Goal: Communication & Community: Answer question/provide support

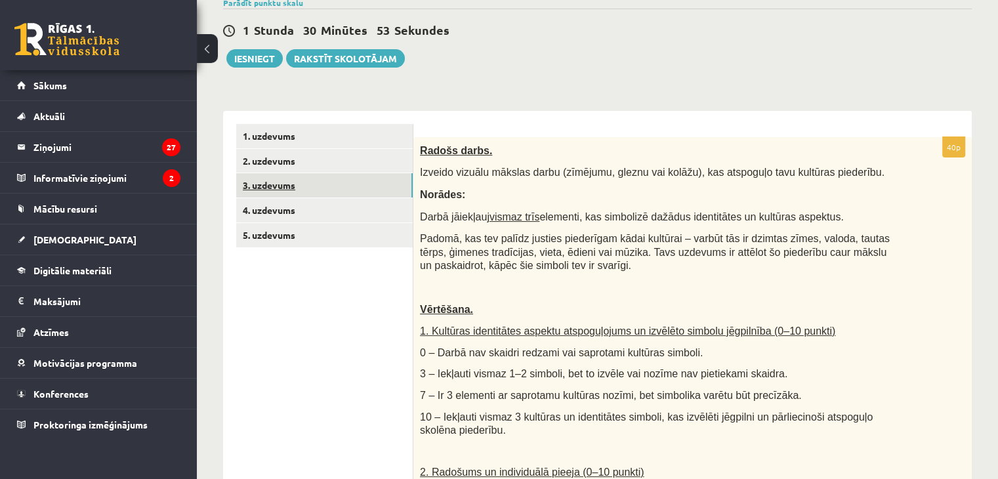
click at [245, 182] on link "3. uzdevums" at bounding box center [324, 185] width 176 height 24
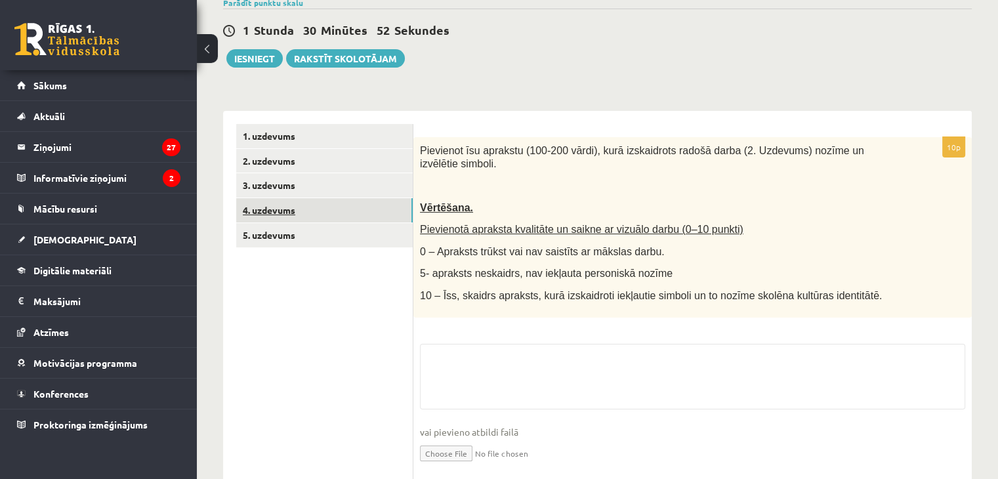
click at [254, 211] on link "4. uzdevums" at bounding box center [324, 210] width 176 height 24
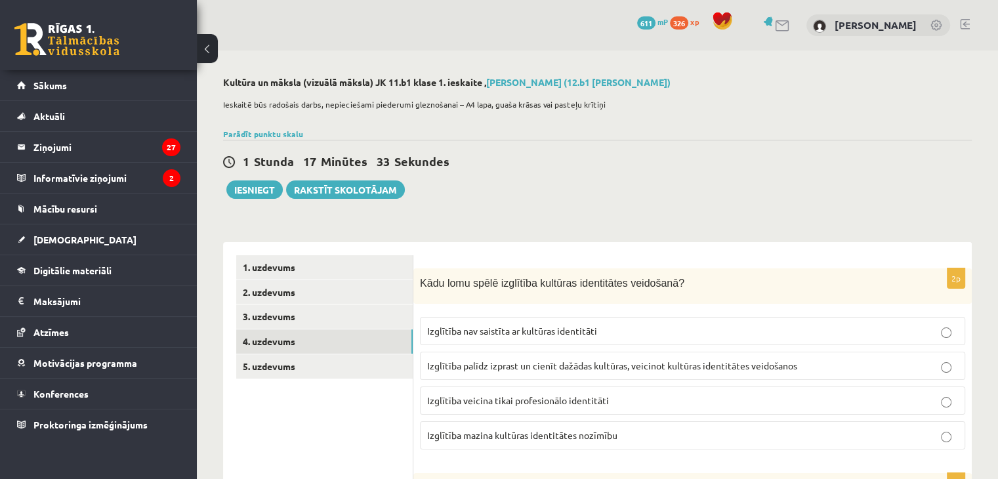
click at [792, 407] on p "Izglītība veicina tikai profesionālo identitāti" at bounding box center [692, 400] width 531 height 14
click at [268, 287] on link "2. uzdevums" at bounding box center [324, 292] width 176 height 24
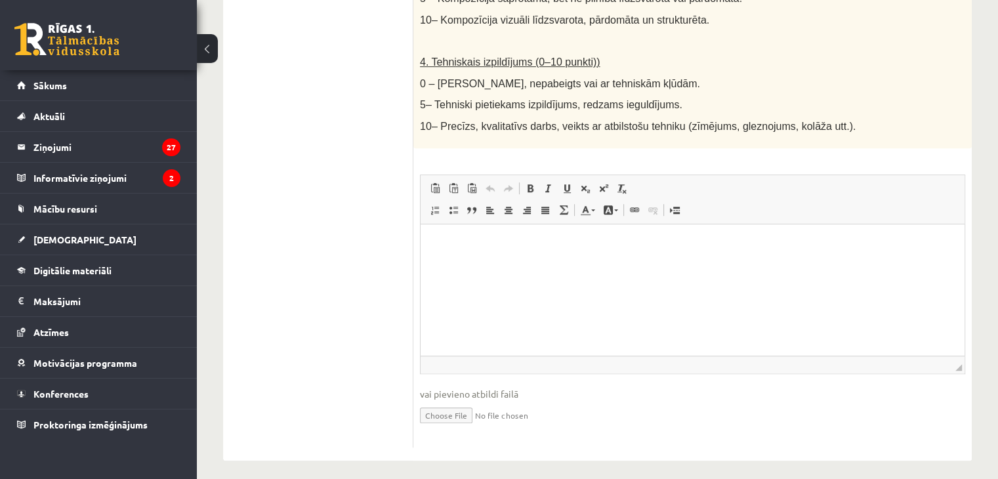
scroll to position [760, 0]
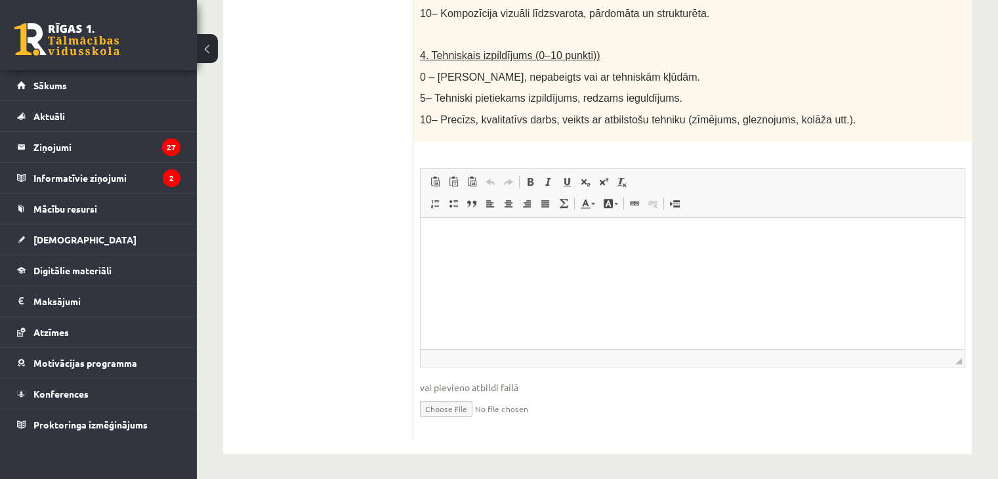
click at [449, 401] on input "file" at bounding box center [692, 407] width 545 height 27
type input "**********"
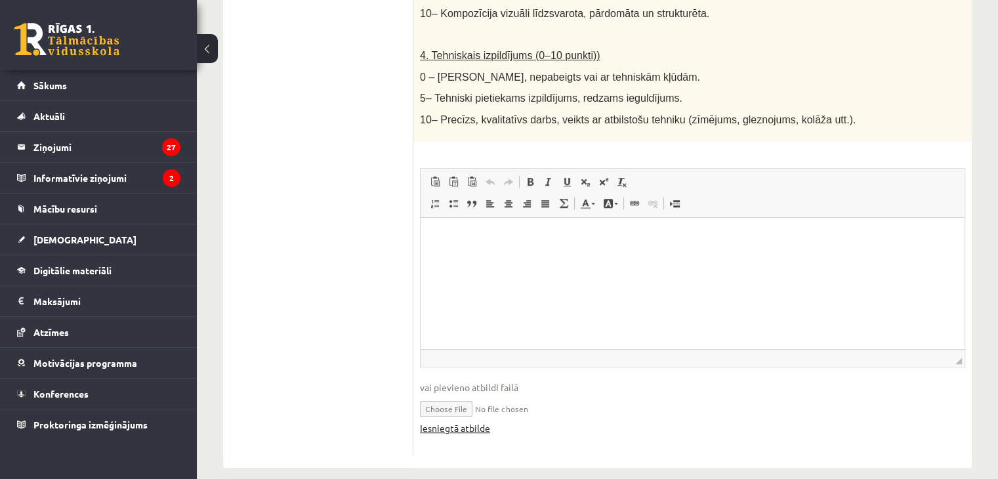
click at [485, 426] on link "Iesniegtā atbilde" at bounding box center [455, 428] width 70 height 14
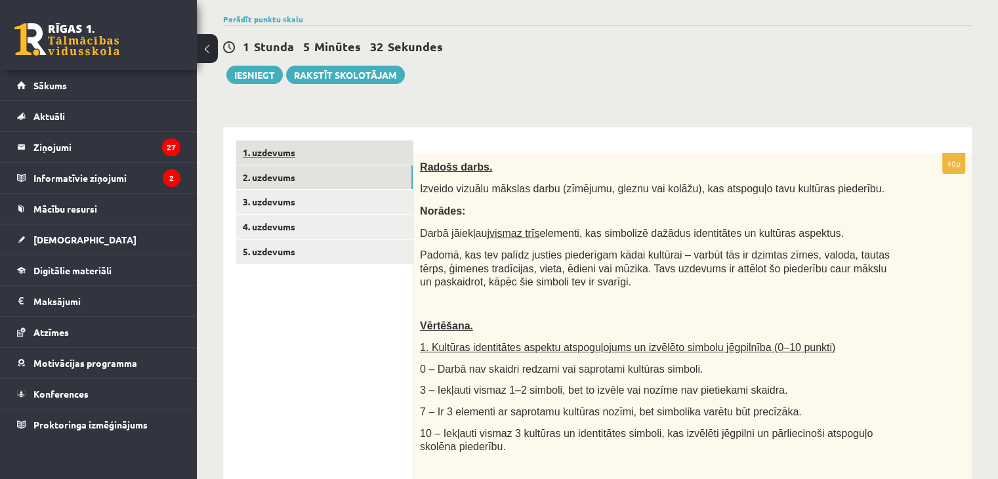
scroll to position [39, 0]
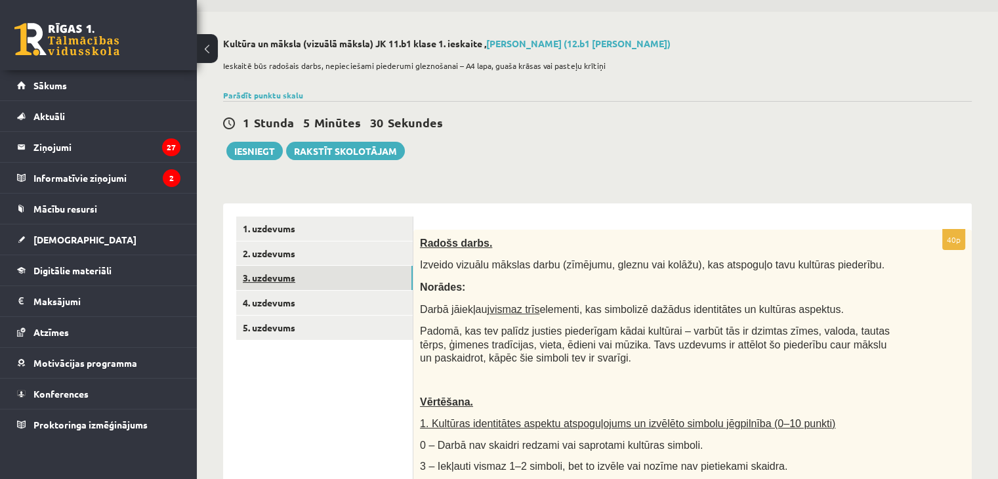
click at [266, 280] on link "3. uzdevums" at bounding box center [324, 278] width 176 height 24
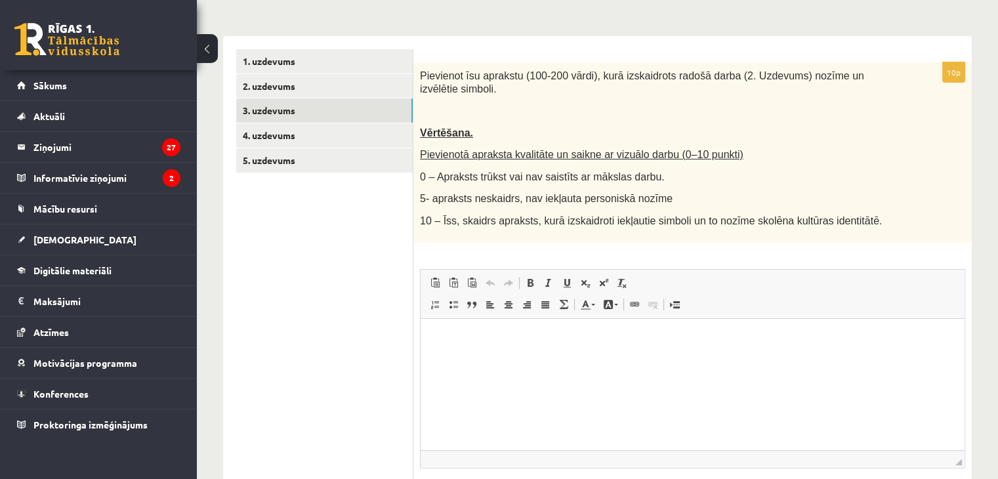
scroll to position [235, 0]
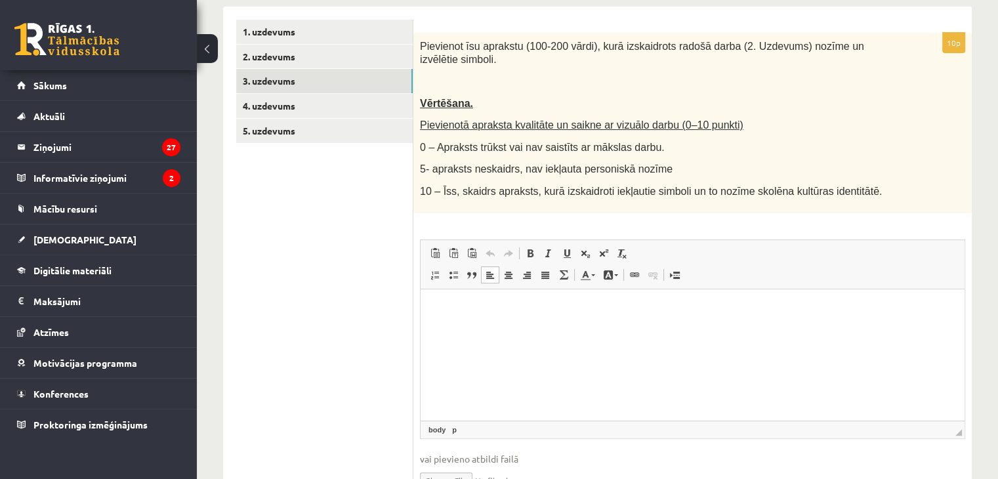
click at [479, 329] on html at bounding box center [692, 309] width 544 height 40
click at [522, 308] on p "**********" at bounding box center [692, 309] width 518 height 14
click at [525, 308] on p "**********" at bounding box center [692, 309] width 518 height 14
click at [522, 313] on p "**********" at bounding box center [692, 309] width 518 height 14
click at [607, 305] on p "**********" at bounding box center [692, 309] width 518 height 14
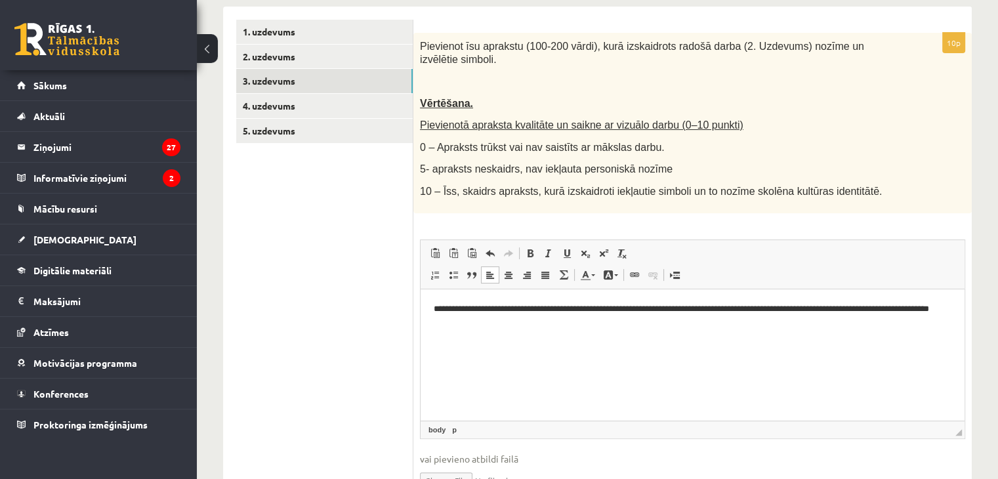
click at [949, 312] on p "**********" at bounding box center [692, 316] width 518 height 28
click at [590, 334] on html "**********" at bounding box center [692, 316] width 544 height 54
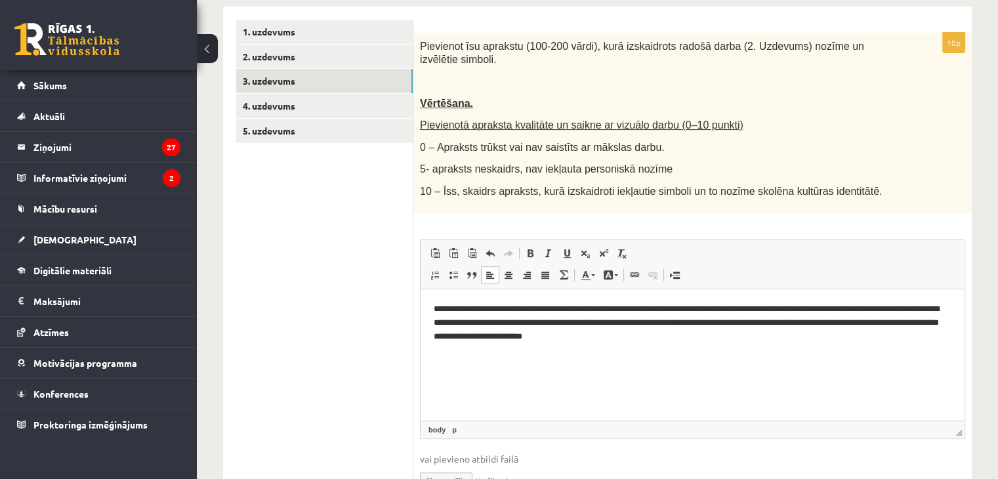
click at [557, 340] on p "**********" at bounding box center [692, 322] width 518 height 41
click at [731, 333] on p "**********" at bounding box center [692, 322] width 518 height 41
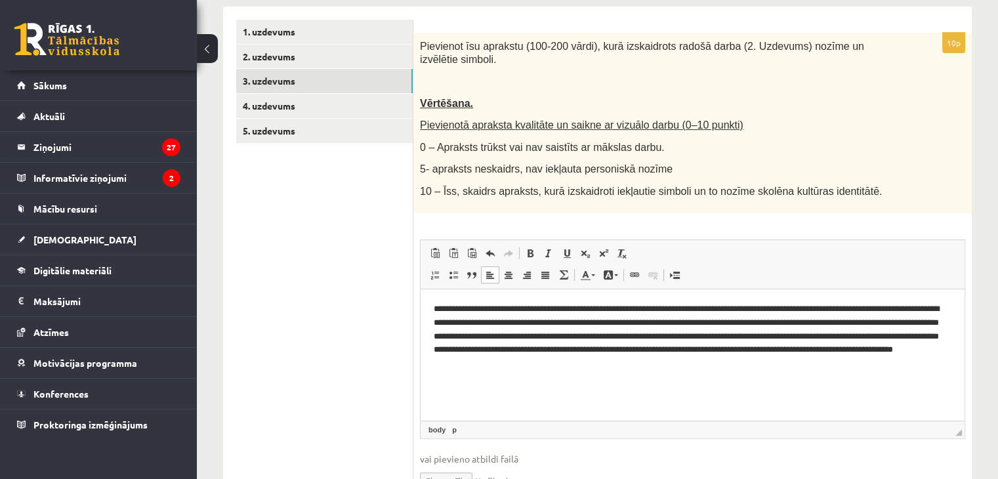
click at [614, 350] on p "**********" at bounding box center [692, 336] width 518 height 68
click at [613, 347] on p "**********" at bounding box center [692, 336] width 518 height 68
click at [616, 347] on p "**********" at bounding box center [692, 336] width 518 height 68
click at [457, 336] on p "**********" at bounding box center [692, 336] width 518 height 68
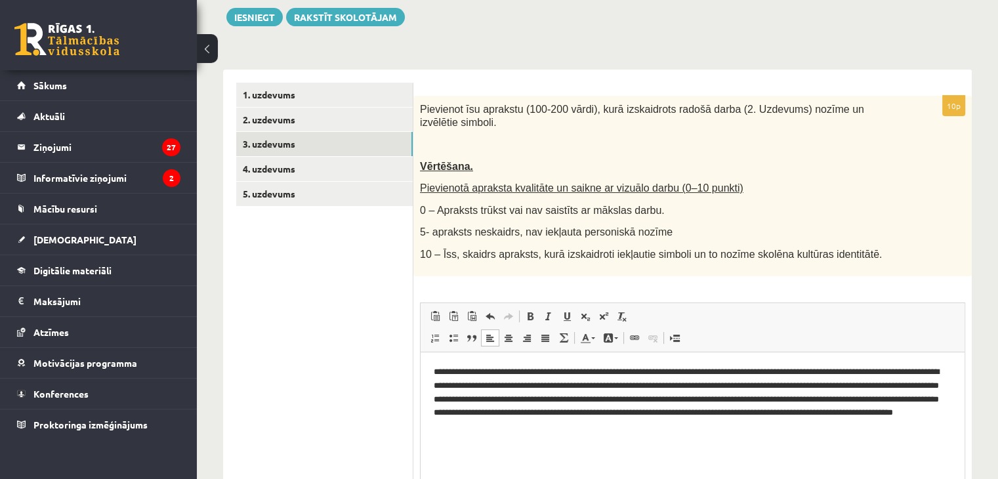
scroll to position [197, 0]
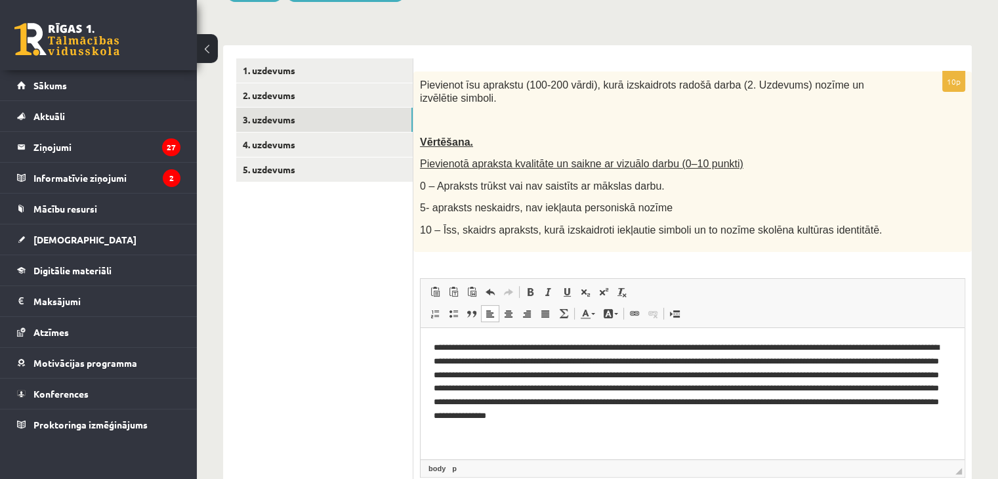
click at [672, 371] on p "**********" at bounding box center [692, 381] width 518 height 82
click at [638, 373] on p "**********" at bounding box center [692, 381] width 518 height 82
click at [651, 377] on p "**********" at bounding box center [692, 381] width 518 height 82
click at [670, 370] on p "**********" at bounding box center [692, 381] width 518 height 82
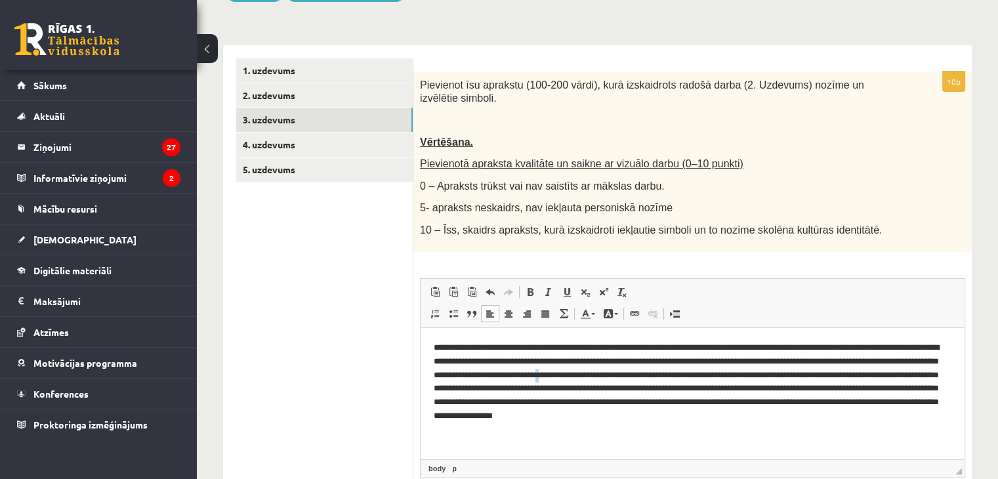
click at [670, 370] on p "**********" at bounding box center [692, 381] width 518 height 82
click at [668, 372] on p "**********" at bounding box center [692, 381] width 518 height 82
click at [752, 375] on p "**********" at bounding box center [692, 381] width 518 height 82
click at [756, 371] on p "**********" at bounding box center [692, 381] width 518 height 82
click at [738, 399] on p "**********" at bounding box center [692, 381] width 518 height 82
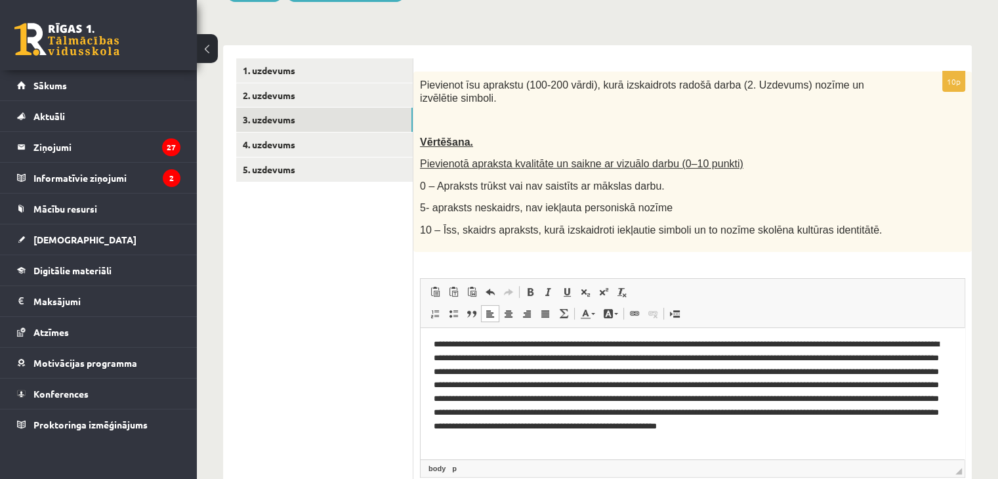
scroll to position [4, 0]
click at [670, 444] on p "**********" at bounding box center [687, 390] width 508 height 109
click at [731, 439] on p "Editor, wiswyg-editor-user-answer-47433979375800" at bounding box center [687, 390] width 508 height 109
click at [900, 440] on p "Editor, wiswyg-editor-user-answer-47433979375800" at bounding box center [687, 390] width 508 height 109
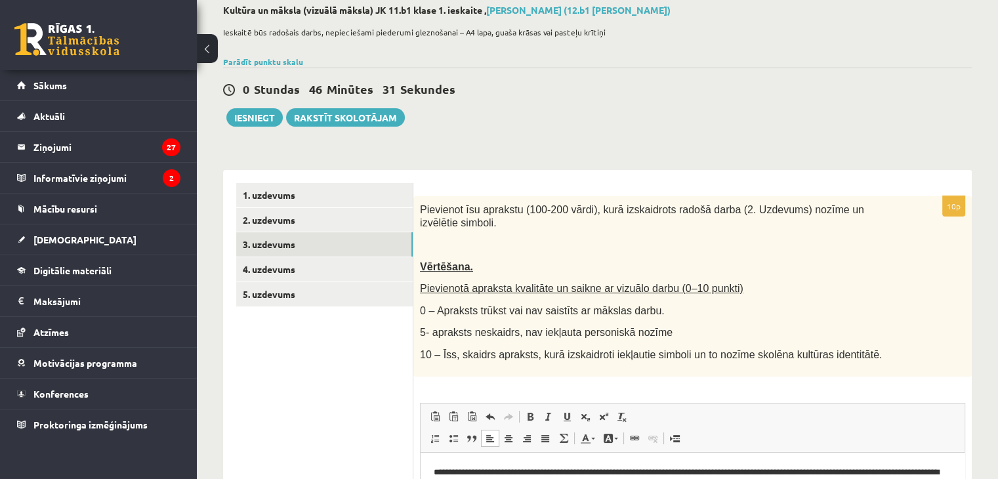
scroll to position [197, 0]
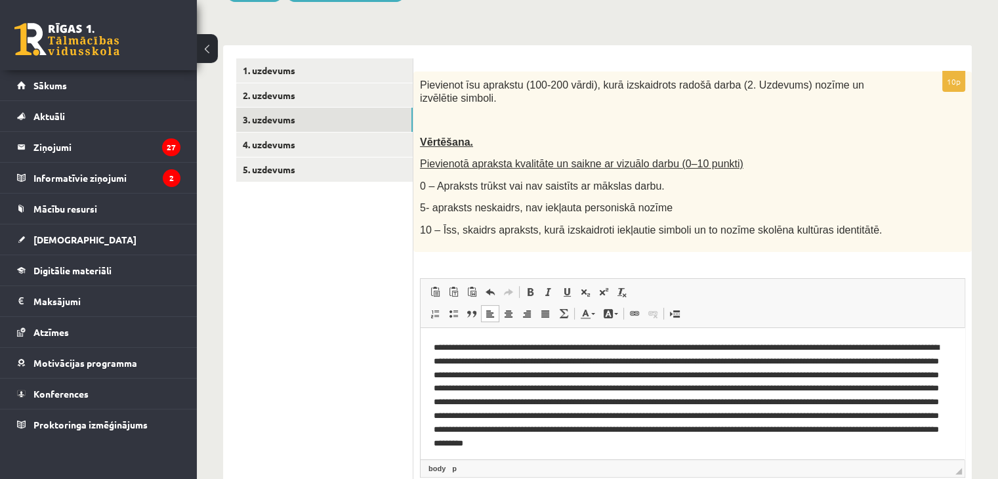
click at [697, 373] on p "Editor, wiswyg-editor-user-answer-47433979375800" at bounding box center [687, 401] width 508 height 123
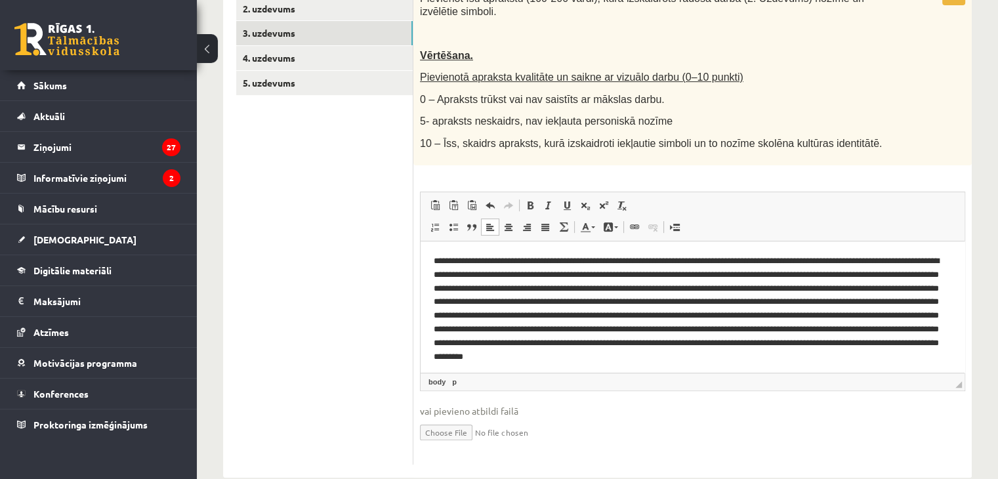
scroll to position [294, 0]
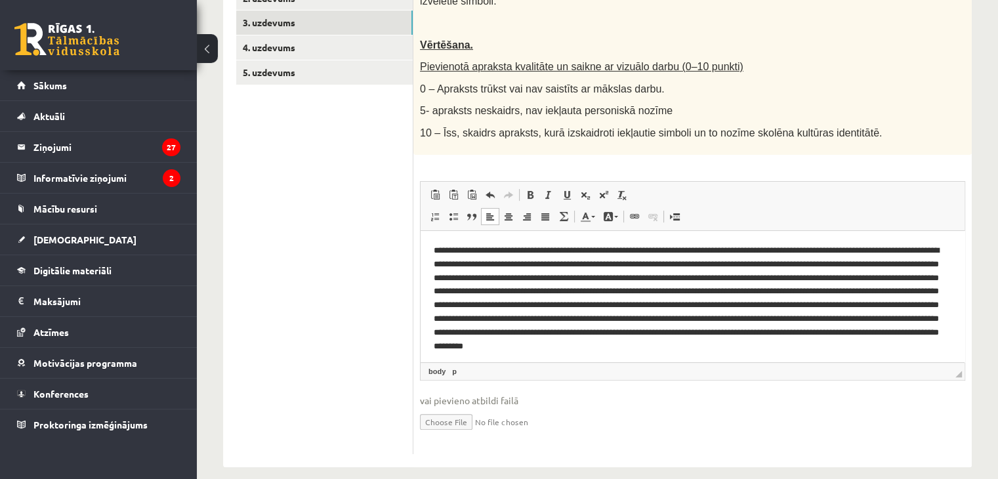
click at [656, 321] on p "Editor, wiswyg-editor-user-answer-47433979375800" at bounding box center [687, 304] width 508 height 123
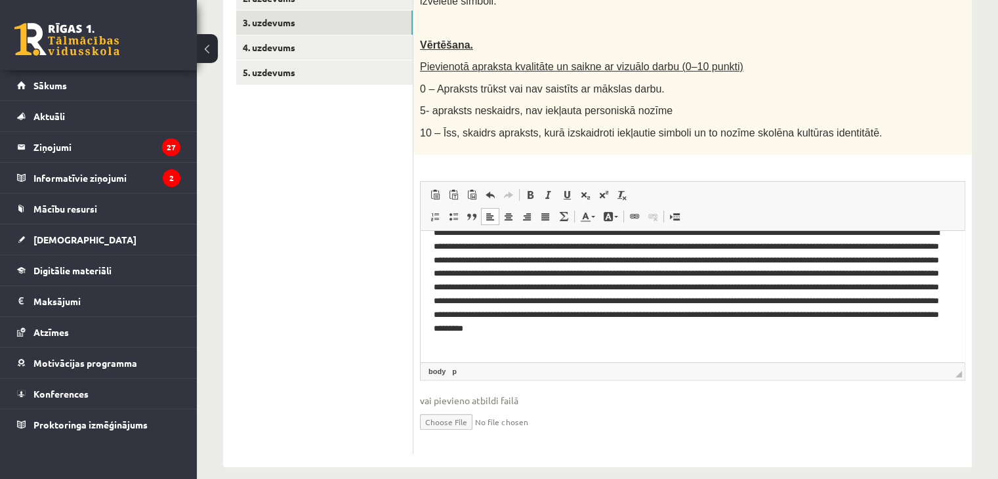
click at [504, 344] on p "Editor, wiswyg-editor-user-answer-47433979375800" at bounding box center [687, 287] width 508 height 123
click at [542, 344] on p "Editor, wiswyg-editor-user-answer-47433979375800" at bounding box center [687, 287] width 508 height 123
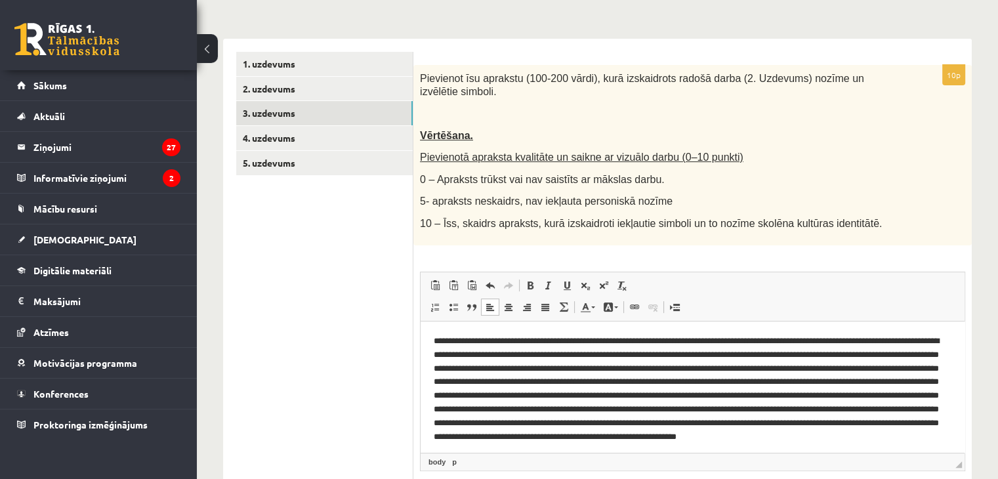
scroll to position [97, 0]
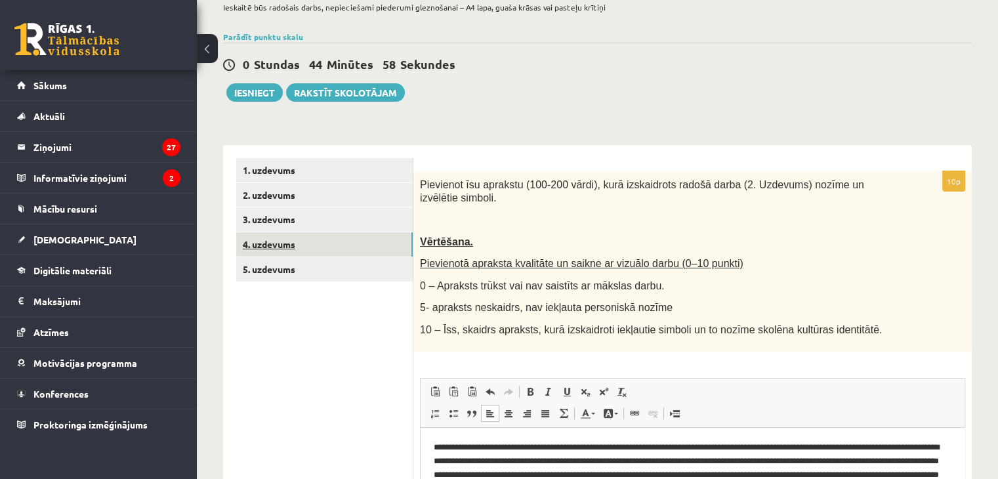
click at [252, 242] on link "4. uzdevums" at bounding box center [324, 244] width 176 height 24
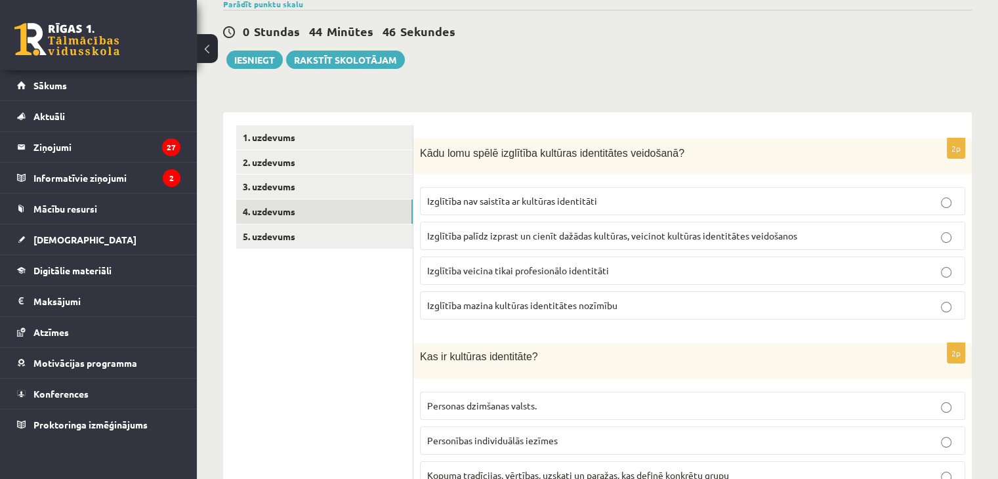
scroll to position [131, 0]
click at [609, 237] on span "Izglītība palīdz izprast un cienīt dažādas kultūras, veicinot kultūras identitā…" at bounding box center [612, 234] width 370 height 12
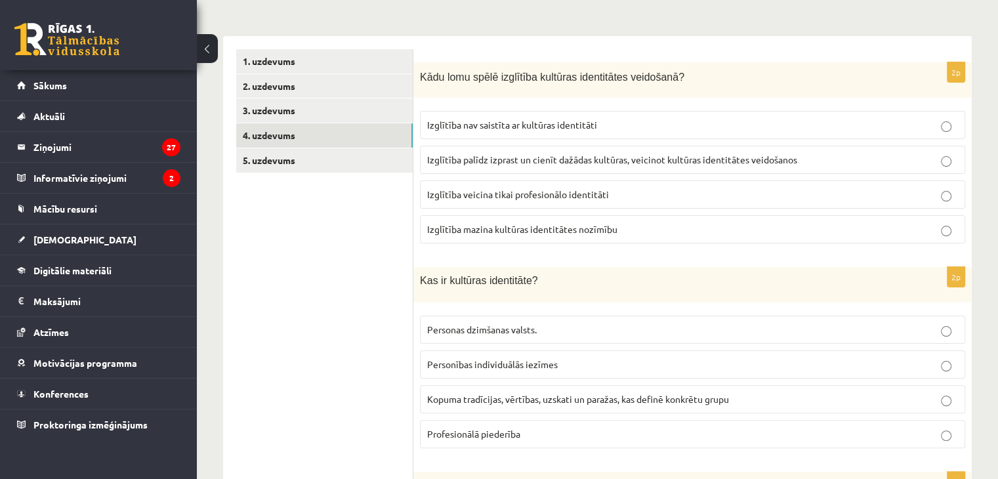
scroll to position [262, 0]
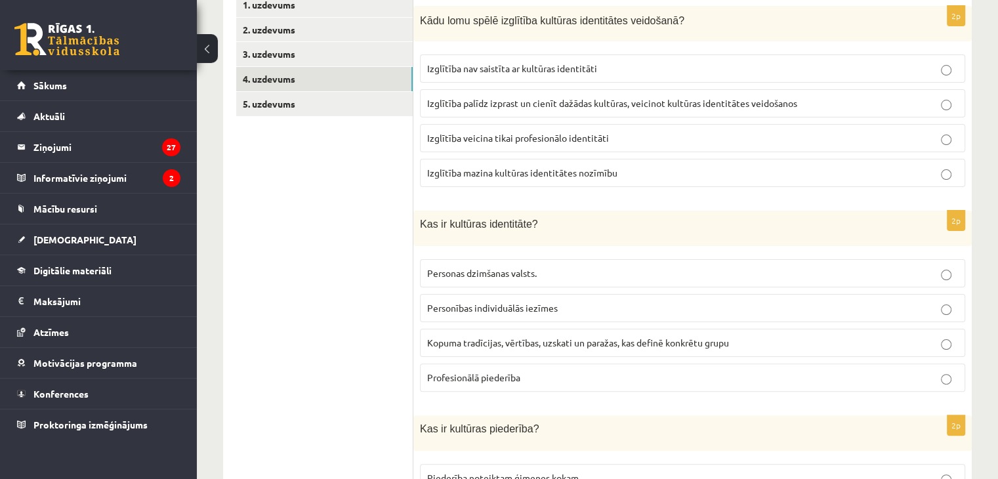
click at [548, 347] on p "Kopuma tradīcijas, vērtības, uzskati un paražas, kas definē konkrētu grupu" at bounding box center [692, 343] width 531 height 14
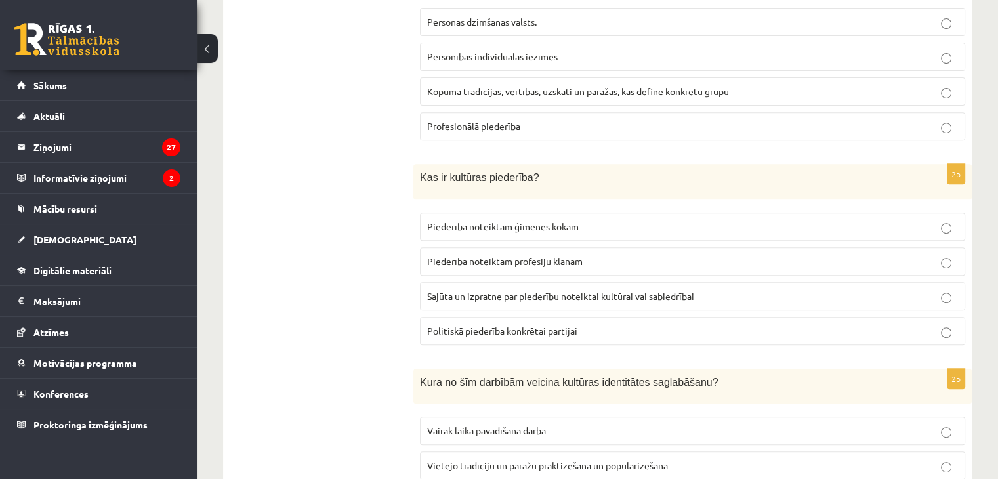
scroll to position [525, 0]
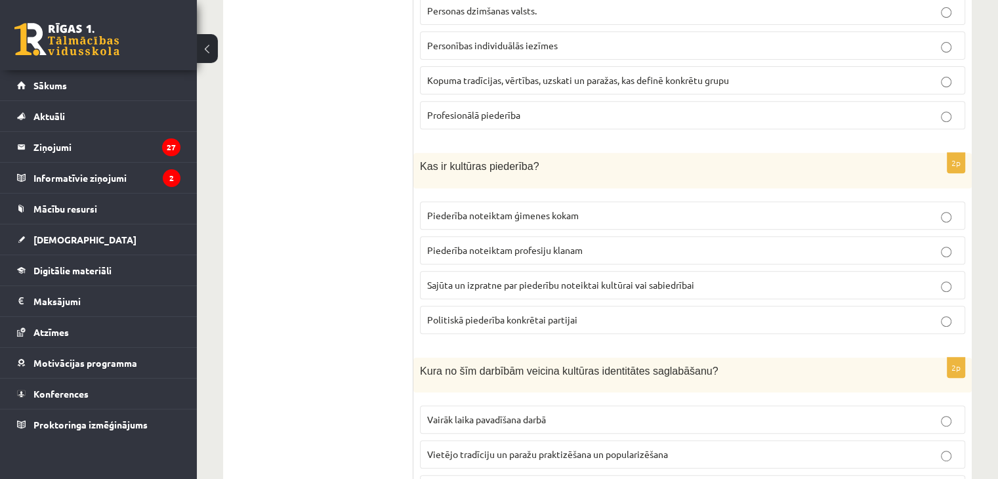
click at [582, 273] on label "Sajūta un izpratne par piederību noteiktai kultūrai vai sabiedrībai" at bounding box center [692, 285] width 545 height 28
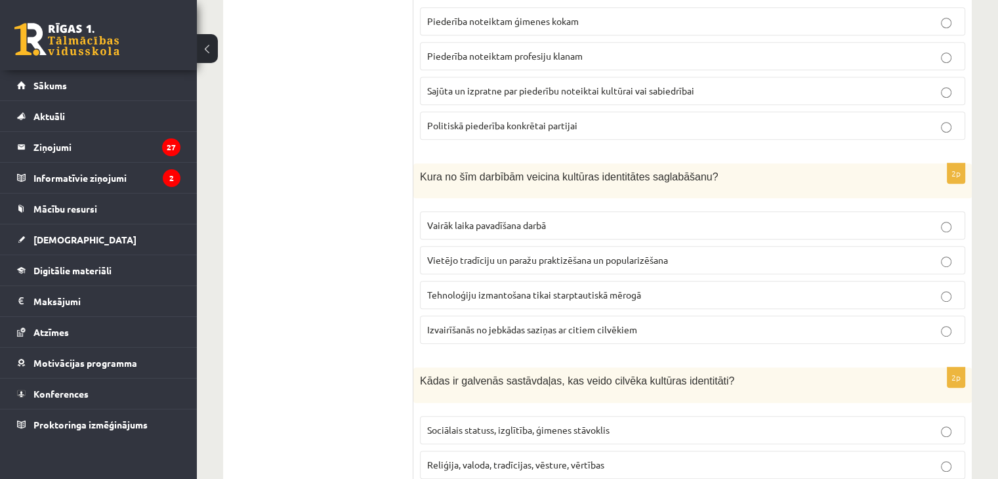
scroll to position [721, 0]
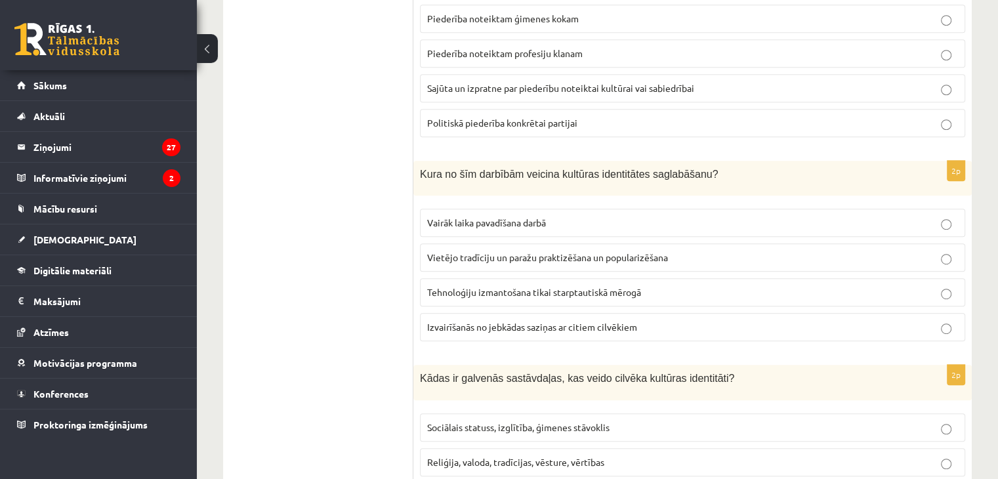
click at [585, 245] on label "Vietējo tradīciju un paražu praktizēšana un popularizēšana" at bounding box center [692, 257] width 545 height 28
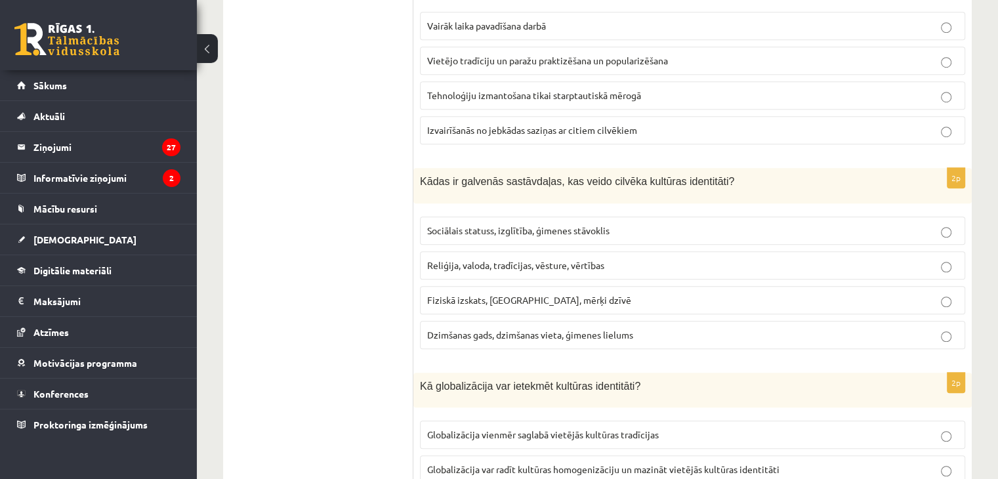
click at [587, 261] on span "Reliģija, valoda, tradīcijas, vēsture, vērtības" at bounding box center [515, 265] width 177 height 12
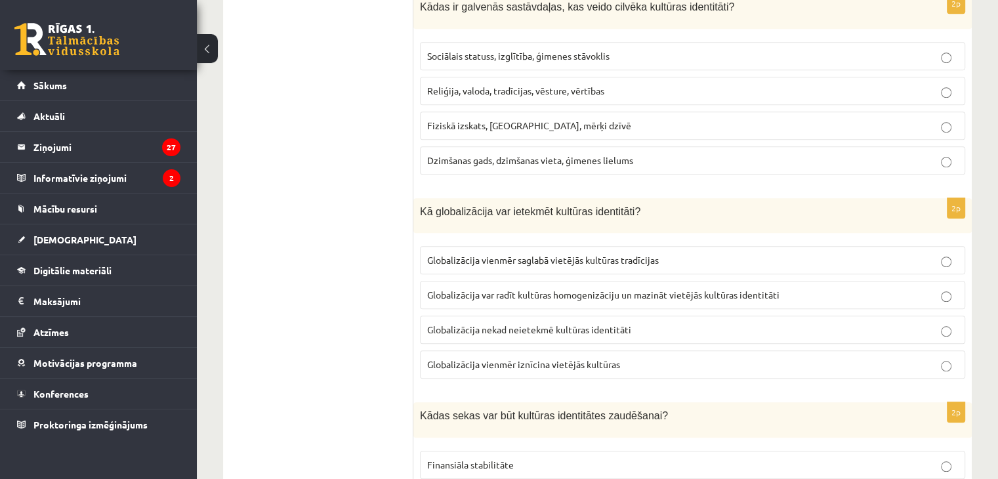
scroll to position [1115, 0]
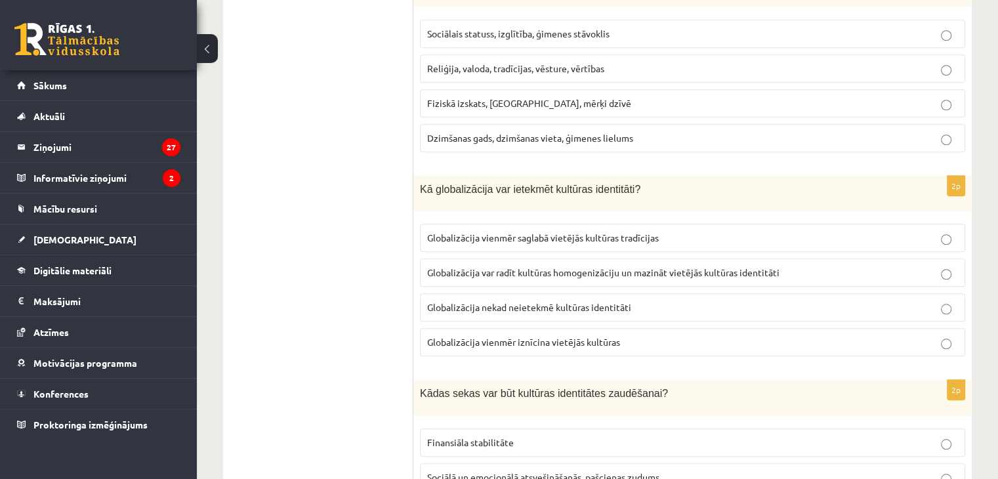
click at [573, 266] on p "Globalizācija var radīt kultūras homogenizāciju un mazināt vietējās kultūras id…" at bounding box center [692, 273] width 531 height 14
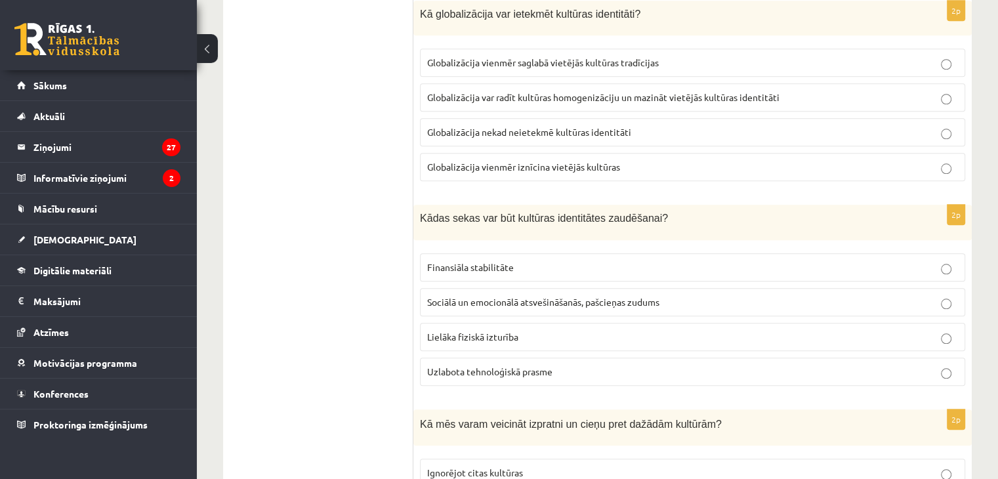
scroll to position [1312, 0]
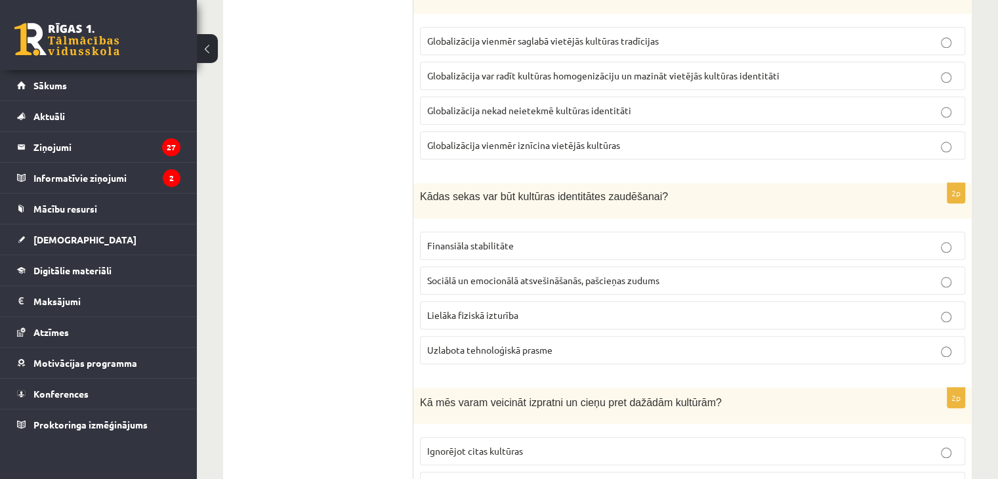
click at [574, 274] on span "Sociālā un emocionālā atsvešināšanās, pašcieņas zudums" at bounding box center [543, 280] width 232 height 12
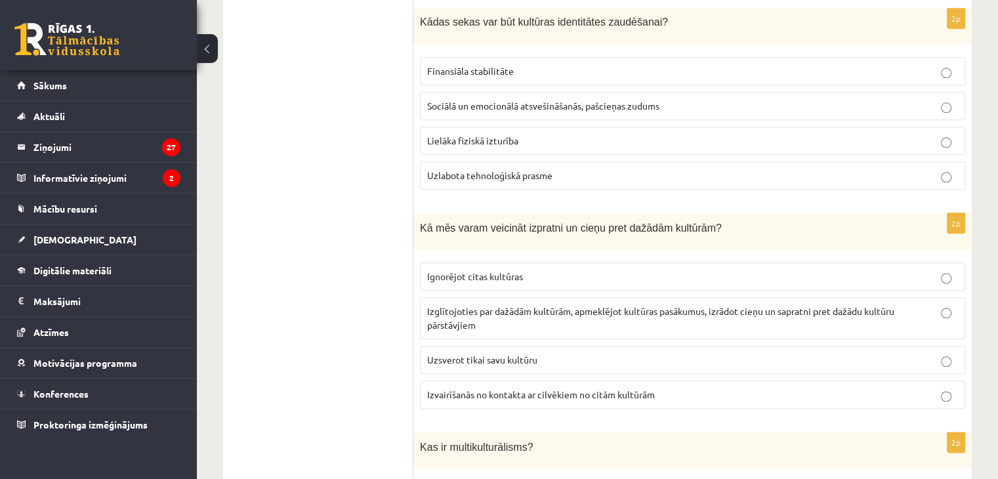
scroll to position [1508, 0]
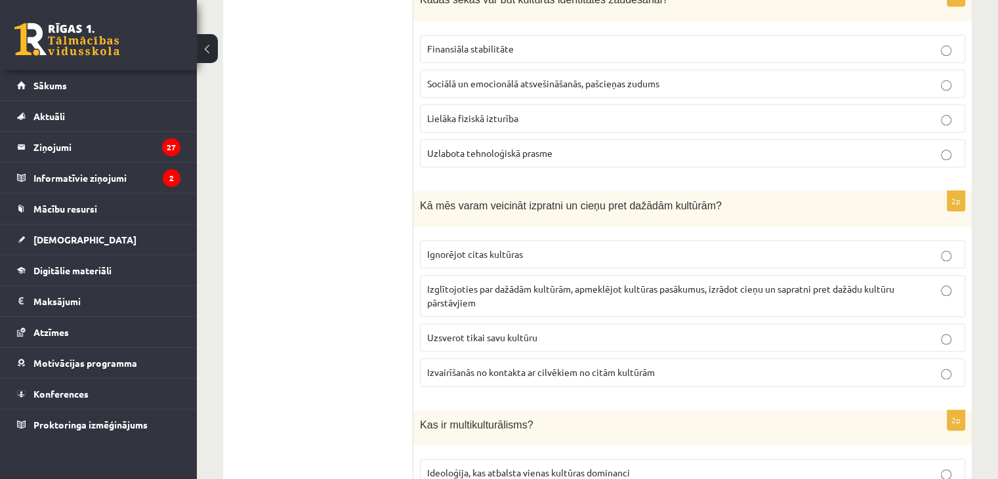
click at [580, 283] on span "Izglītojoties par dažādām kultūrām, apmeklējot kultūras pasākumus, izrādot cieņ…" at bounding box center [660, 296] width 467 height 26
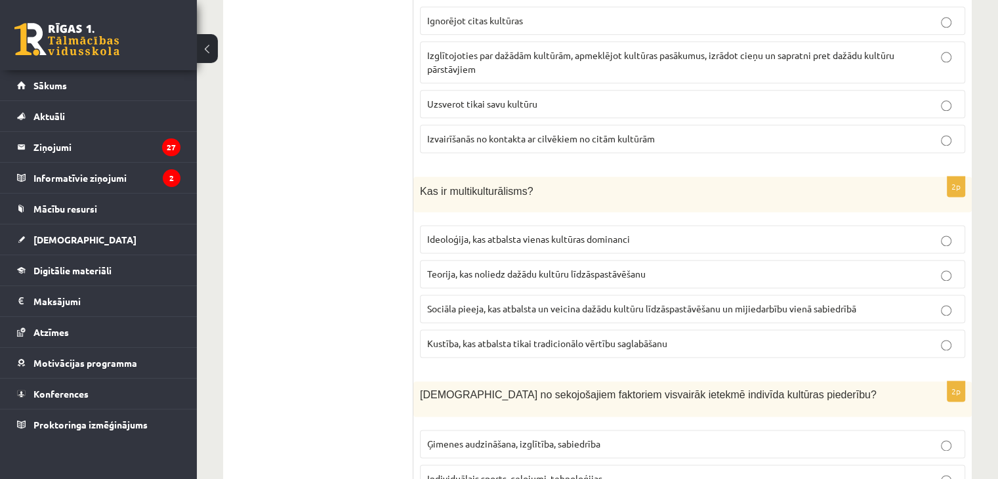
scroll to position [1771, 0]
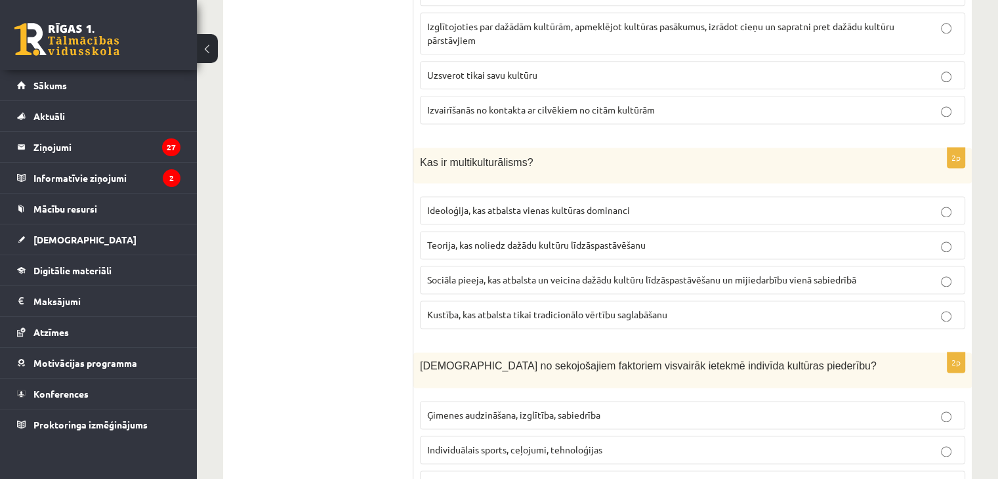
click at [570, 273] on span "Sociāla pieeja, kas atbalsta un veicina dažādu kultūru līdzāspastāvēšanu un mij…" at bounding box center [641, 279] width 429 height 12
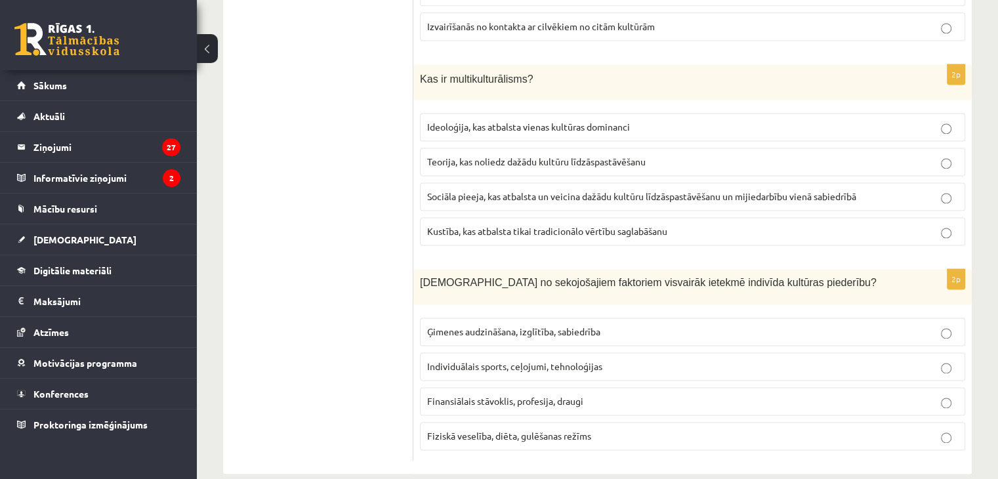
scroll to position [1865, 0]
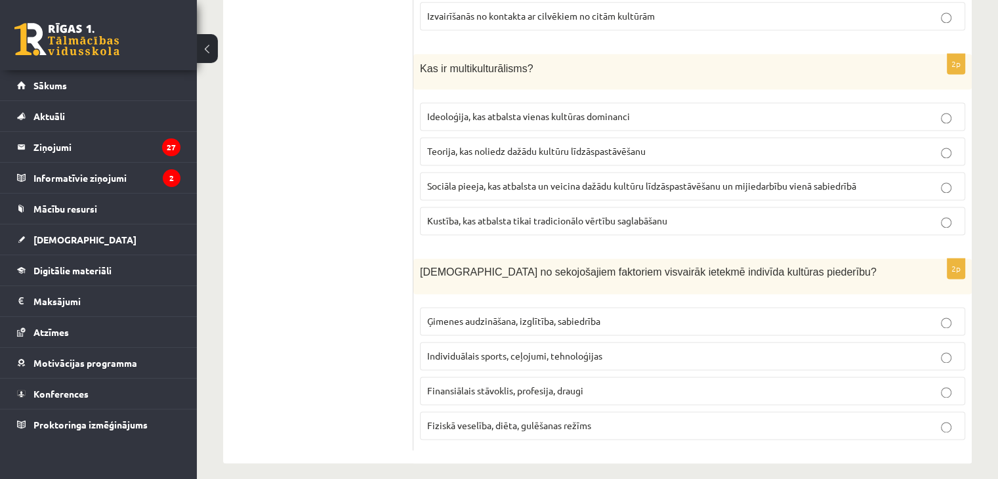
click at [548, 315] on span "Ģimenes audzināšana, izglītība, sabiedrība" at bounding box center [513, 321] width 173 height 12
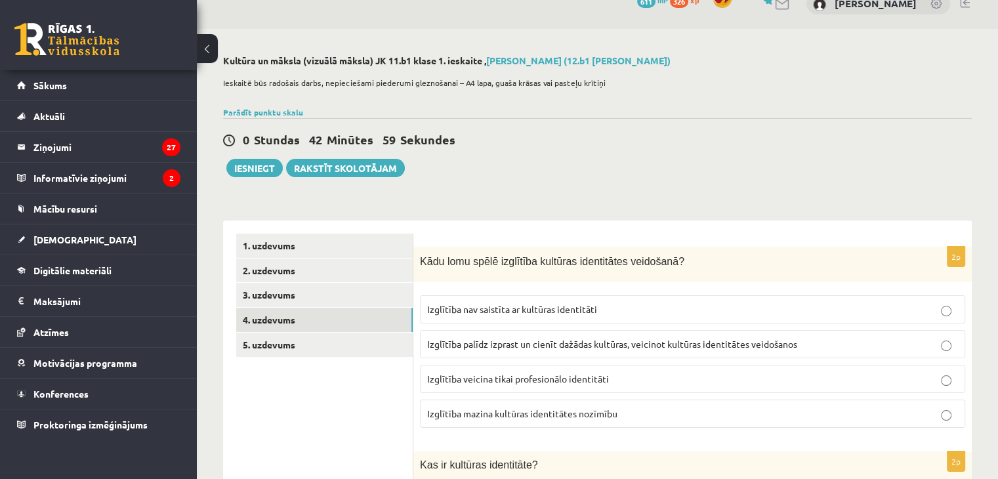
scroll to position [0, 0]
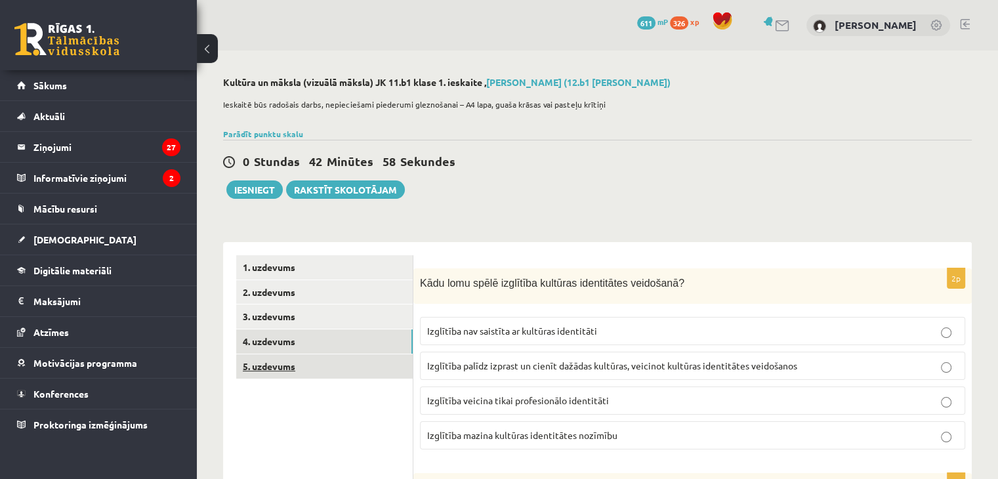
click at [262, 370] on link "5. uzdevums" at bounding box center [324, 366] width 176 height 24
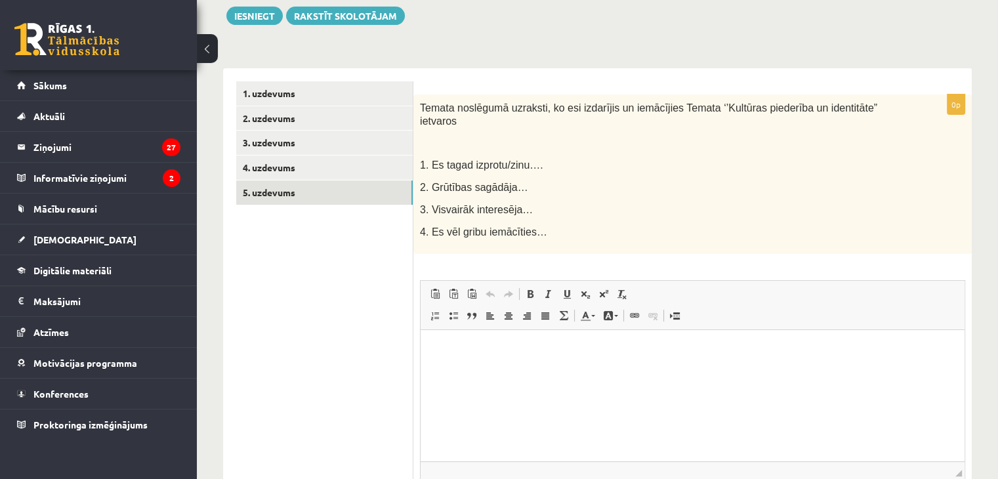
scroll to position [197, 0]
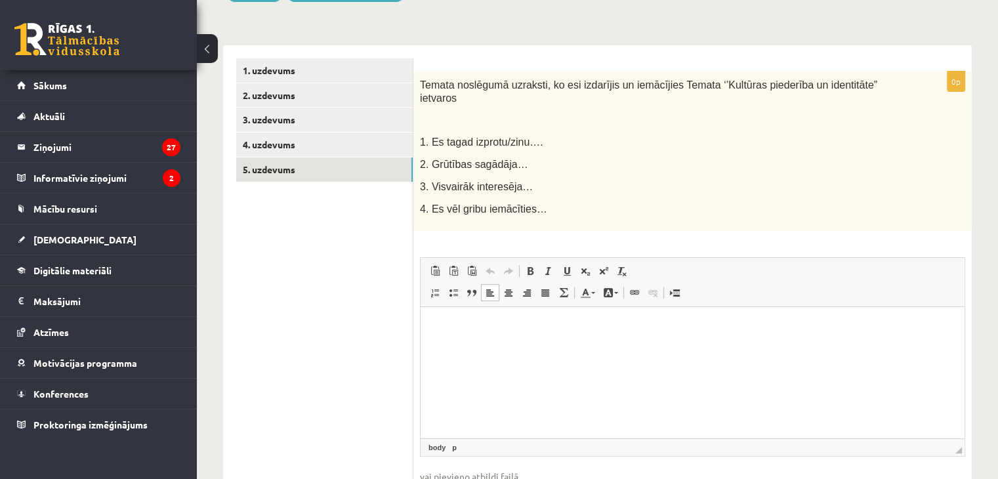
click at [480, 346] on html at bounding box center [692, 326] width 544 height 40
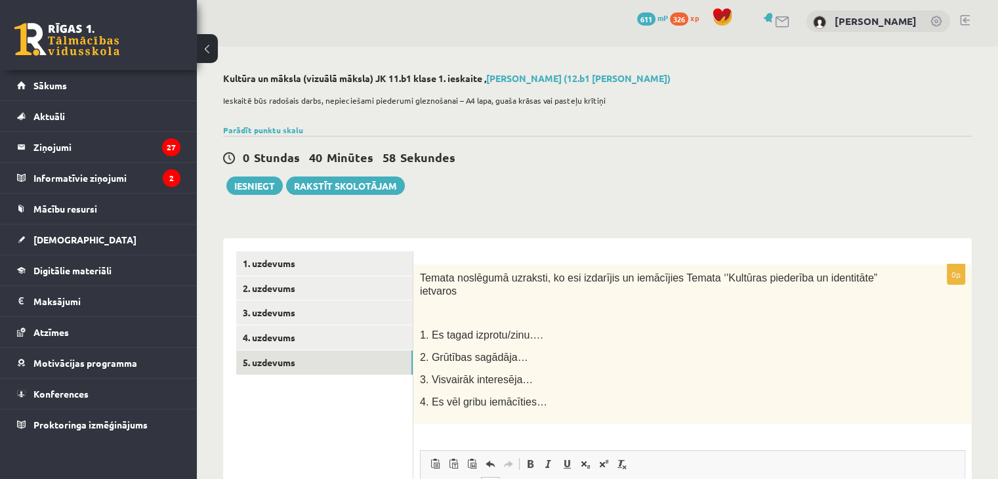
scroll to position [0, 0]
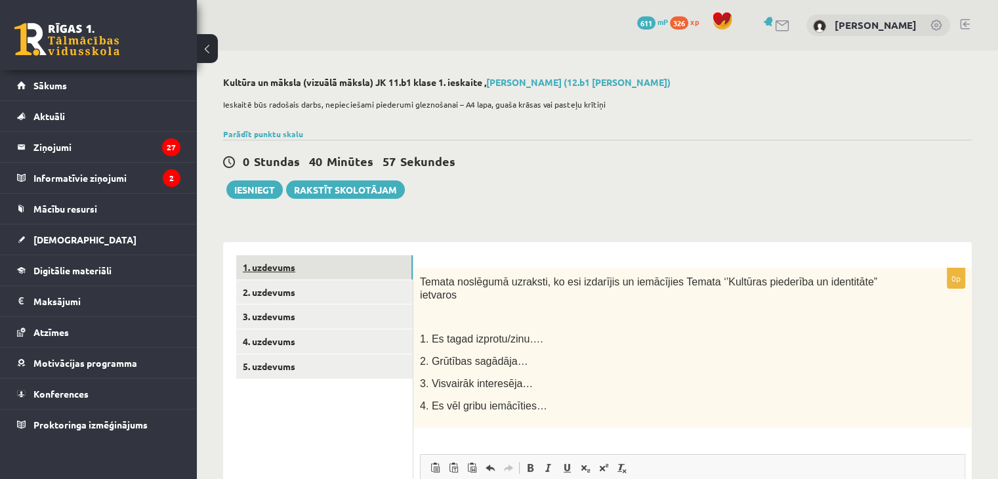
click at [289, 263] on link "1. uzdevums" at bounding box center [324, 267] width 176 height 24
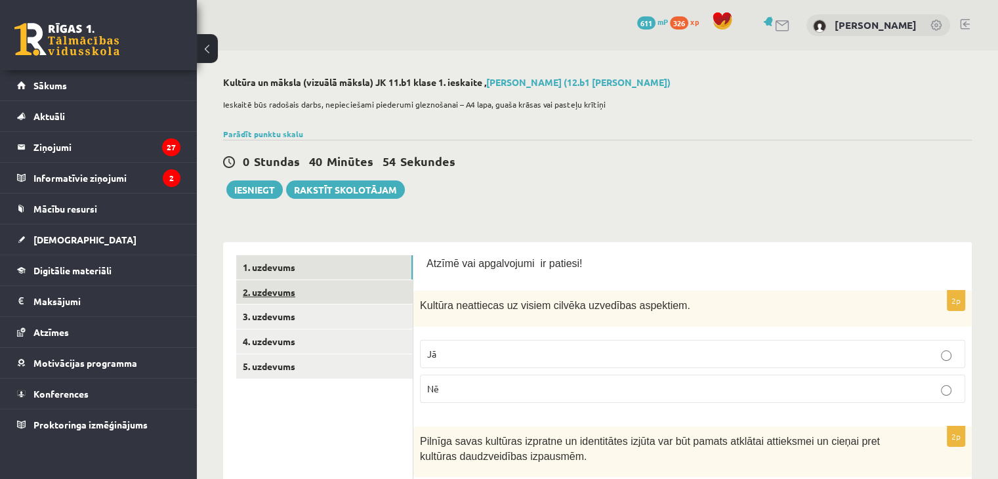
click at [272, 296] on link "2. uzdevums" at bounding box center [324, 292] width 176 height 24
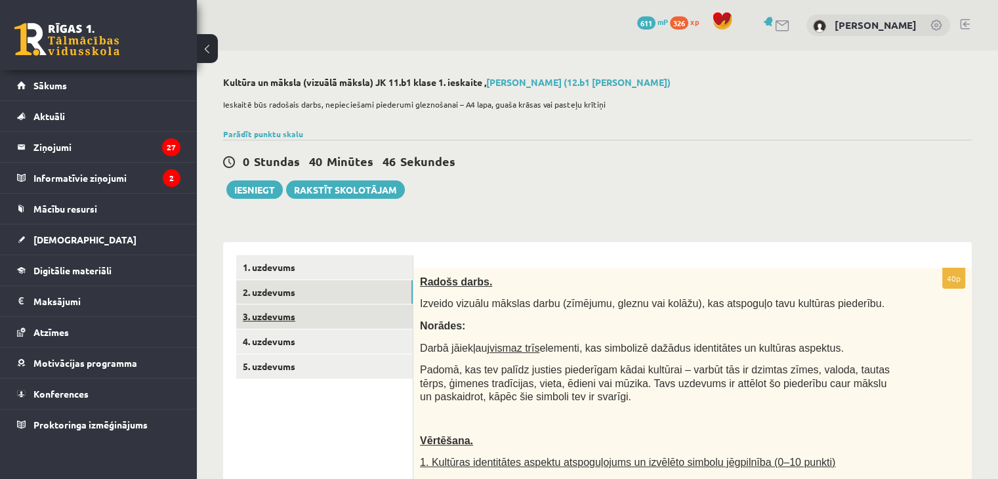
click at [252, 321] on link "3. uzdevums" at bounding box center [324, 316] width 176 height 24
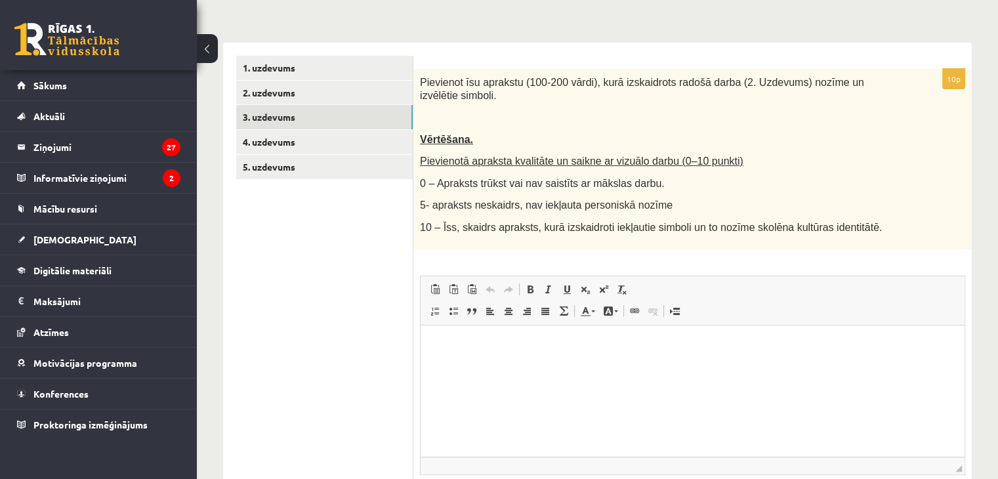
scroll to position [228, 0]
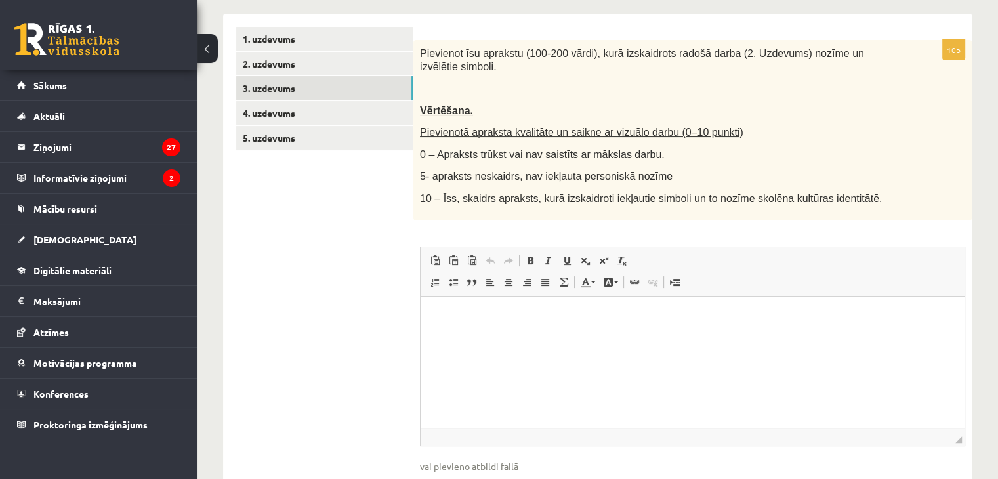
click at [489, 336] on html at bounding box center [692, 316] width 544 height 40
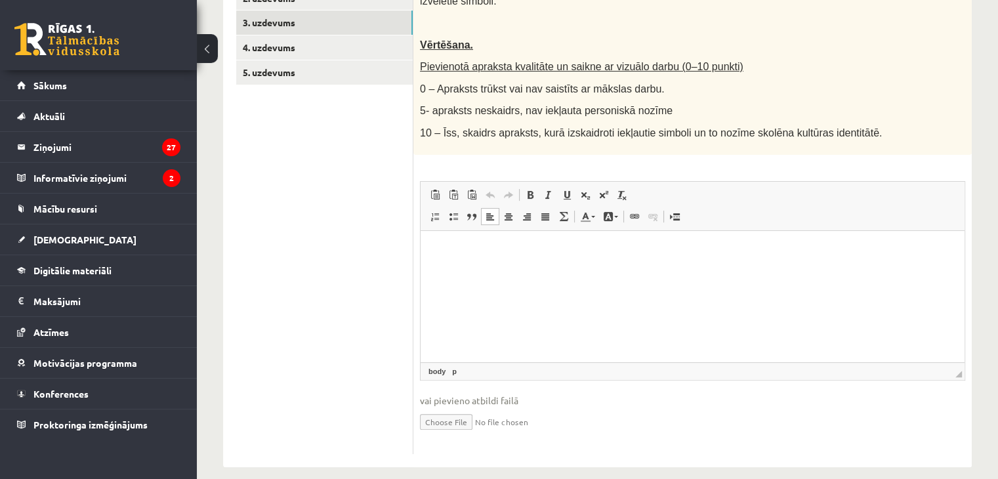
click at [503, 270] on html at bounding box center [692, 250] width 544 height 40
click at [444, 244] on p "Editor, wiswyg-editor-user-answer-47433812932280" at bounding box center [691, 250] width 517 height 14
click at [495, 253] on p "Editor, wiswyg-editor-user-answer-47433812932280" at bounding box center [691, 250] width 517 height 14
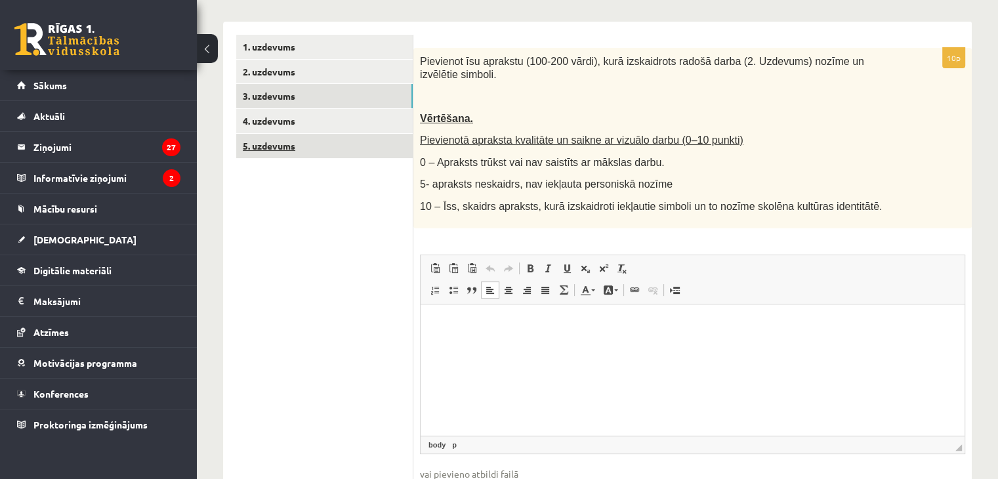
scroll to position [97, 0]
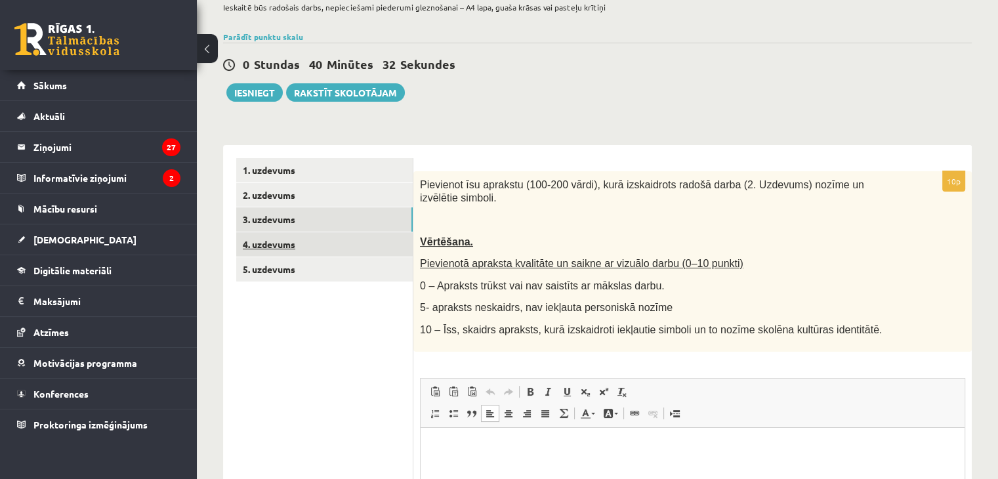
click at [308, 252] on link "4. uzdevums" at bounding box center [324, 244] width 176 height 24
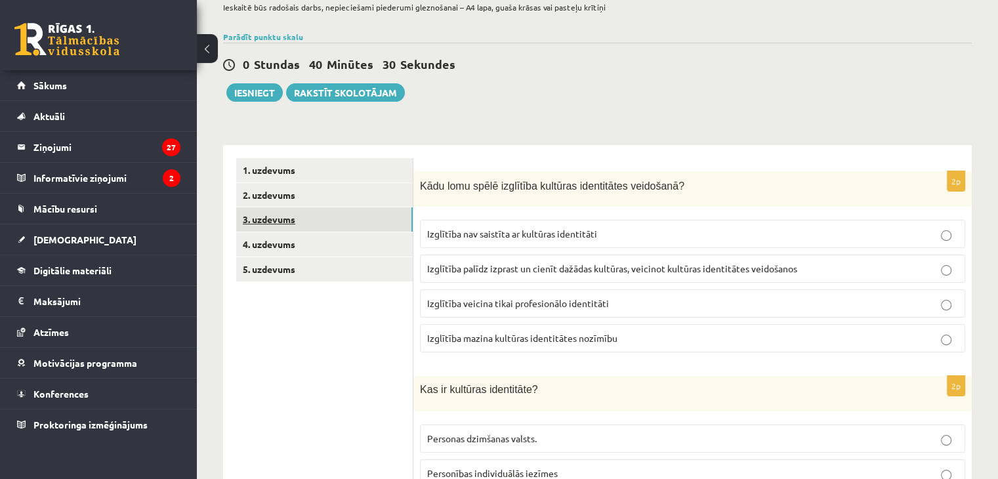
click at [269, 226] on link "3. uzdevums" at bounding box center [324, 219] width 176 height 24
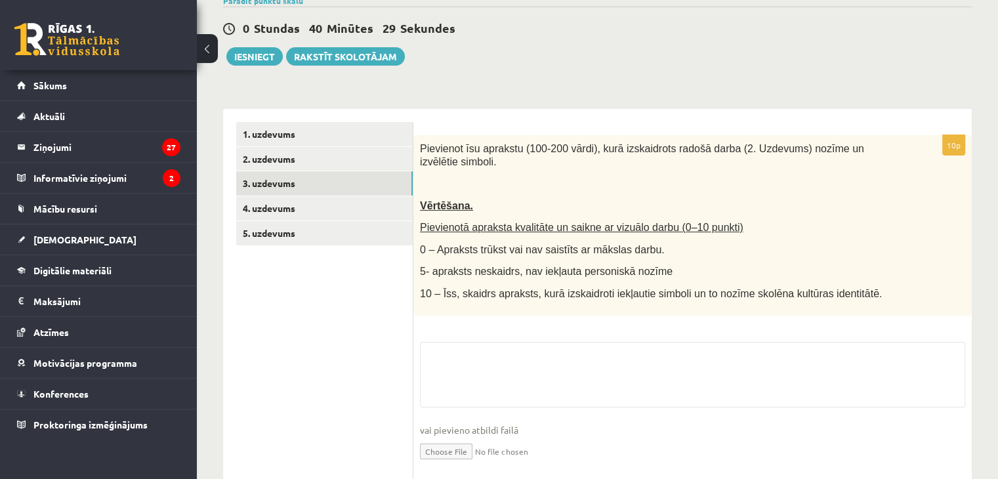
scroll to position [164, 0]
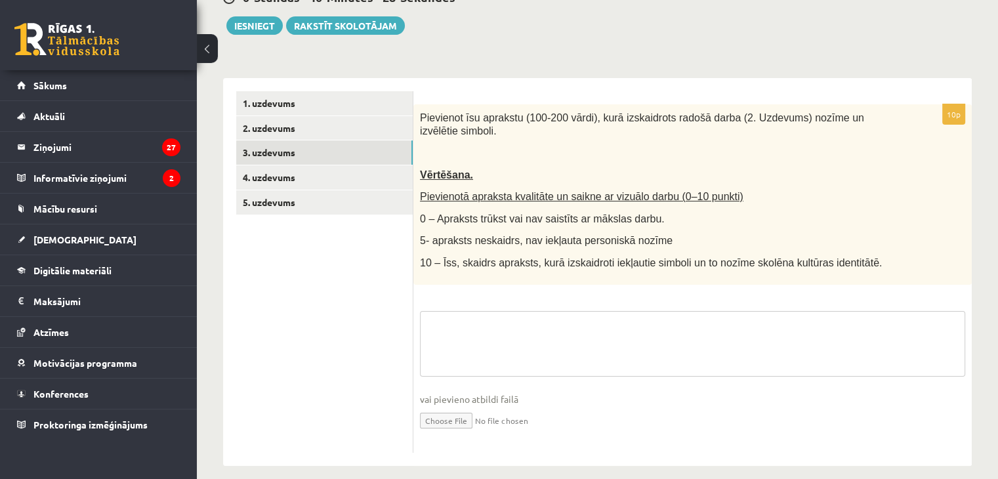
click at [451, 312] on textarea at bounding box center [692, 344] width 545 height 66
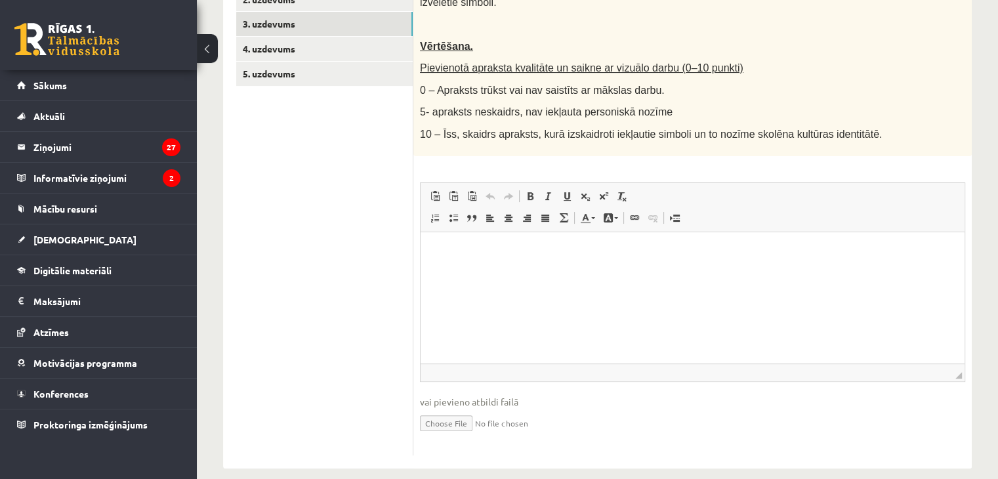
scroll to position [294, 0]
click at [470, 270] on html at bounding box center [692, 250] width 544 height 40
drag, startPoint x: 441, startPoint y: 249, endPoint x: 723, endPoint y: 349, distance: 299.7
click at [723, 270] on html at bounding box center [692, 250] width 544 height 40
click at [727, 270] on html at bounding box center [692, 250] width 544 height 40
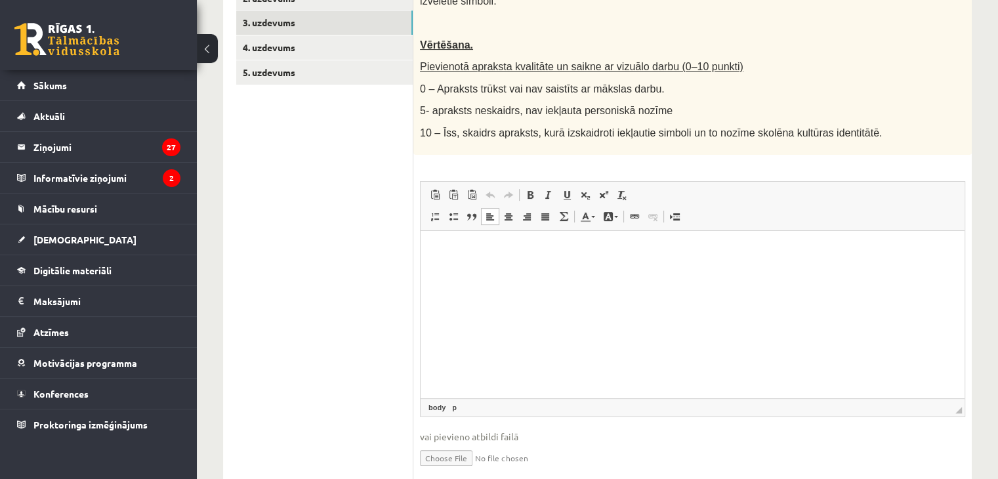
drag, startPoint x: 956, startPoint y: 360, endPoint x: 534, endPoint y: 190, distance: 454.6
click at [955, 407] on span "◢" at bounding box center [958, 410] width 7 height 7
click at [499, 248] on p "Editor, wiswyg-editor-user-answer-47433813425940" at bounding box center [691, 250] width 517 height 14
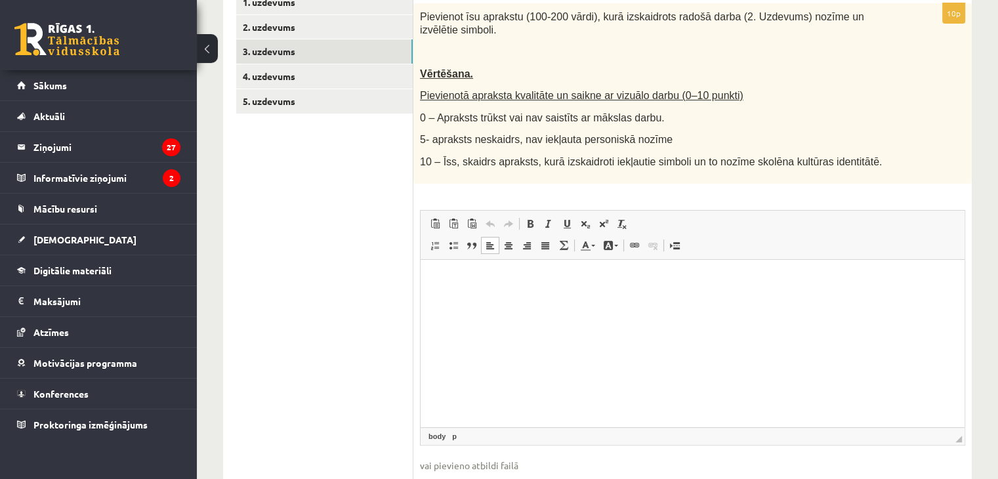
scroll to position [330, 0]
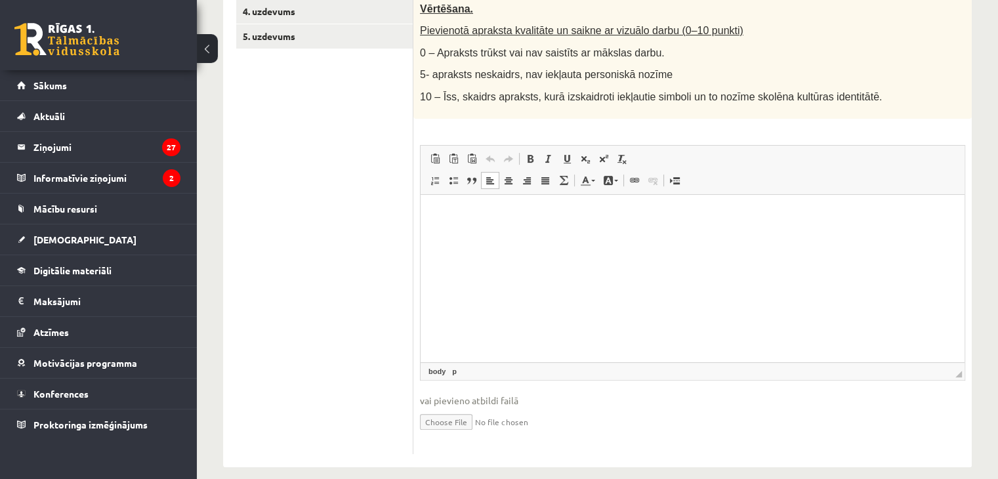
click at [471, 214] on p "Editor, wiswyg-editor-user-answer-47433813425940" at bounding box center [691, 214] width 517 height 14
click at [435, 208] on p "Editor, wiswyg-editor-user-answer-47433813425940" at bounding box center [691, 214] width 517 height 14
click at [249, 40] on link "5. uzdevums" at bounding box center [324, 36] width 176 height 24
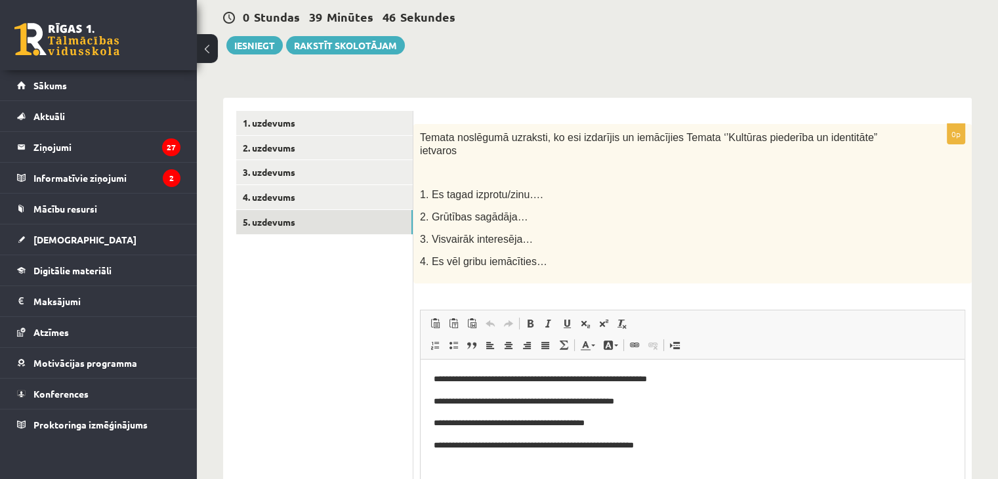
scroll to position [142, 0]
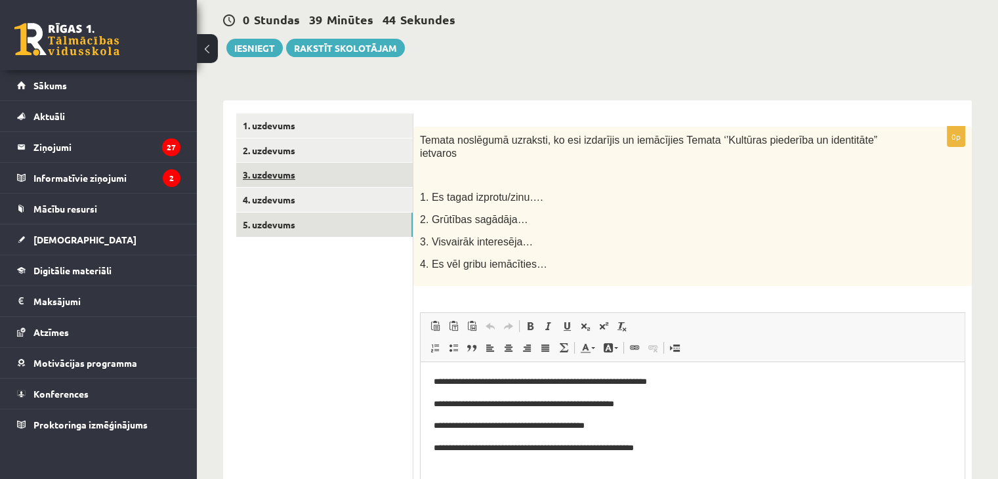
click at [275, 179] on link "3. uzdevums" at bounding box center [324, 175] width 176 height 24
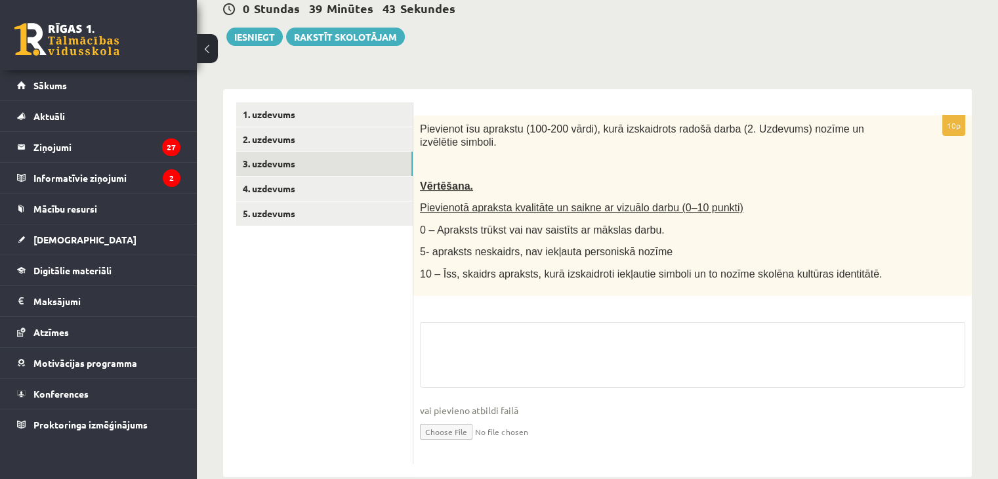
scroll to position [164, 0]
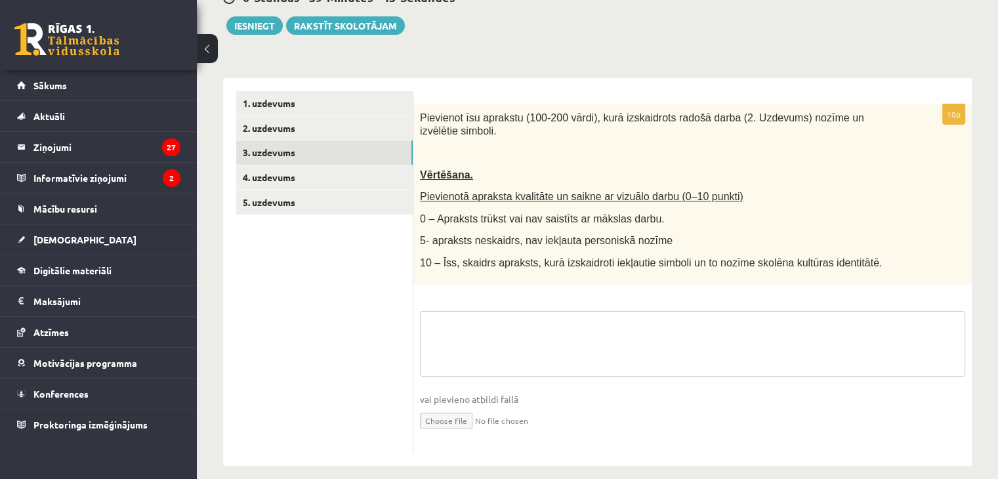
click at [510, 311] on textarea at bounding box center [692, 344] width 545 height 66
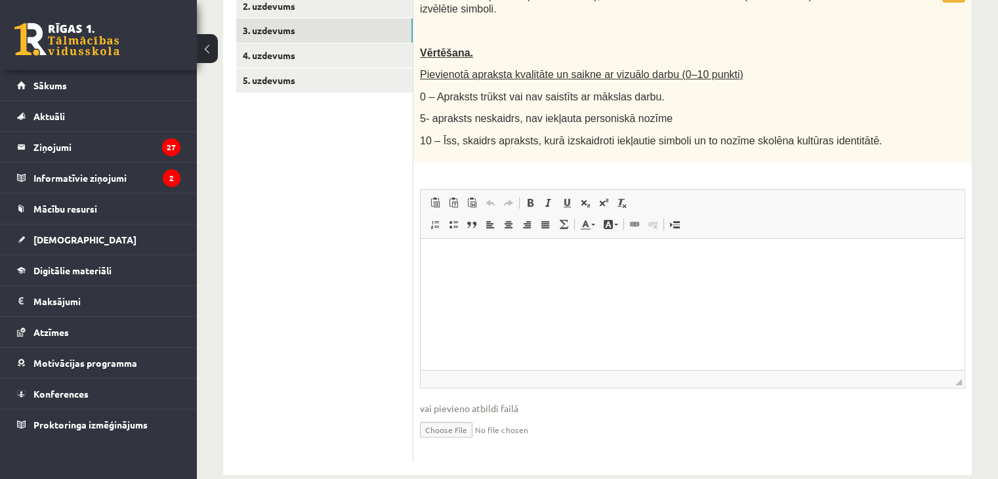
scroll to position [294, 0]
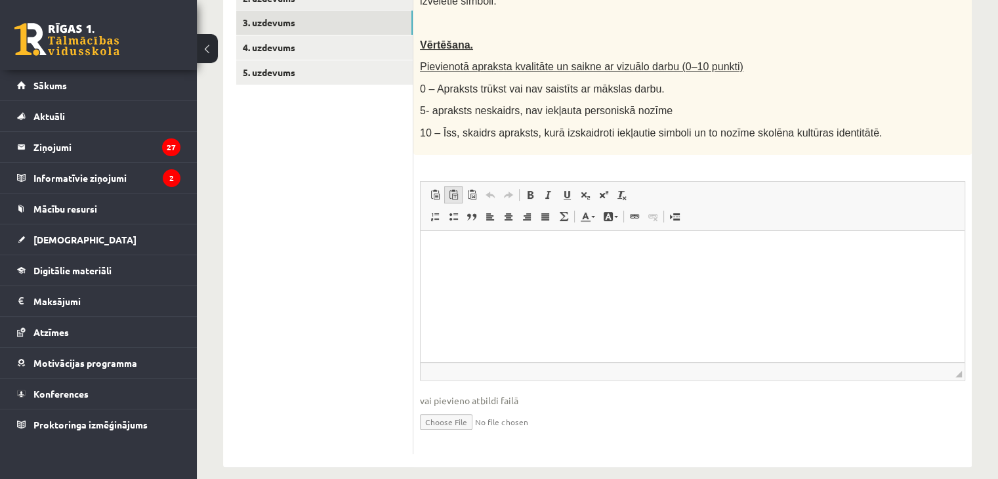
click at [457, 190] on span at bounding box center [453, 195] width 10 height 10
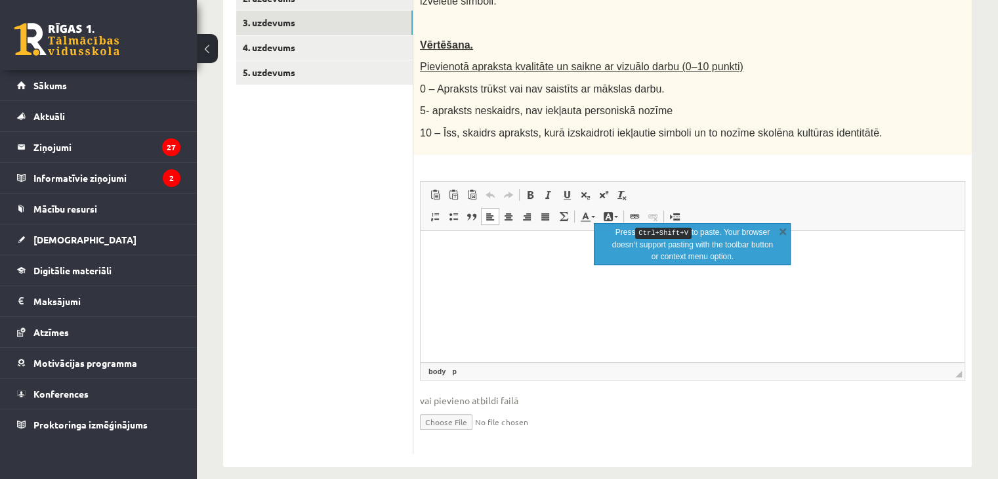
click at [478, 256] on p "Editor, wiswyg-editor-user-answer-47433983784520" at bounding box center [691, 250] width 517 height 14
click at [472, 241] on html at bounding box center [692, 250] width 544 height 40
click at [456, 365] on link "p" at bounding box center [454, 371] width 10 height 12
click at [443, 365] on link "body" at bounding box center [437, 371] width 22 height 12
click at [453, 365] on link "p" at bounding box center [454, 371] width 10 height 12
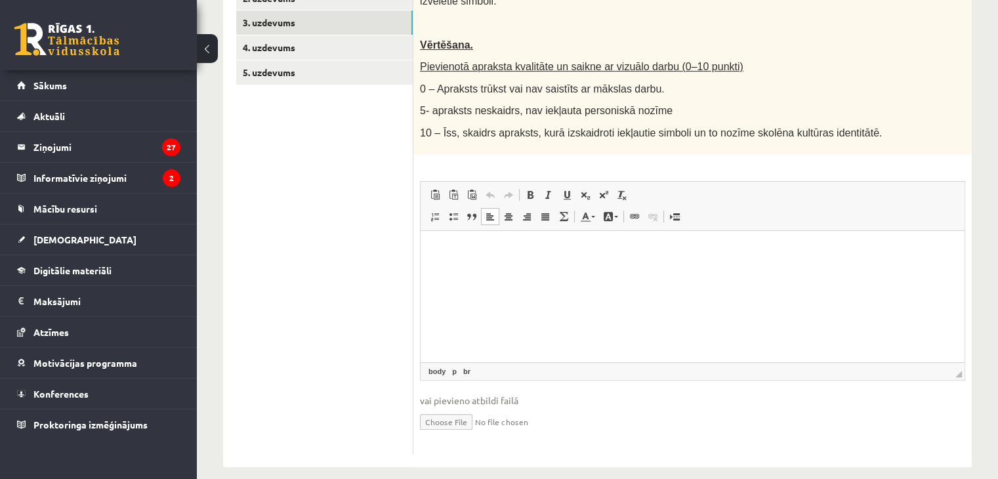
click at [447, 243] on p "Editor, wiswyg-editor-user-answer-47433983784520" at bounding box center [691, 250] width 517 height 14
click at [447, 241] on html at bounding box center [692, 250] width 544 height 40
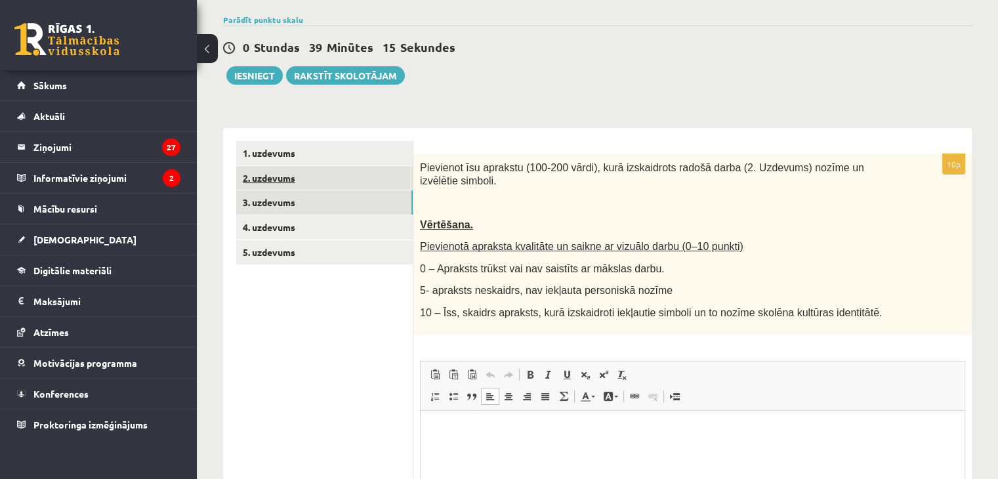
scroll to position [97, 0]
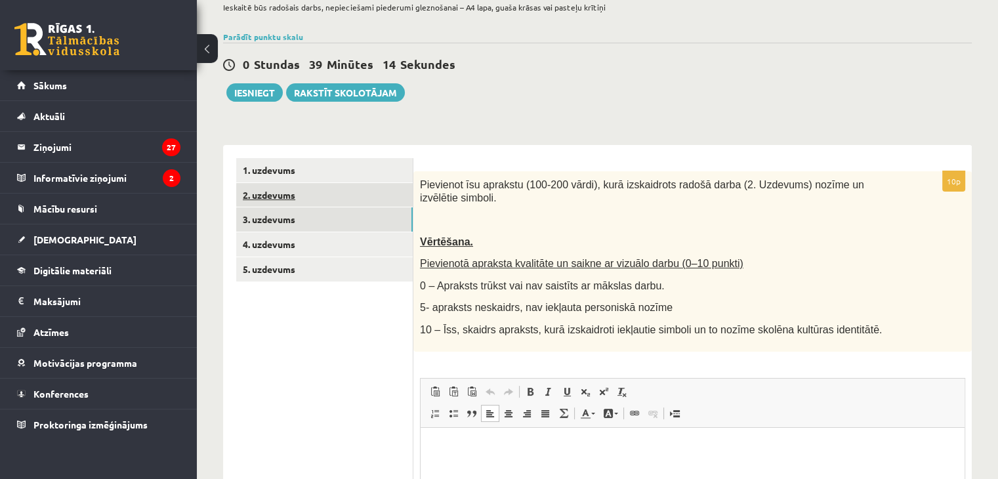
click at [265, 192] on link "2. uzdevums" at bounding box center [324, 195] width 176 height 24
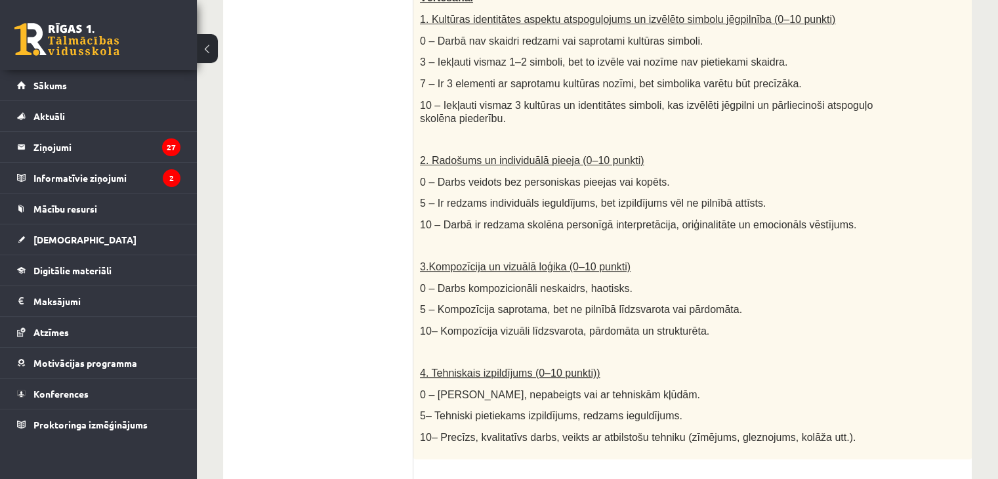
scroll to position [294, 0]
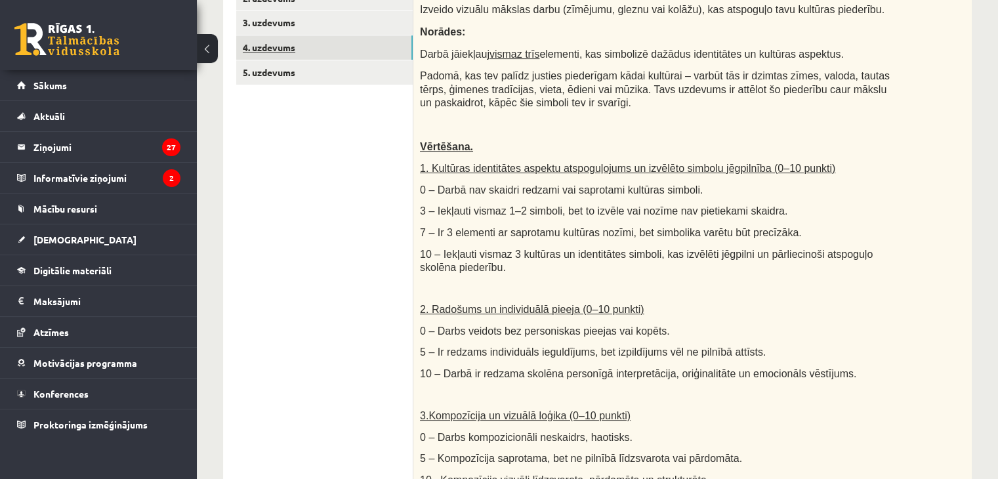
click at [279, 49] on link "4. uzdevums" at bounding box center [324, 47] width 176 height 24
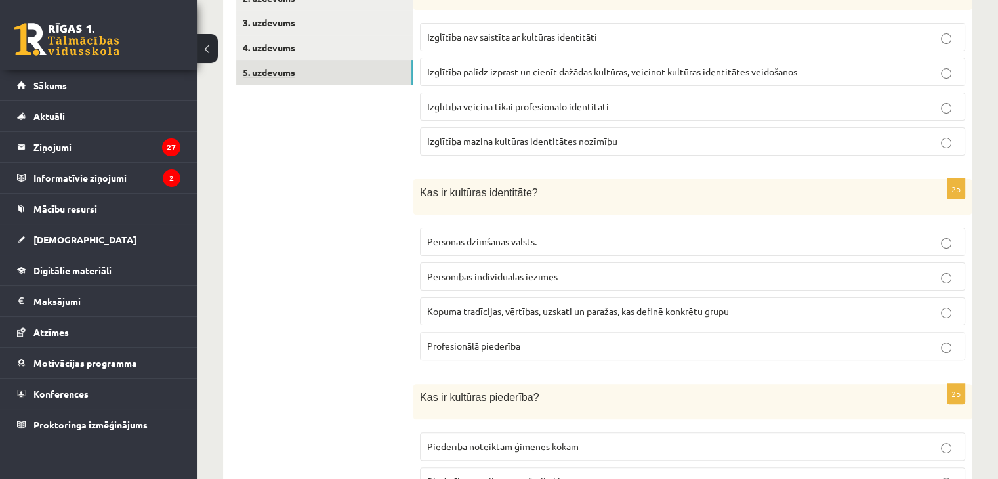
click at [268, 81] on link "5. uzdevums" at bounding box center [324, 72] width 176 height 24
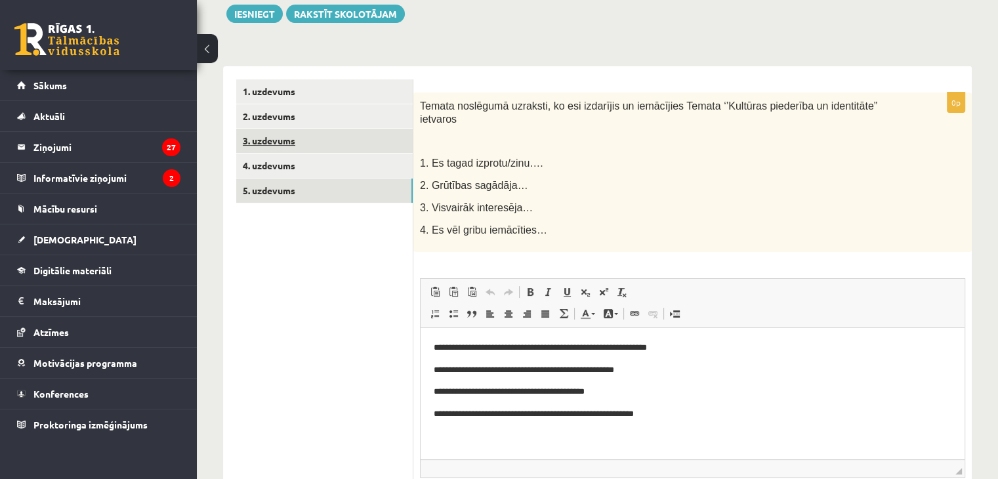
scroll to position [76, 0]
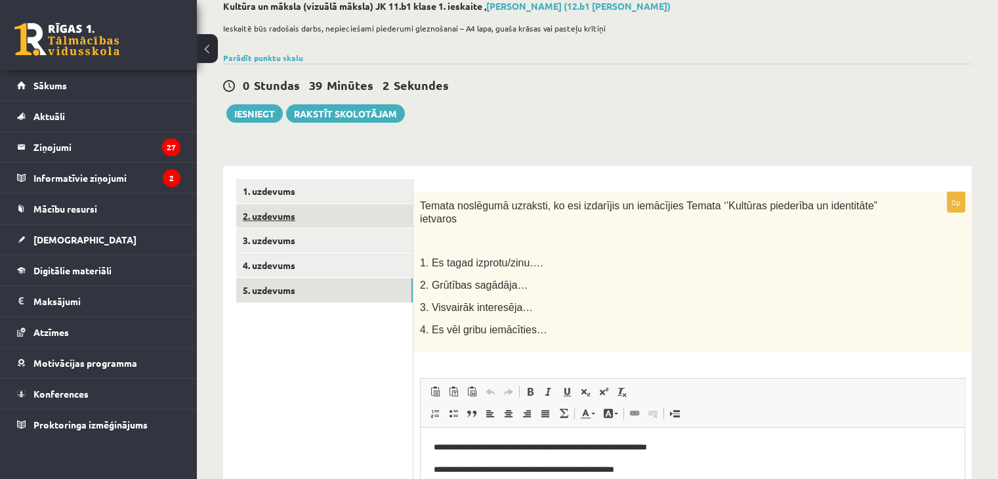
click at [254, 214] on link "2. uzdevums" at bounding box center [324, 216] width 176 height 24
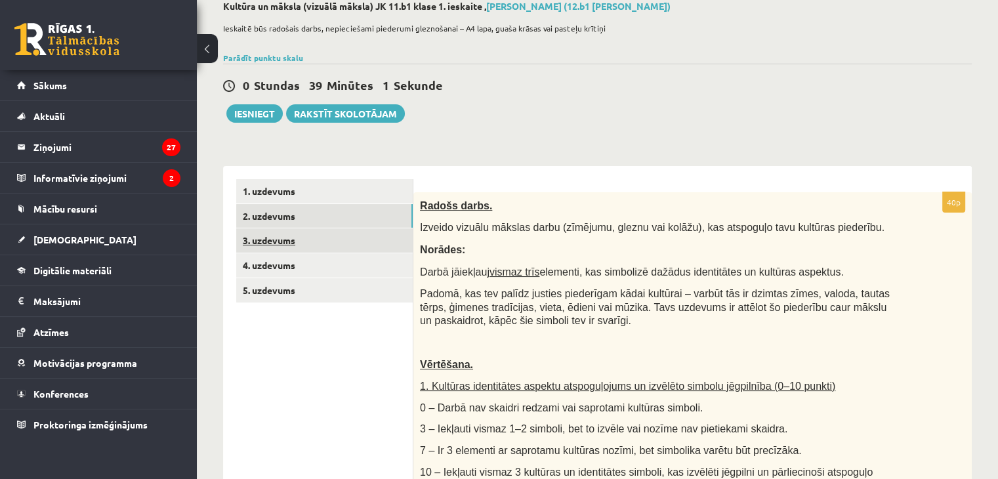
click at [268, 249] on link "3. uzdevums" at bounding box center [324, 240] width 176 height 24
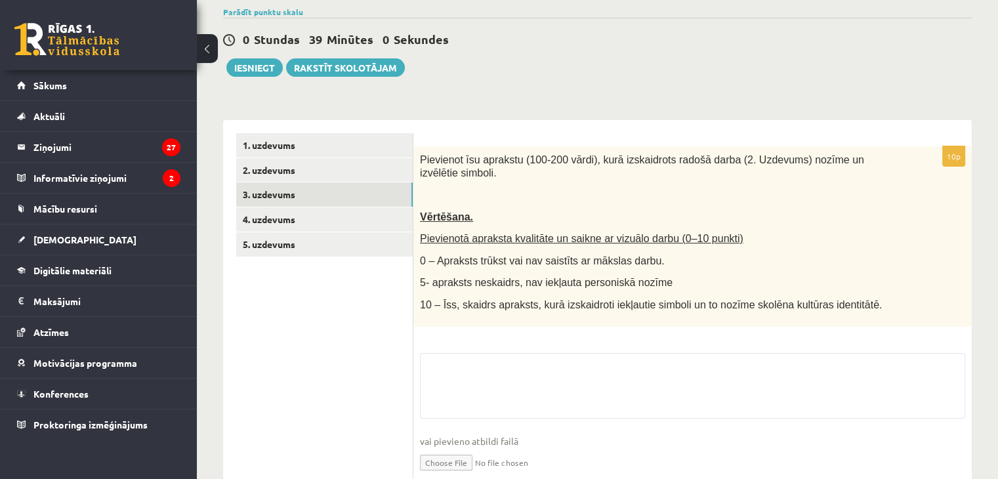
scroll to position [164, 0]
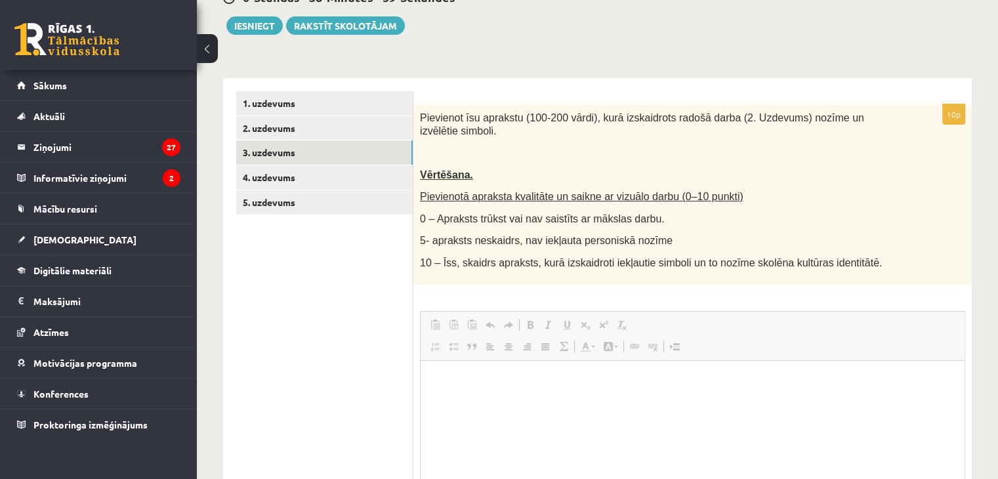
click at [495, 318] on link "Undo Keyboard shortcut Ctrl+Z" at bounding box center [490, 324] width 18 height 17
click at [466, 400] on html at bounding box center [692, 380] width 544 height 40
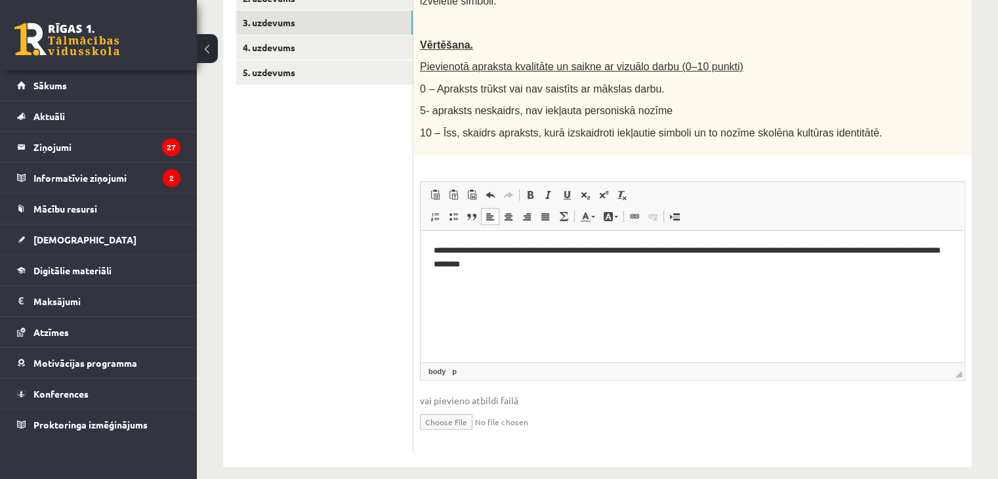
scroll to position [294, 0]
drag, startPoint x: 510, startPoint y: 117, endPoint x: 948, endPoint y: 353, distance: 498.0
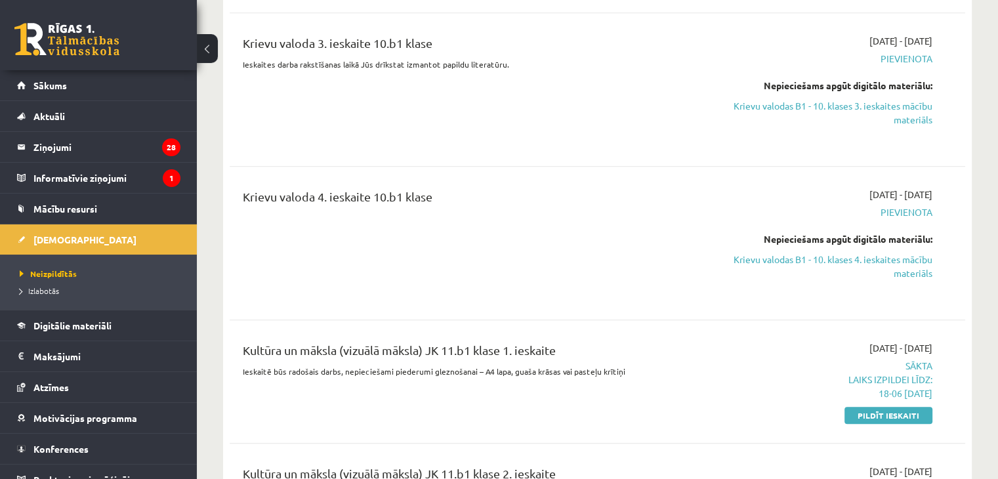
scroll to position [1377, 0]
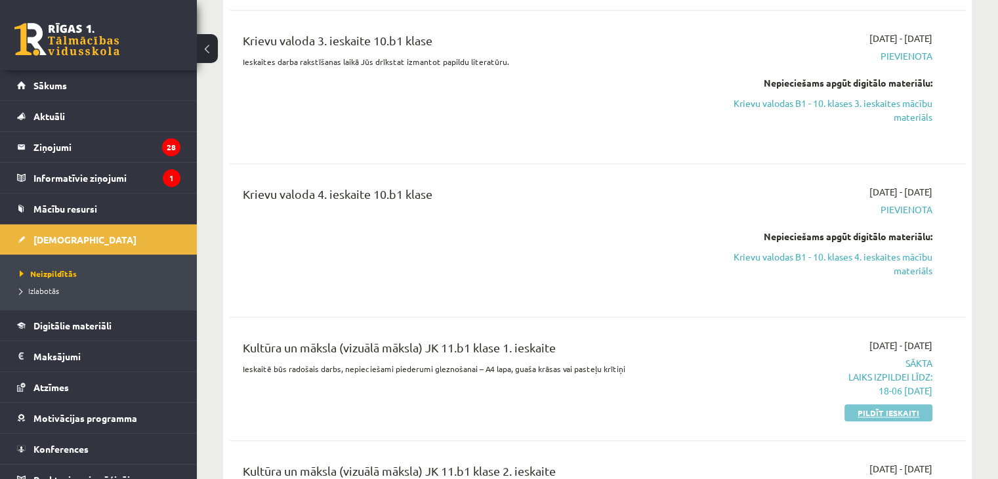
click at [876, 404] on link "Pildīt ieskaiti" at bounding box center [888, 412] width 88 height 17
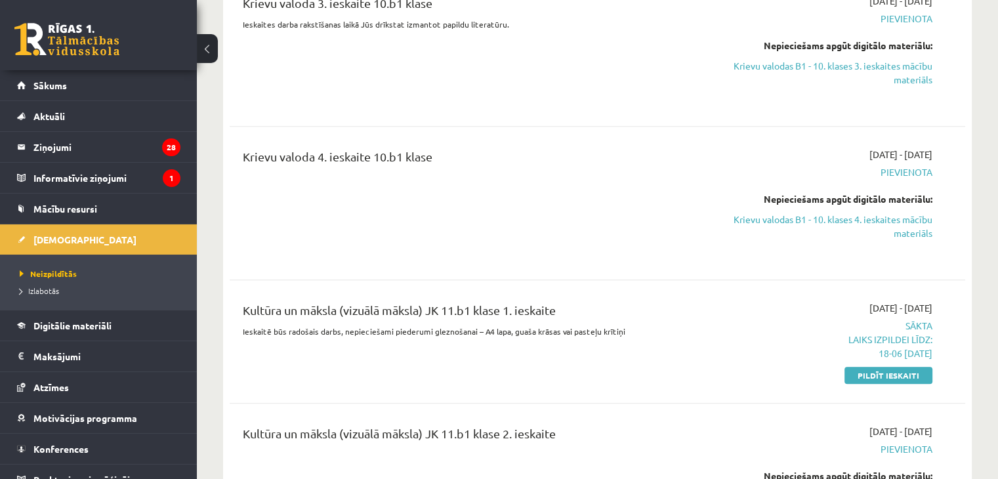
scroll to position [1443, 0]
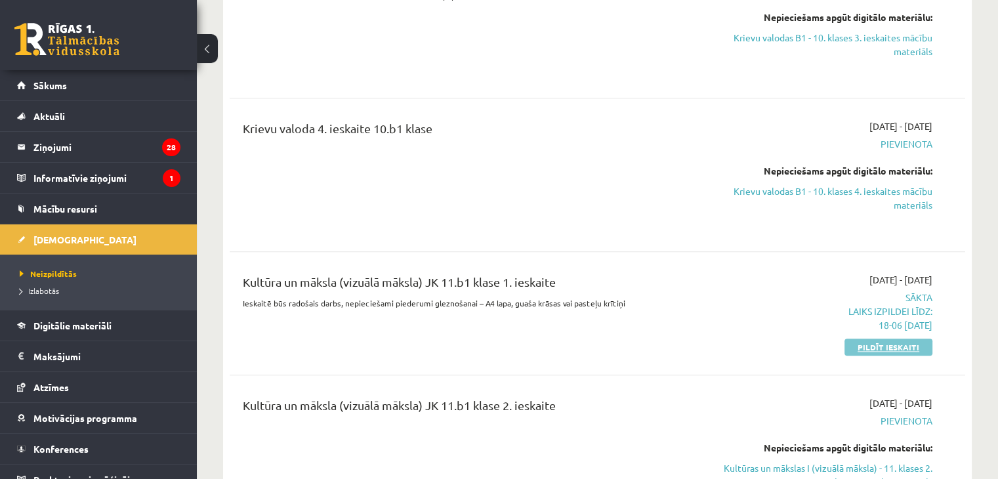
click at [906, 338] on link "Pildīt ieskaiti" at bounding box center [888, 346] width 88 height 17
click at [918, 291] on span "Sākta Laiks izpildei līdz: 18-06 14-10-2025" at bounding box center [824, 311] width 216 height 41
drag, startPoint x: 906, startPoint y: 329, endPoint x: 556, endPoint y: 64, distance: 438.6
click at [906, 338] on link "Pildīt ieskaiti" at bounding box center [888, 346] width 88 height 17
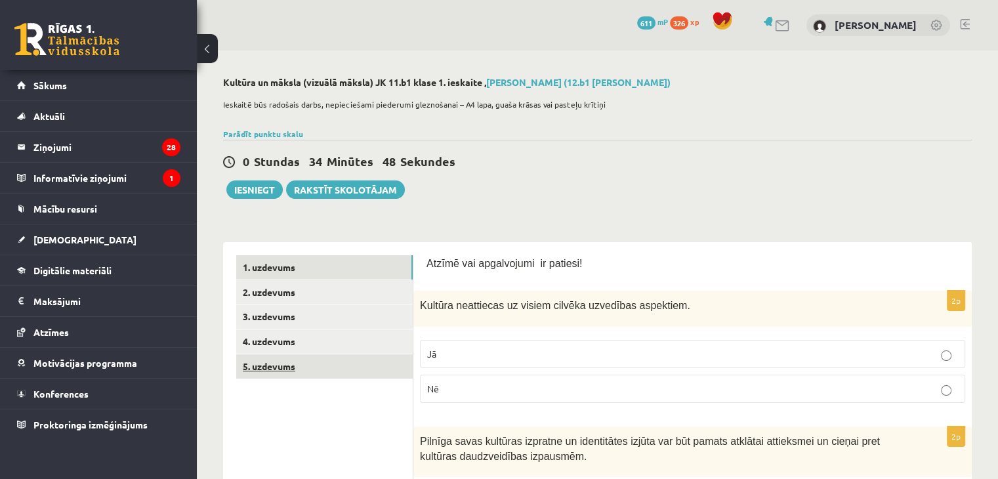
click at [283, 365] on link "5. uzdevums" at bounding box center [324, 366] width 176 height 24
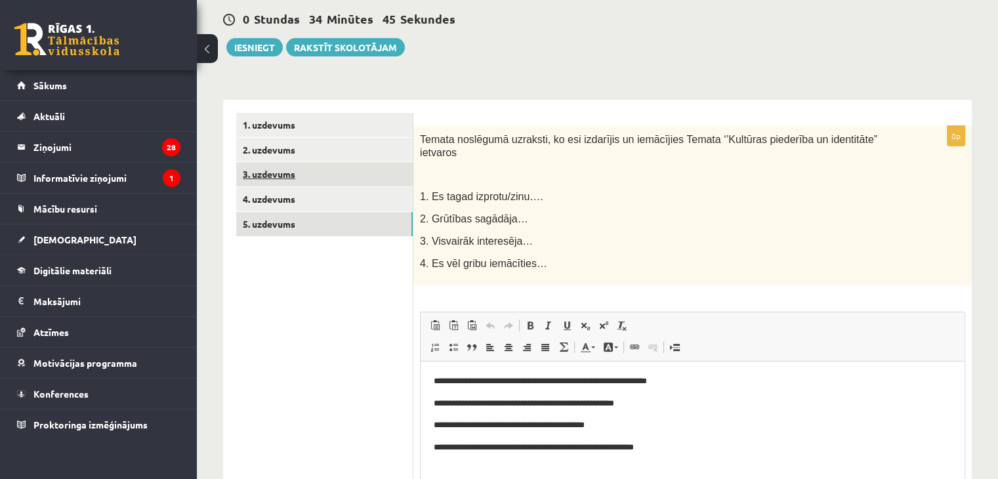
click at [271, 176] on link "3. uzdevums" at bounding box center [324, 174] width 176 height 24
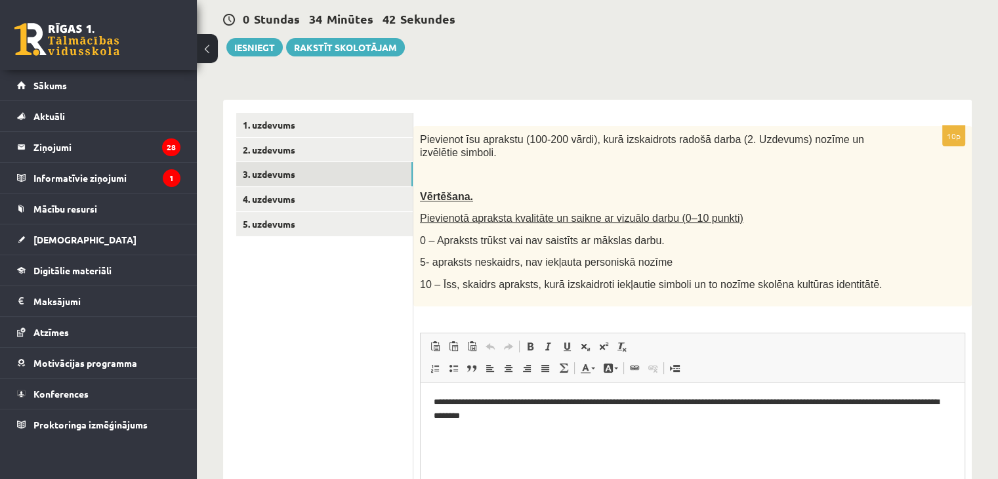
click at [537, 413] on p "**********" at bounding box center [692, 409] width 518 height 28
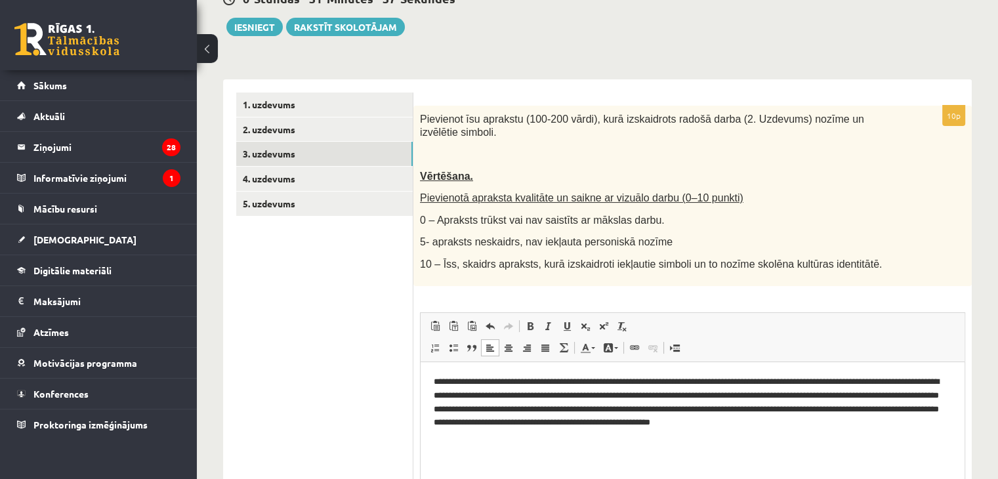
scroll to position [294, 0]
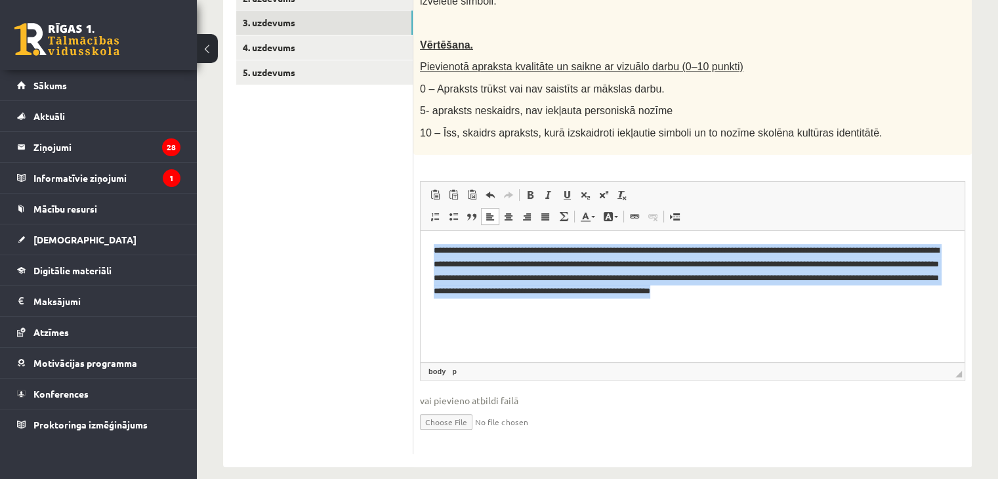
drag, startPoint x: 435, startPoint y: 245, endPoint x: 1427, endPoint y: 572, distance: 1044.8
click at [964, 311] on html "**********" at bounding box center [692, 270] width 544 height 81
copy p "**********"
click at [908, 300] on html "**********" at bounding box center [692, 270] width 544 height 81
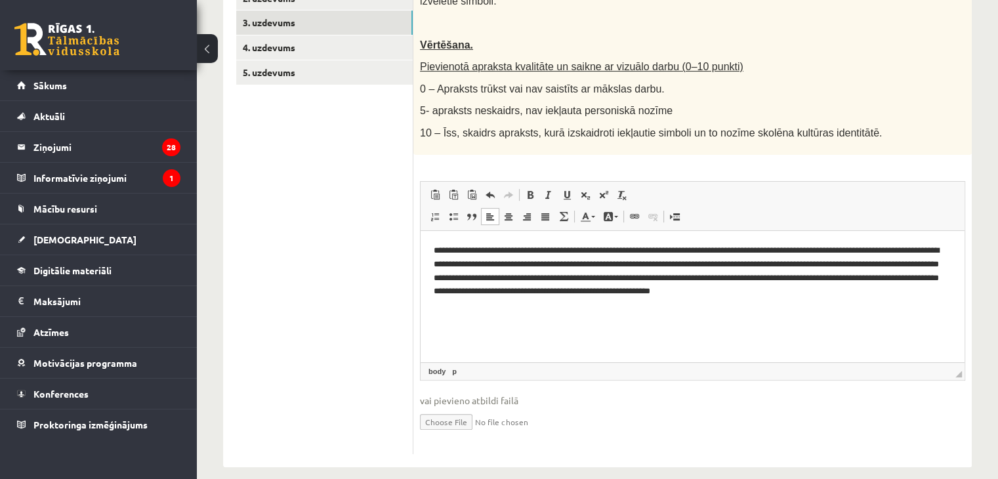
click at [909, 292] on p "**********" at bounding box center [692, 270] width 518 height 54
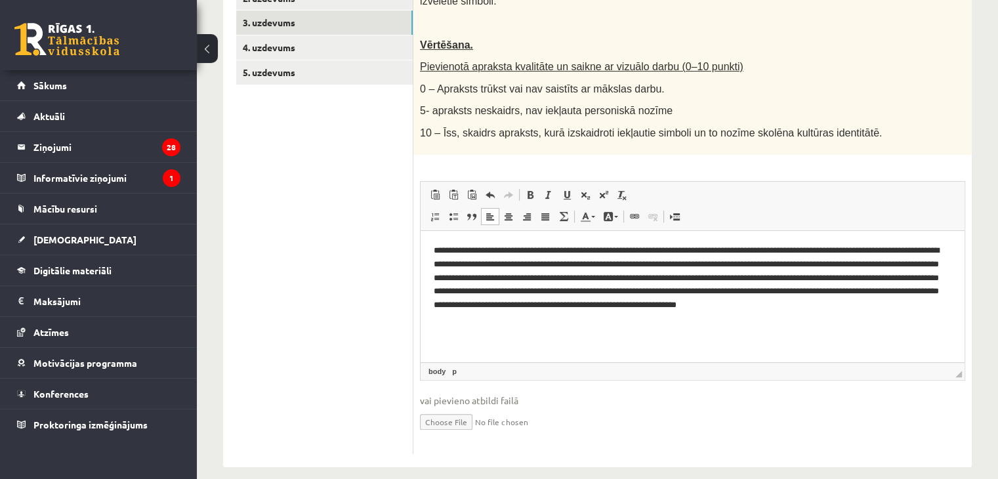
click at [938, 299] on p "**********" at bounding box center [692, 284] width 518 height 82
click at [492, 317] on p "**********" at bounding box center [692, 284] width 518 height 82
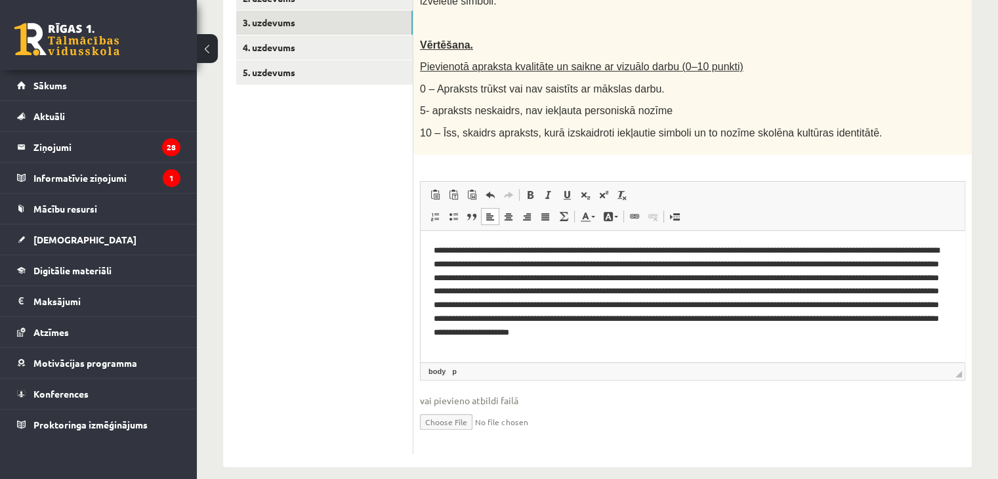
drag, startPoint x: 961, startPoint y: 360, endPoint x: 960, endPoint y: 373, distance: 13.2
click at [959, 375] on fieldset "**********" at bounding box center [692, 314] width 545 height 266
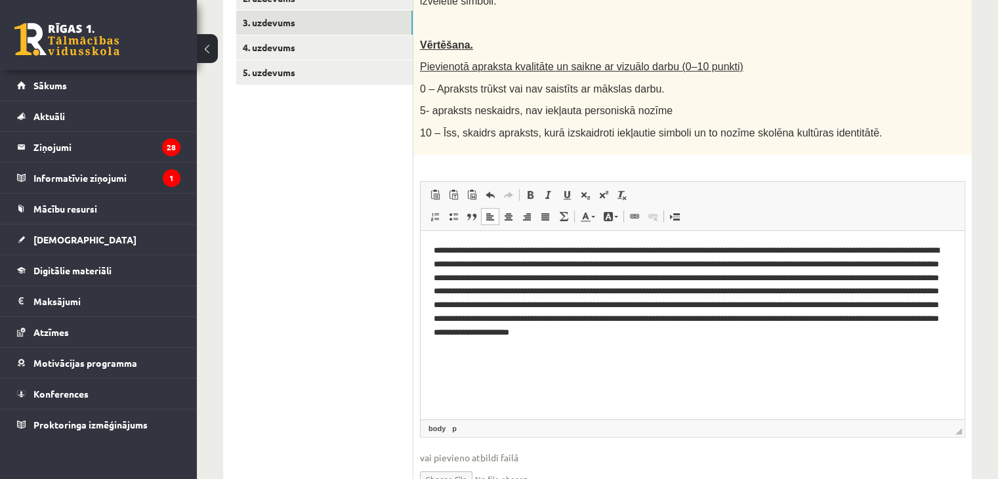
drag, startPoint x: 957, startPoint y: 358, endPoint x: 488, endPoint y: 169, distance: 505.8
click at [956, 428] on span "◢" at bounding box center [958, 431] width 7 height 7
click at [502, 345] on p "**********" at bounding box center [692, 297] width 518 height 109
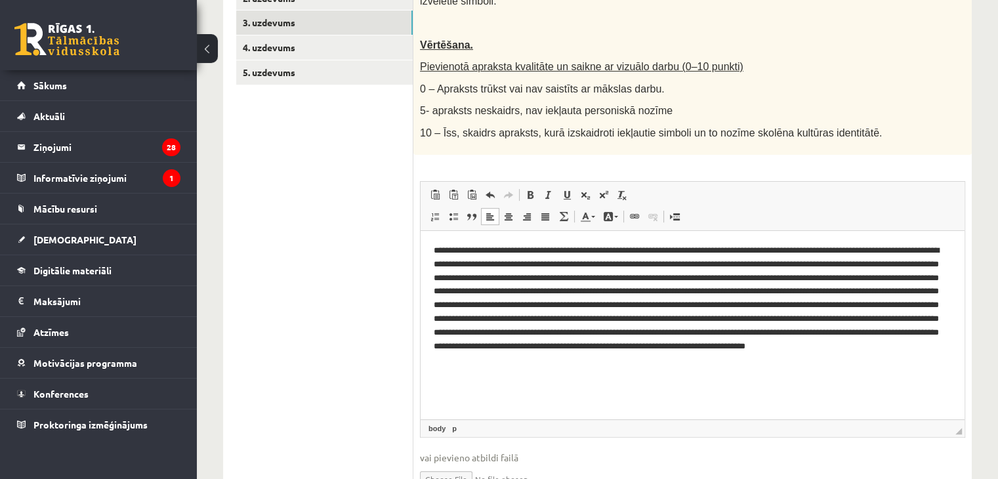
click at [438, 359] on p "Editor, wiswyg-editor-user-answer-47433908513180" at bounding box center [692, 304] width 518 height 123
click at [813, 359] on p "Editor, wiswyg-editor-user-answer-47433908513180" at bounding box center [692, 304] width 518 height 123
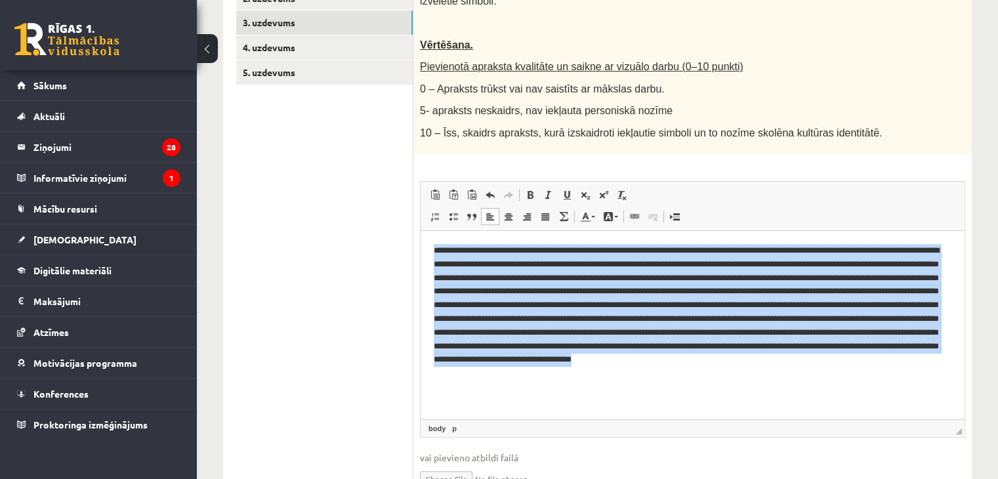
drag, startPoint x: 431, startPoint y: 244, endPoint x: 714, endPoint y: 438, distance: 343.4
click at [714, 393] on html at bounding box center [692, 311] width 544 height 163
copy p "**********"
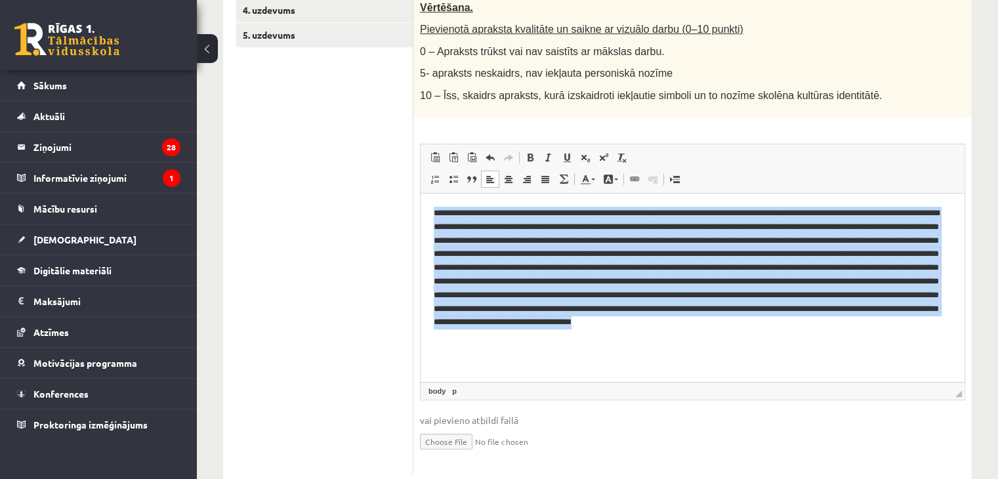
scroll to position [351, 0]
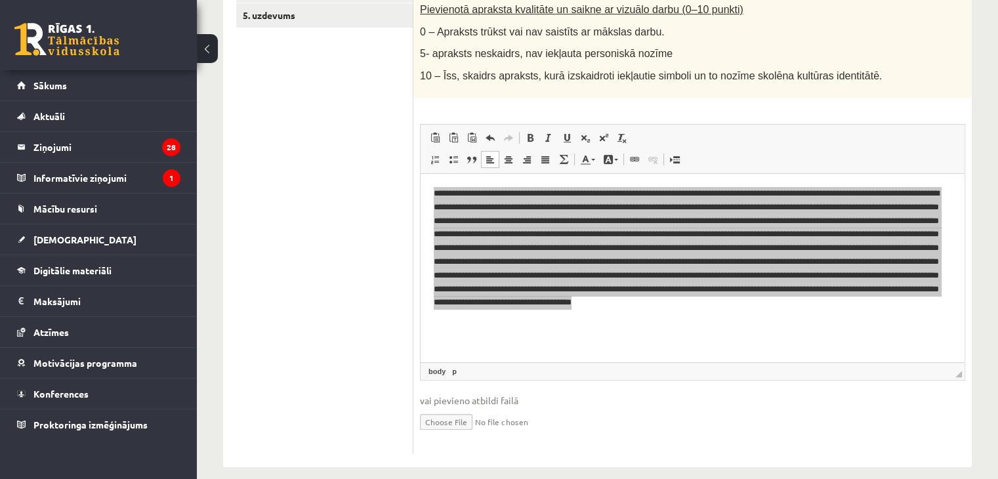
click at [521, 362] on span "◢ Elements path body p" at bounding box center [692, 371] width 544 height 18
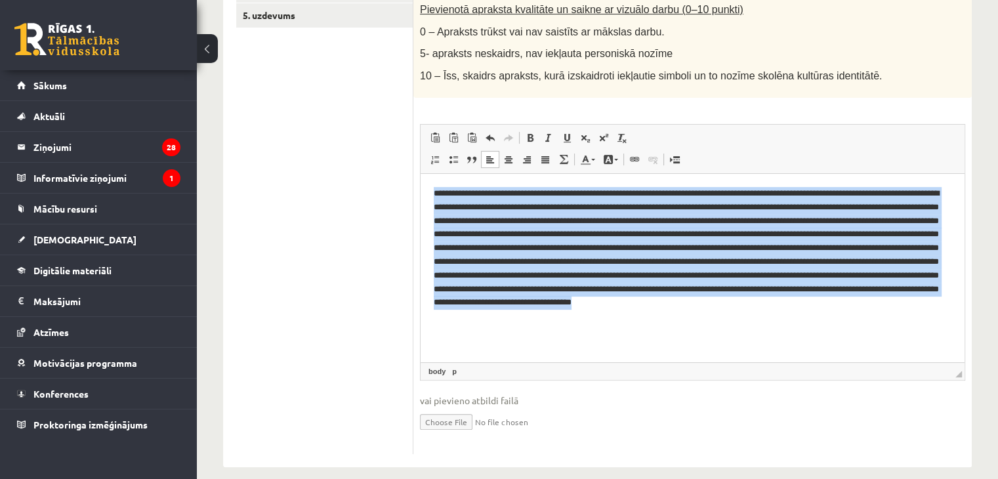
click at [696, 328] on html at bounding box center [692, 254] width 544 height 163
click at [698, 336] on html at bounding box center [692, 254] width 544 height 163
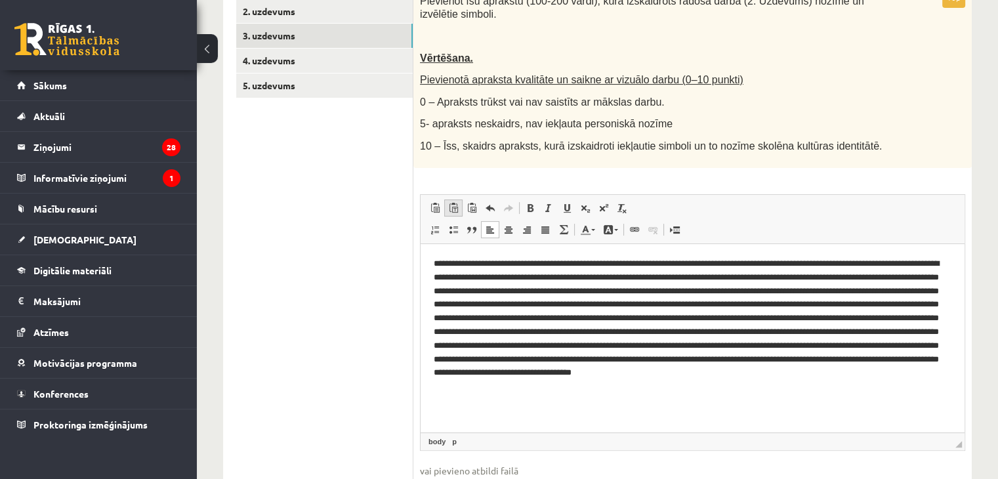
scroll to position [154, 0]
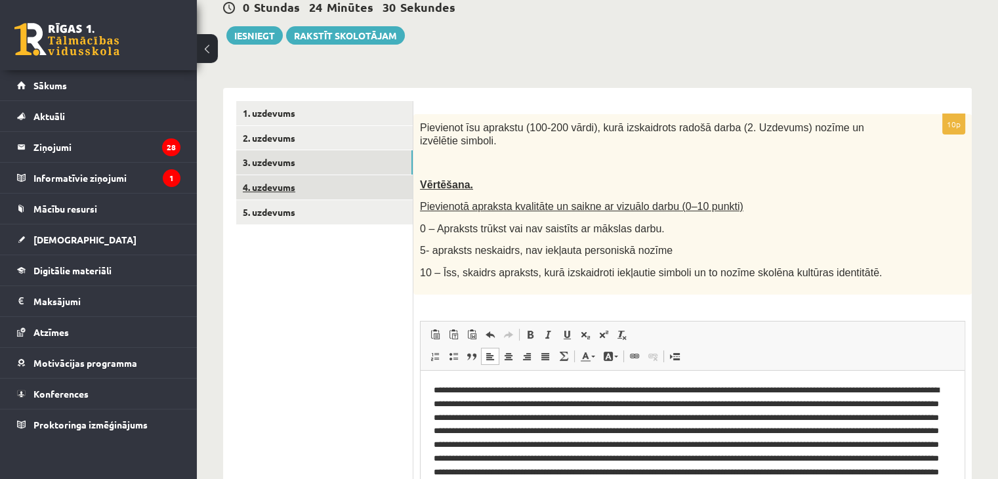
click at [295, 188] on link "4. uzdevums" at bounding box center [324, 187] width 176 height 24
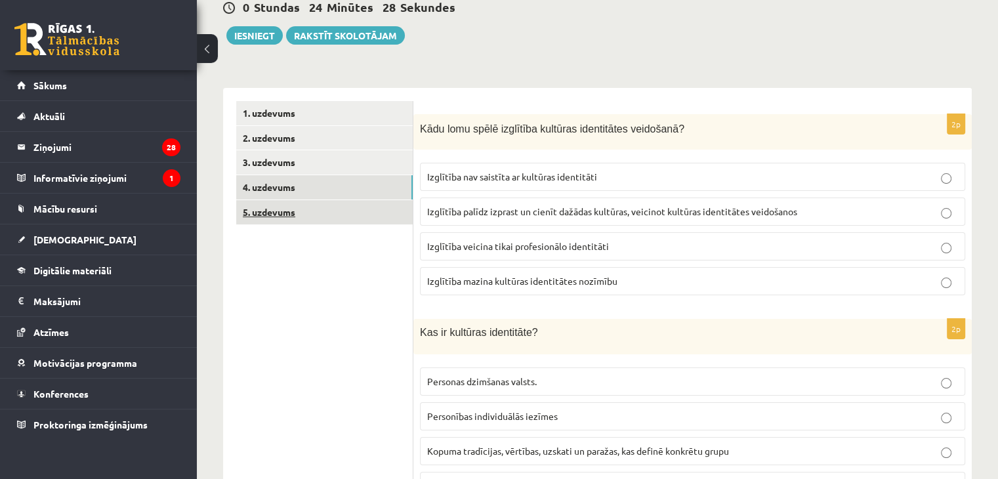
click at [269, 211] on link "5. uzdevums" at bounding box center [324, 212] width 176 height 24
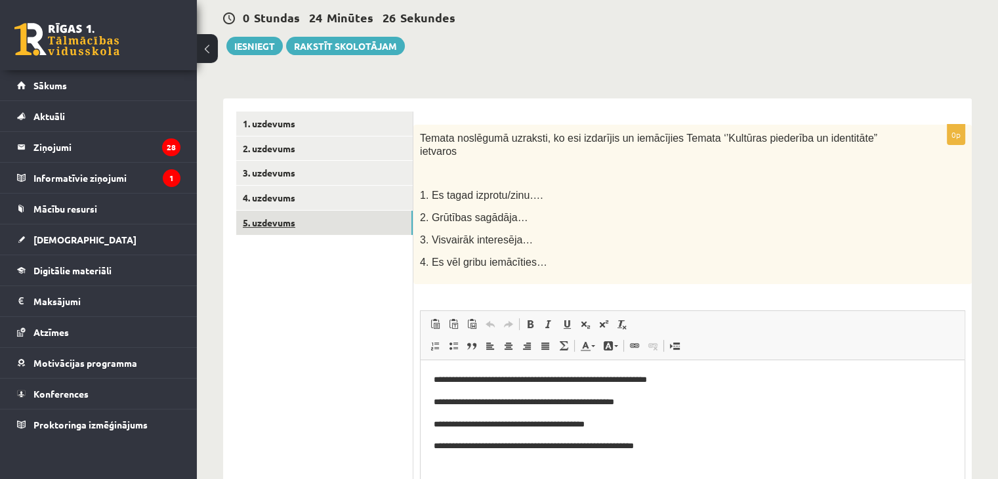
scroll to position [0, 0]
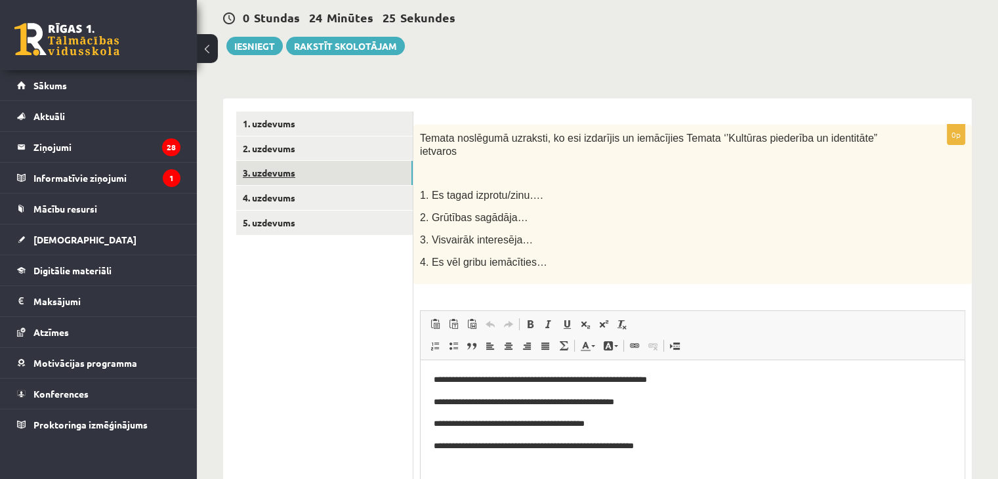
click at [283, 178] on link "3. uzdevums" at bounding box center [324, 173] width 176 height 24
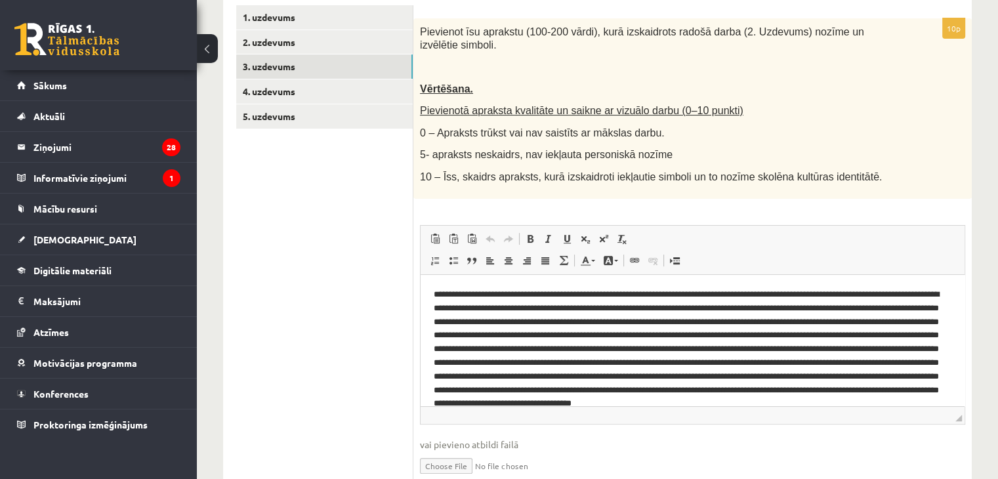
scroll to position [228, 0]
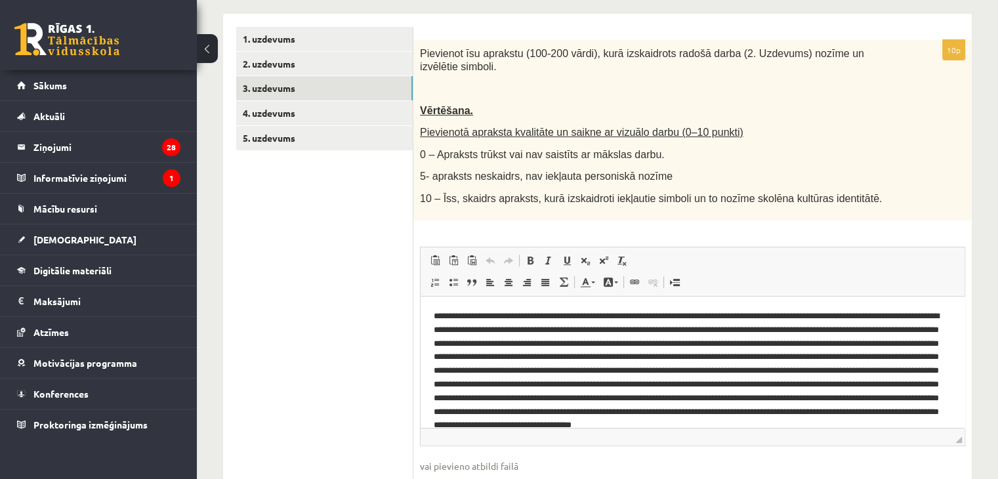
click at [464, 409] on p "Editor, wiswyg-editor-user-answer-47433806201180" at bounding box center [687, 377] width 508 height 136
click at [459, 412] on p "Editor, wiswyg-editor-user-answer-47433806201180" at bounding box center [687, 377] width 508 height 136
click at [496, 411] on p "Editor, wiswyg-editor-user-answer-47433806201180" at bounding box center [687, 377] width 508 height 136
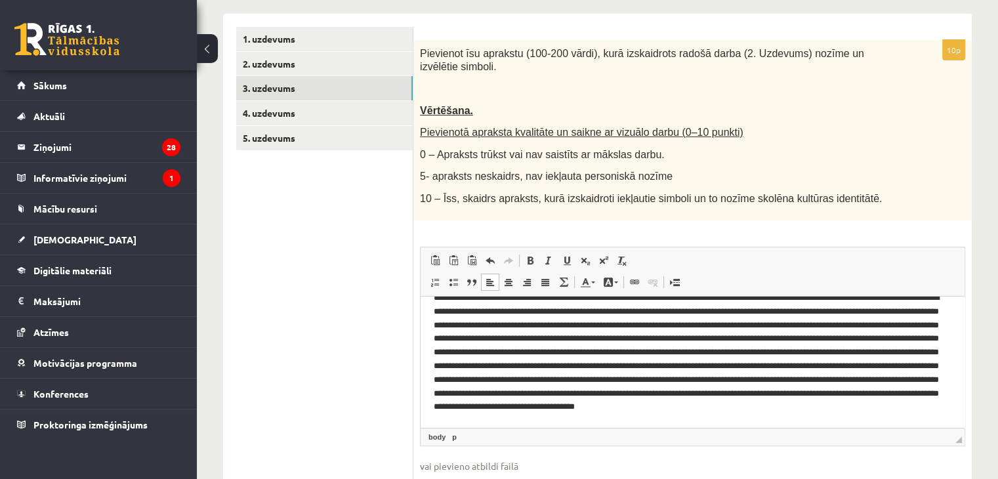
scroll to position [31, 0]
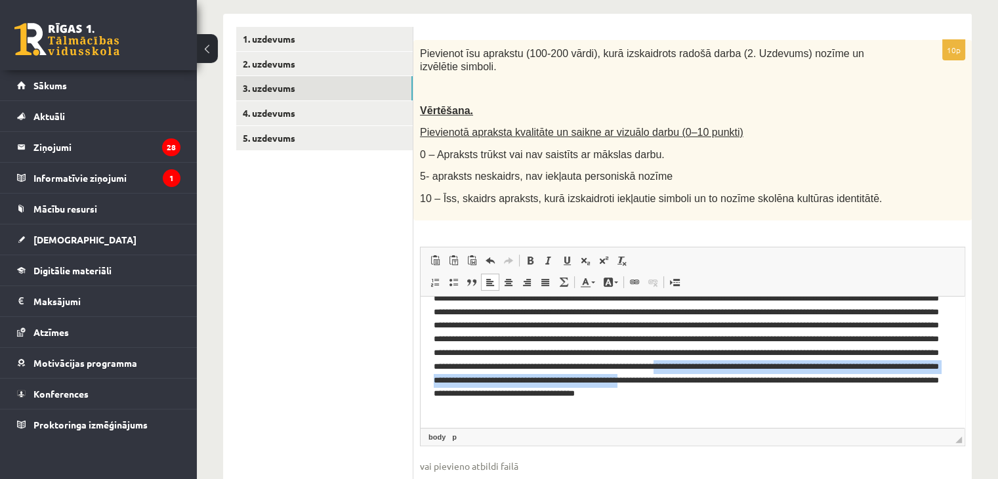
drag, startPoint x: 702, startPoint y: 382, endPoint x: 729, endPoint y: 391, distance: 28.2
click at [732, 390] on p "Editor, wiswyg-editor-user-answer-47433806201180" at bounding box center [687, 345] width 508 height 136
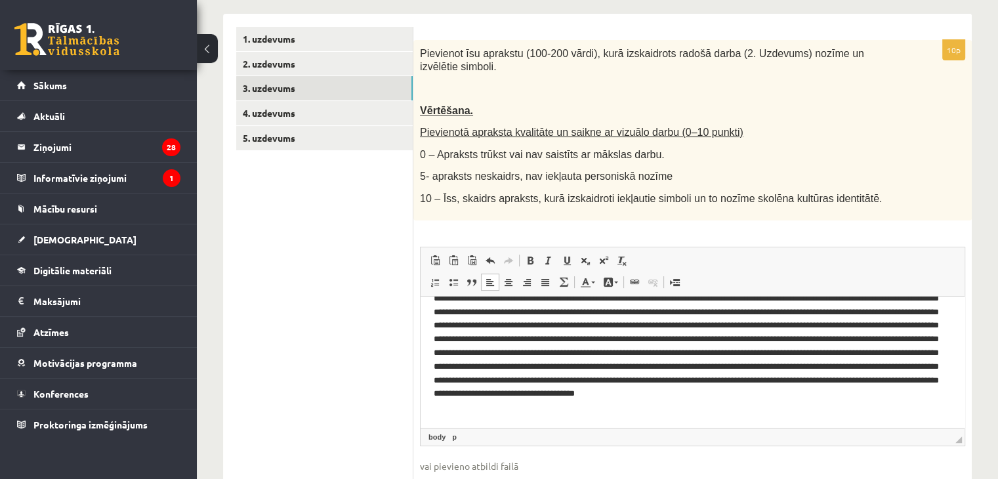
click at [689, 370] on p "Editor, wiswyg-editor-user-answer-47433806201180" at bounding box center [687, 345] width 508 height 136
drag, startPoint x: 701, startPoint y: 378, endPoint x: 735, endPoint y: 378, distance: 34.1
click at [735, 378] on p "Editor, wiswyg-editor-user-answer-47433806201180" at bounding box center [687, 345] width 508 height 136
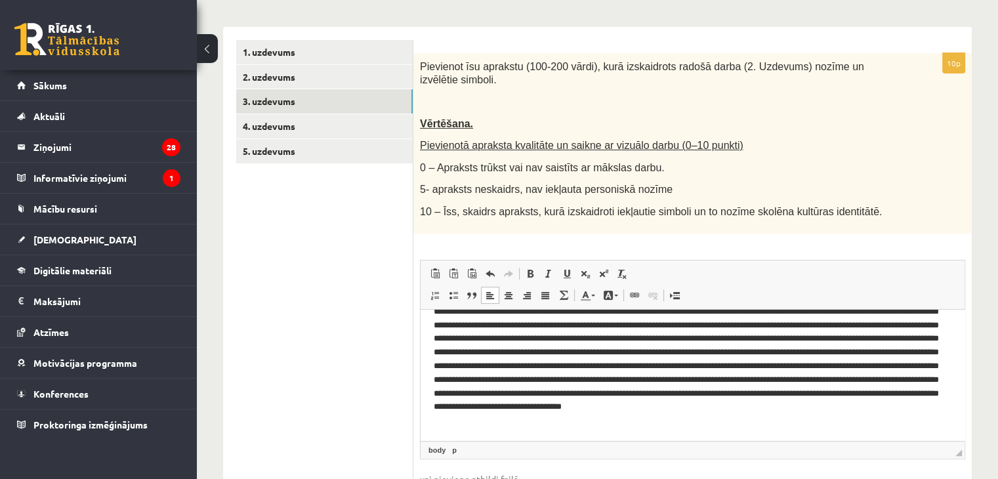
scroll to position [228, 0]
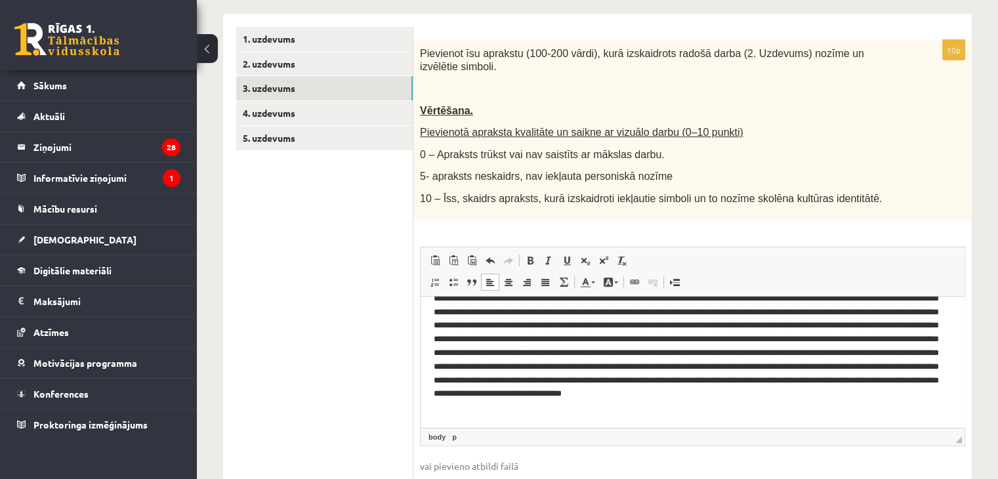
click at [746, 409] on p "Editor, wiswyg-editor-user-answer-47433806201180" at bounding box center [687, 345] width 508 height 136
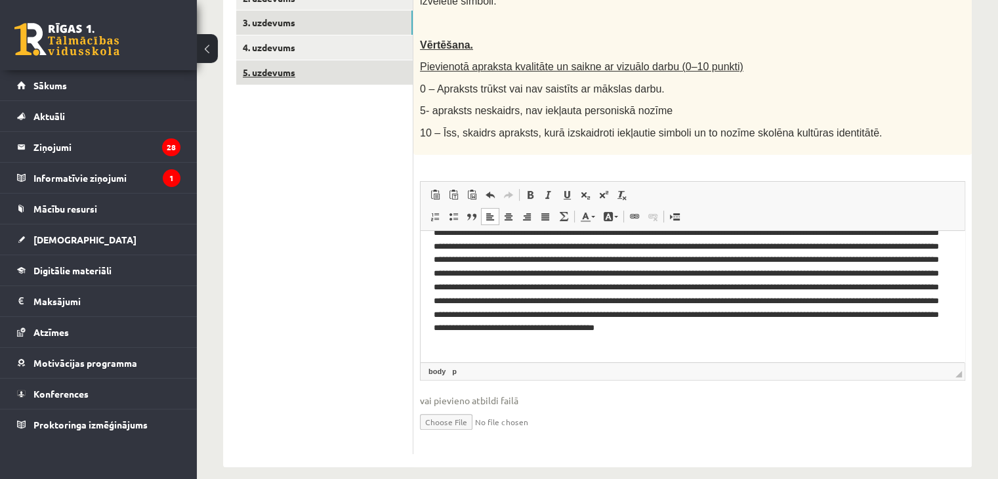
scroll to position [294, 0]
click at [296, 79] on link "5. uzdevums" at bounding box center [324, 72] width 176 height 24
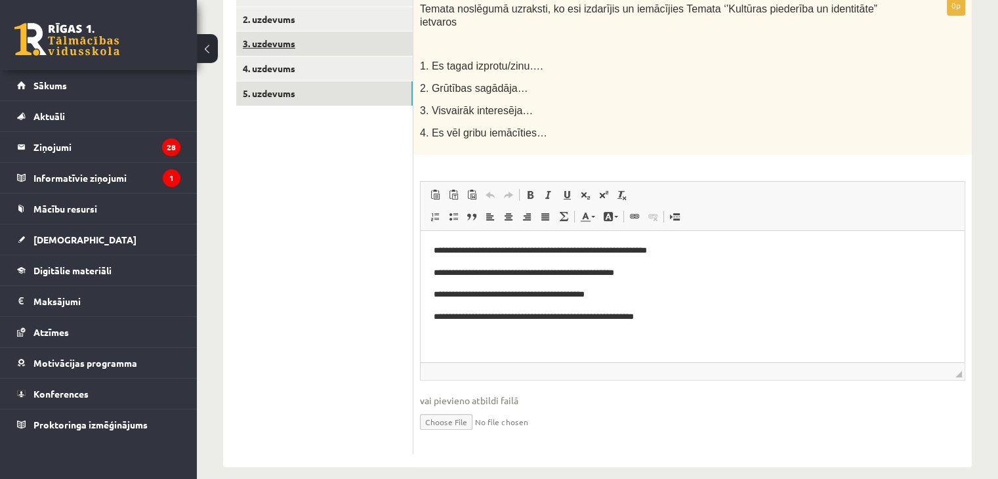
scroll to position [0, 0]
click at [270, 174] on ul "1. uzdevums 2. uzdevums 3. uzdevums 4. uzdevums 5. uzdevums" at bounding box center [324, 218] width 177 height 472
click at [274, 48] on link "3. uzdevums" at bounding box center [324, 43] width 176 height 24
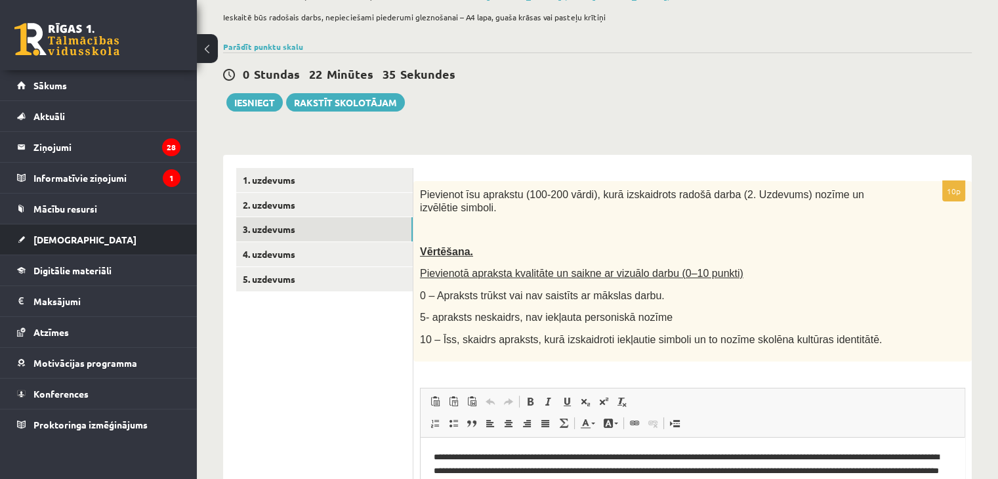
scroll to position [76, 0]
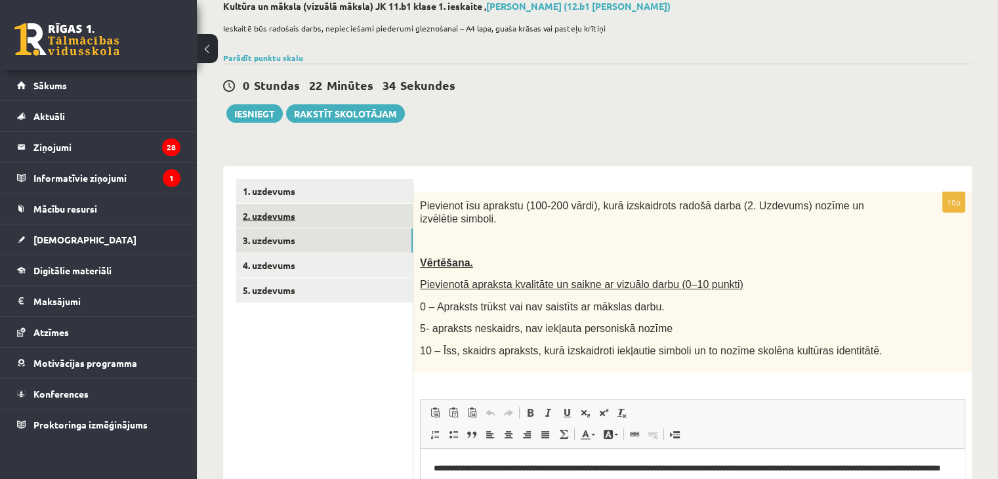
click at [261, 208] on link "2. uzdevums" at bounding box center [324, 216] width 176 height 24
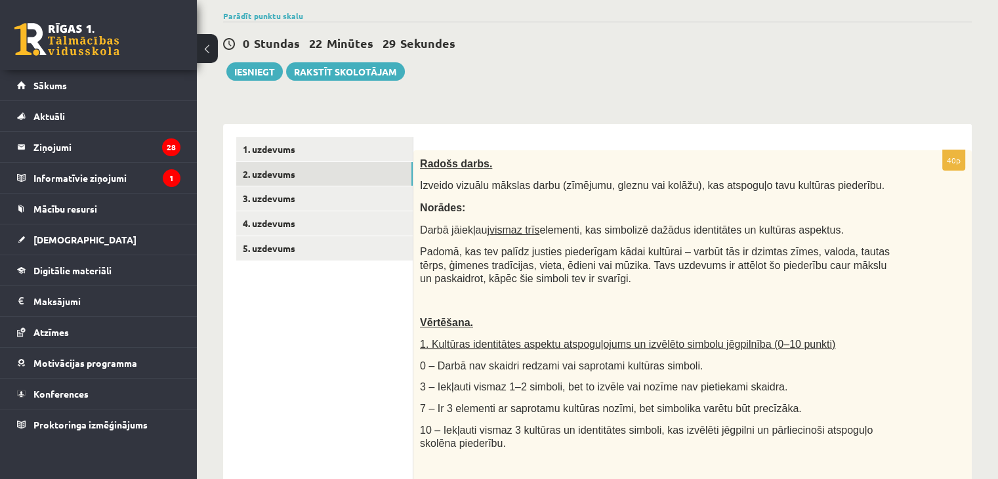
scroll to position [0, 0]
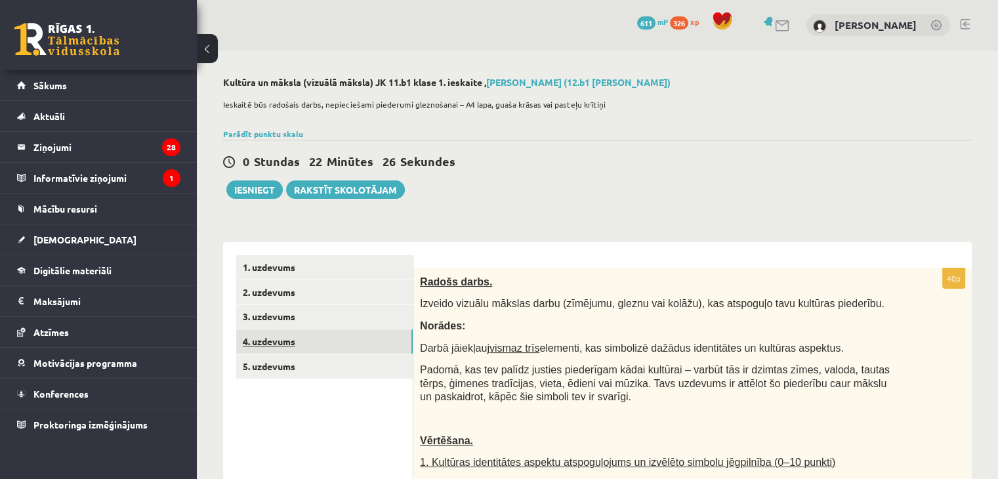
click at [273, 336] on link "4. uzdevums" at bounding box center [324, 341] width 176 height 24
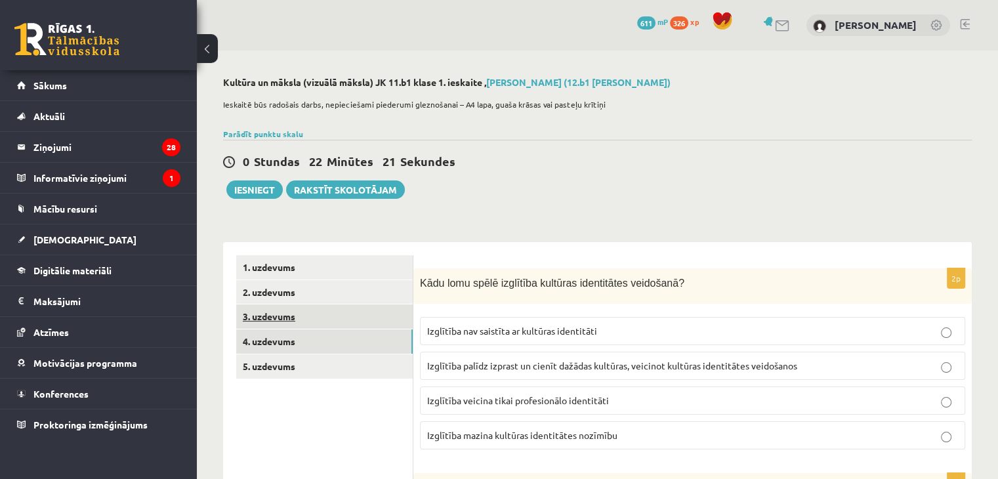
click at [260, 321] on link "3. uzdevums" at bounding box center [324, 316] width 176 height 24
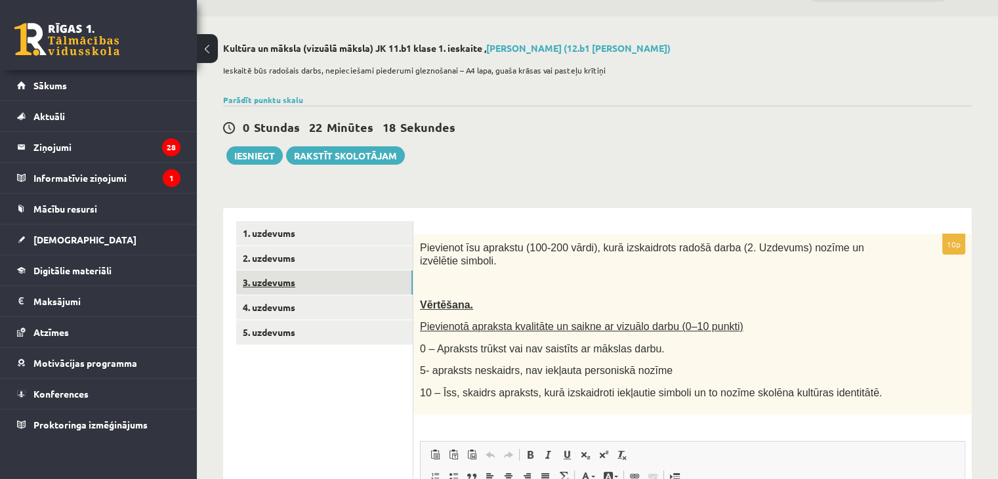
scroll to position [31, 0]
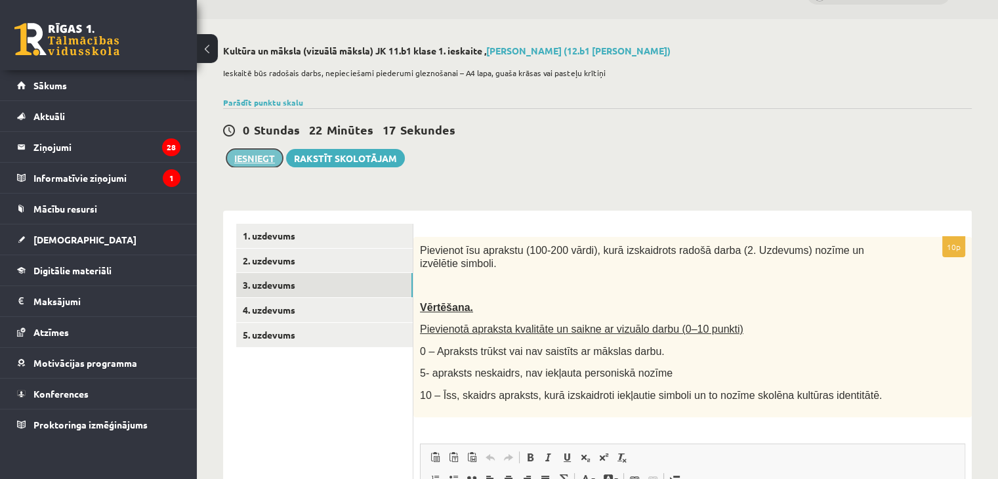
click at [254, 158] on button "Iesniegt" at bounding box center [254, 158] width 56 height 18
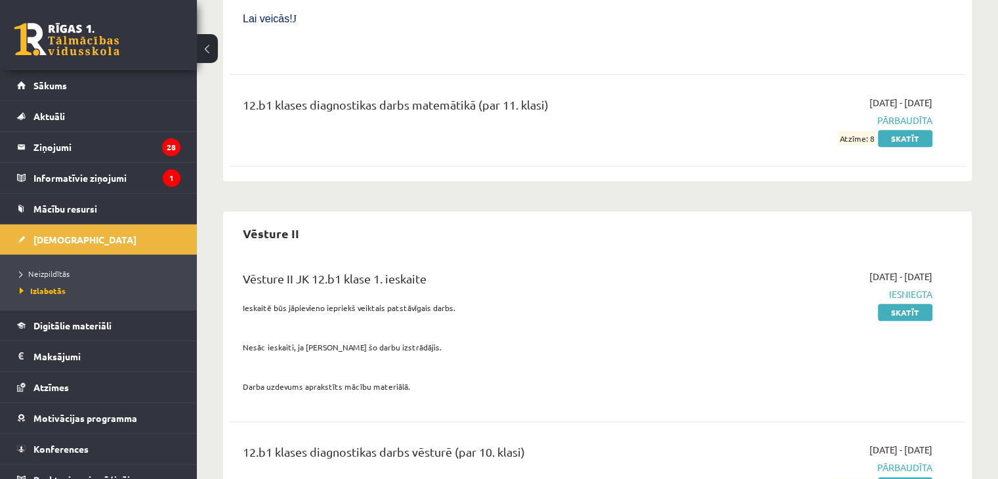
scroll to position [1546, 0]
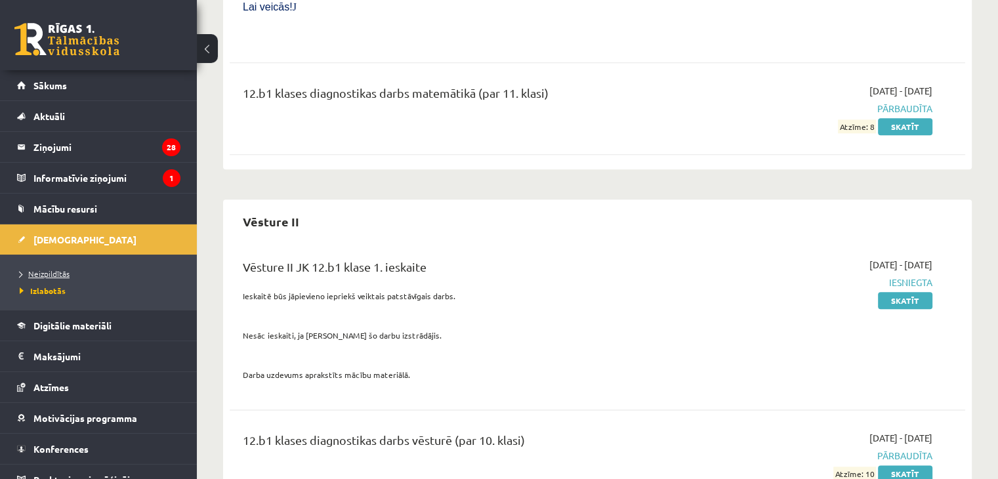
click at [58, 273] on span "Neizpildītās" at bounding box center [45, 273] width 50 height 10
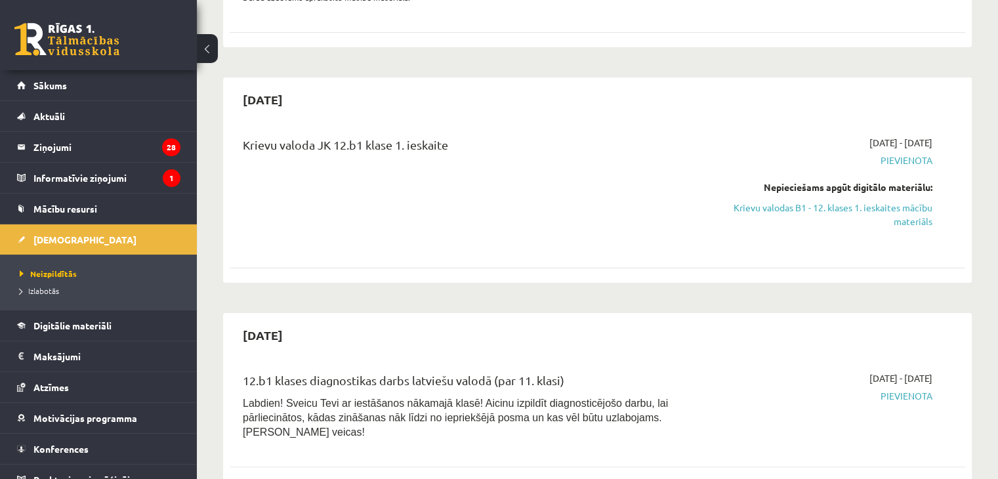
scroll to position [300, 0]
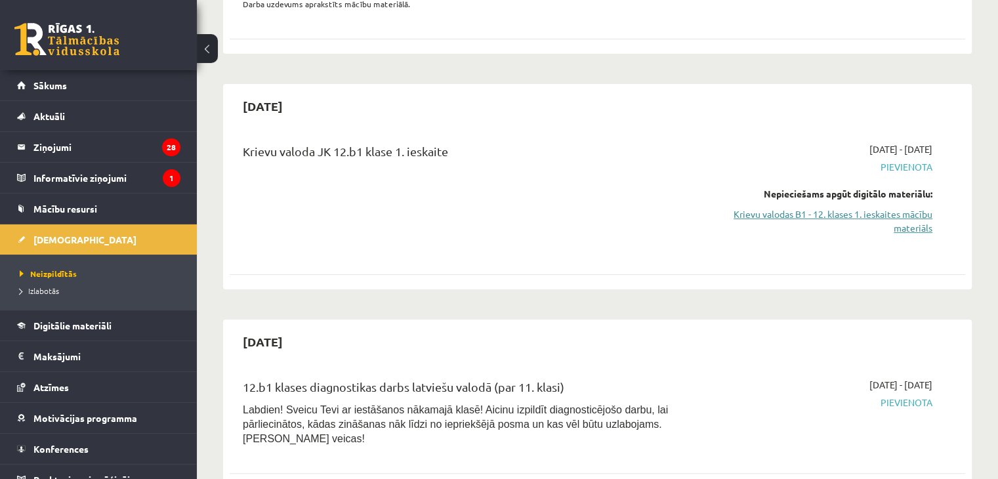
click at [900, 230] on link "Krievu valodas B1 - 12. klases 1. ieskaites mācību materiāls" at bounding box center [824, 221] width 216 height 28
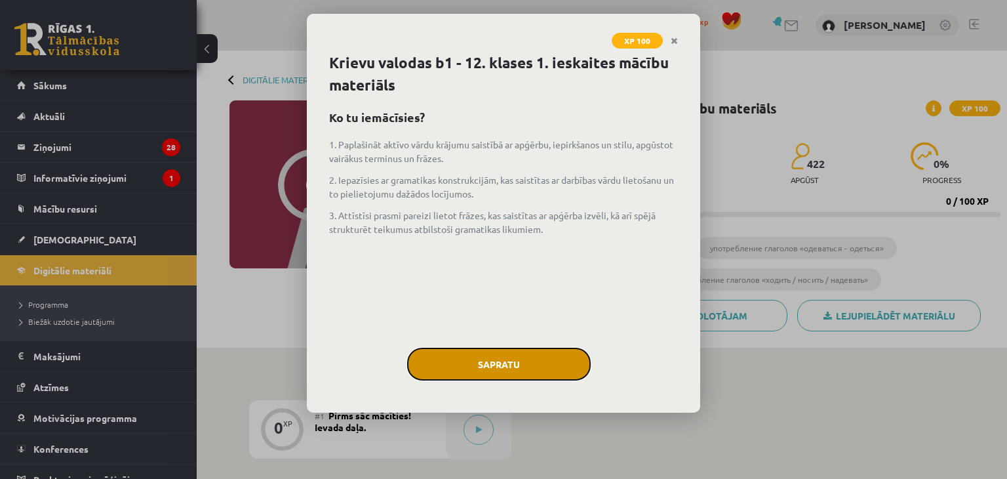
click at [519, 369] on button "Sapratu" at bounding box center [499, 364] width 184 height 33
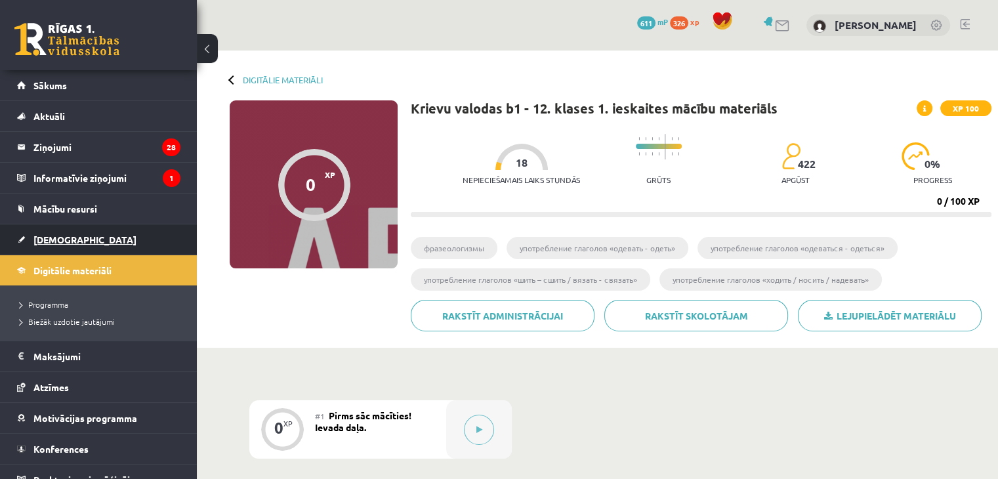
click at [52, 233] on span "[DEMOGRAPHIC_DATA]" at bounding box center [84, 239] width 103 height 12
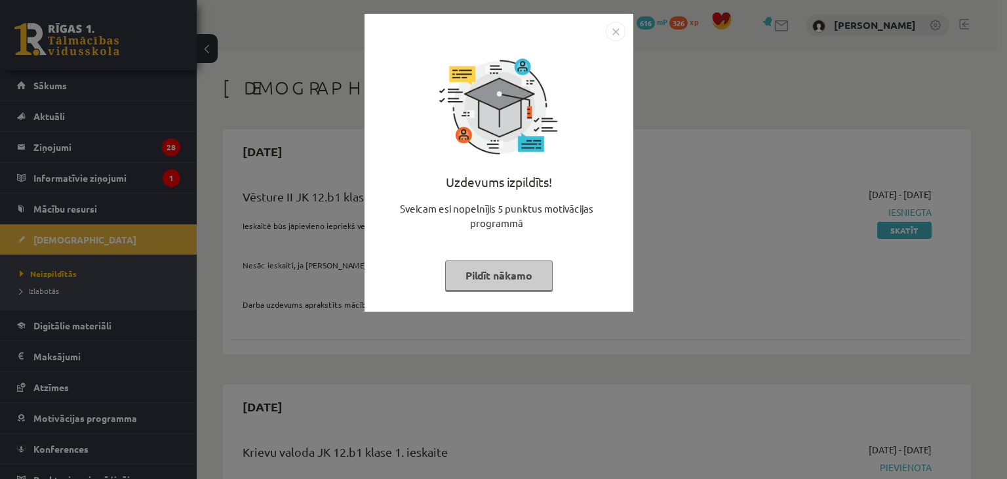
click at [494, 281] on button "Pildīt nākamo" at bounding box center [499, 275] width 108 height 30
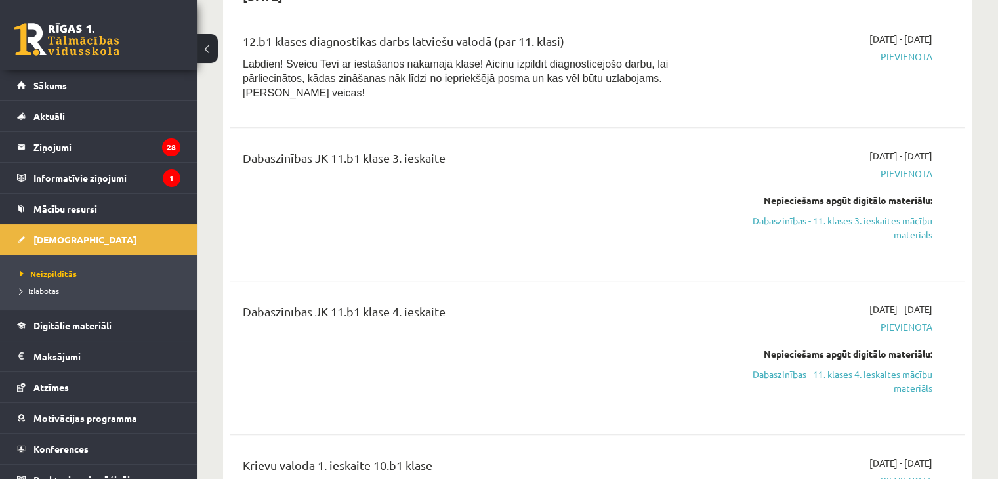
scroll to position [721, 0]
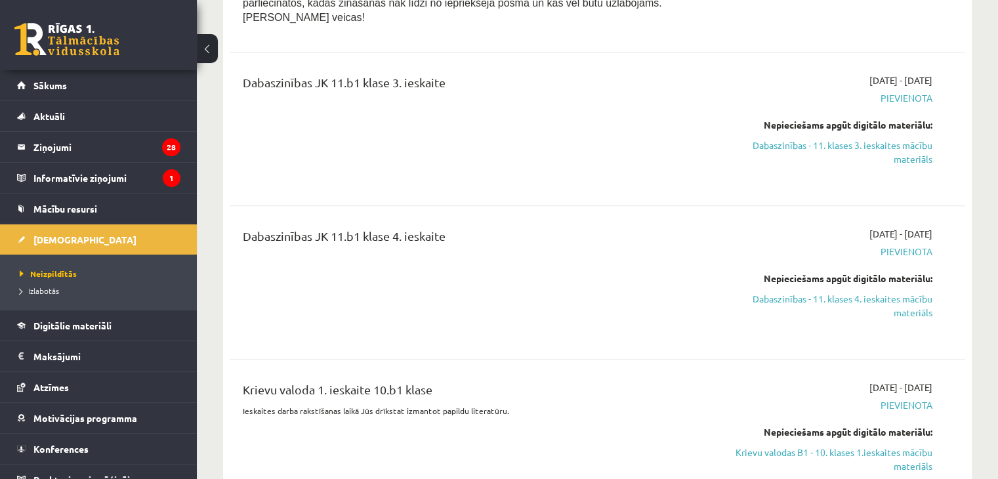
click at [35, 283] on li "Izlabotās" at bounding box center [102, 290] width 164 height 17
click at [41, 292] on span "Izlabotās" at bounding box center [43, 290] width 46 height 10
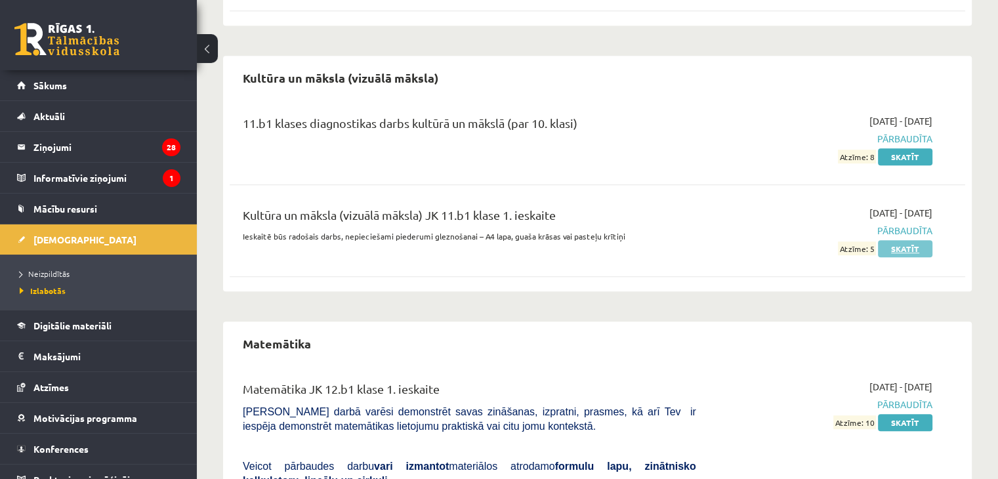
click at [924, 240] on link "Skatīt" at bounding box center [904, 248] width 54 height 17
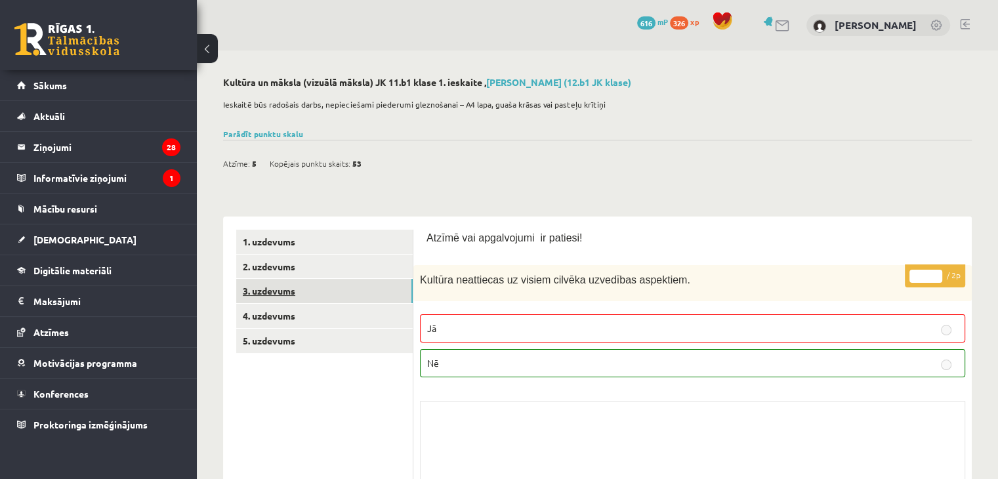
click at [285, 290] on link "3. uzdevums" at bounding box center [324, 291] width 176 height 24
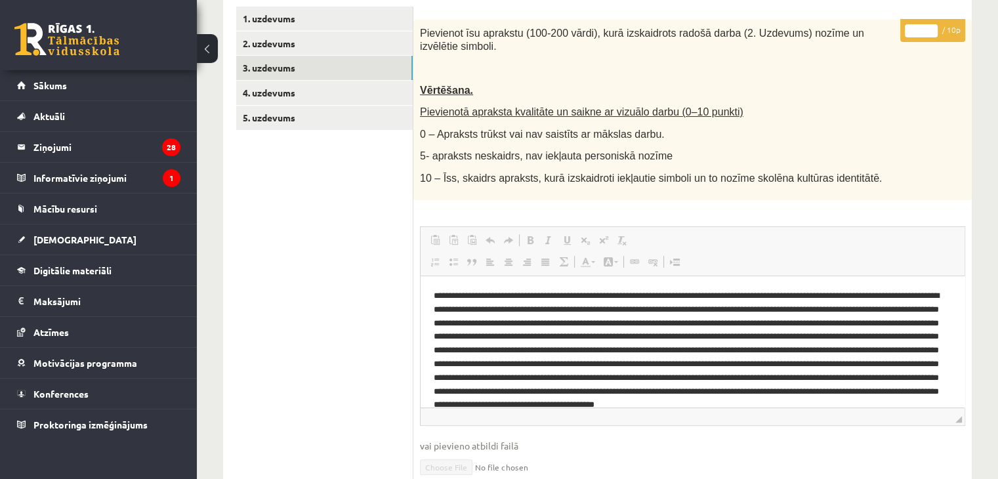
scroll to position [222, 0]
click at [275, 38] on link "2. uzdevums" at bounding box center [324, 44] width 176 height 24
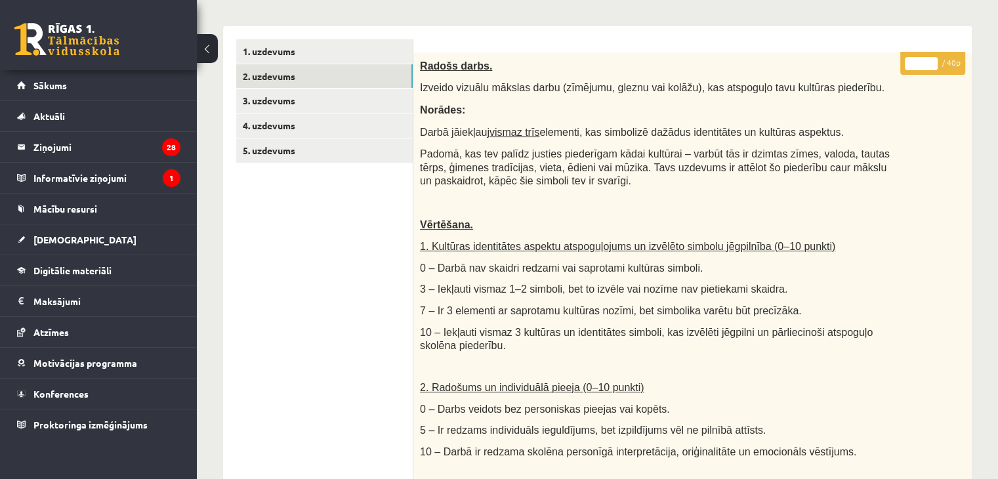
scroll to position [177, 0]
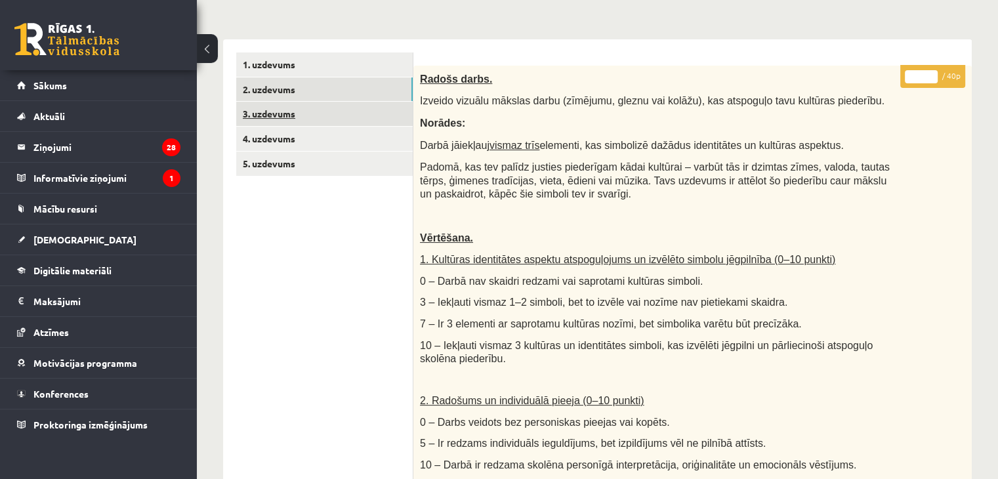
click at [279, 110] on link "3. uzdevums" at bounding box center [324, 114] width 176 height 24
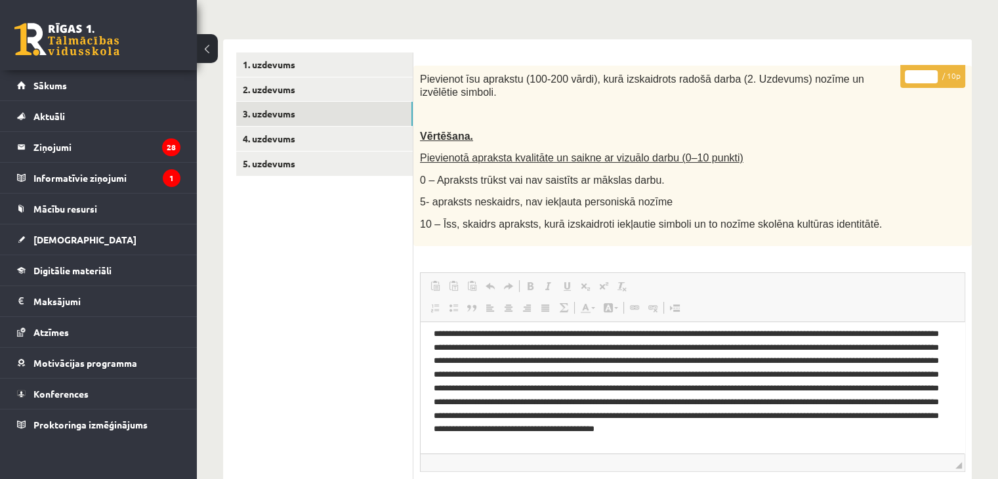
scroll to position [31, 0]
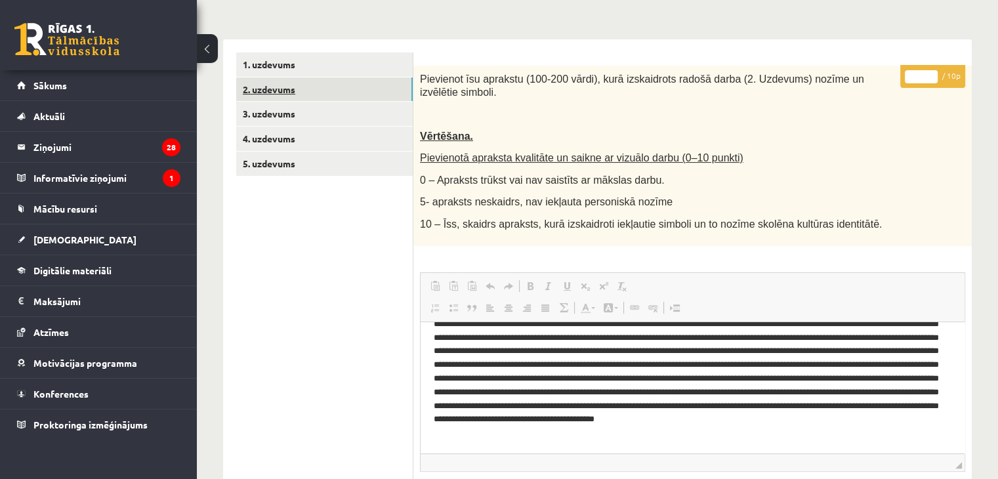
click at [275, 92] on link "2. uzdevums" at bounding box center [324, 89] width 176 height 24
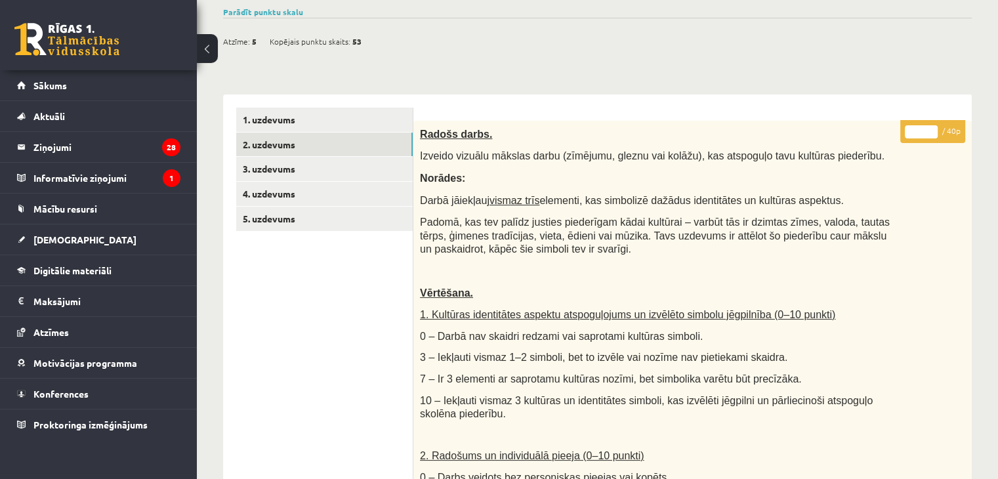
scroll to position [111, 0]
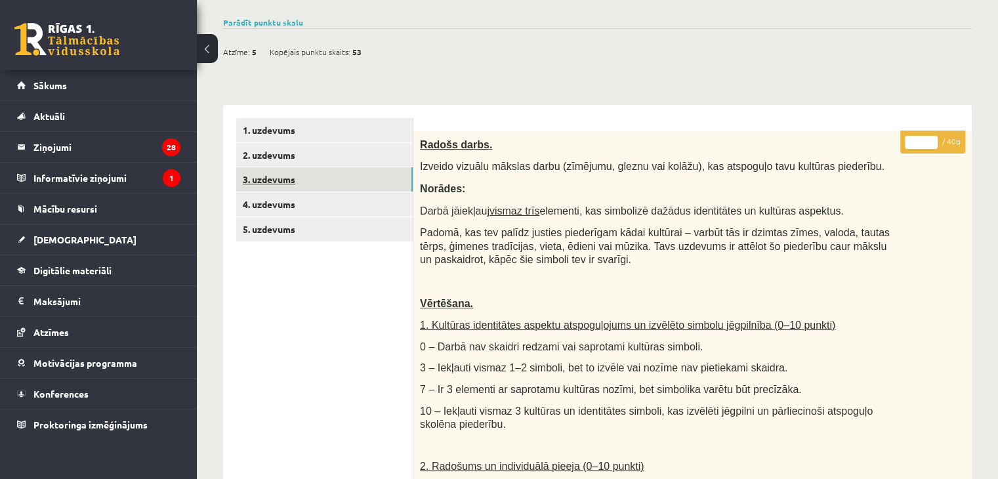
click at [292, 184] on link "3. uzdevums" at bounding box center [324, 179] width 176 height 24
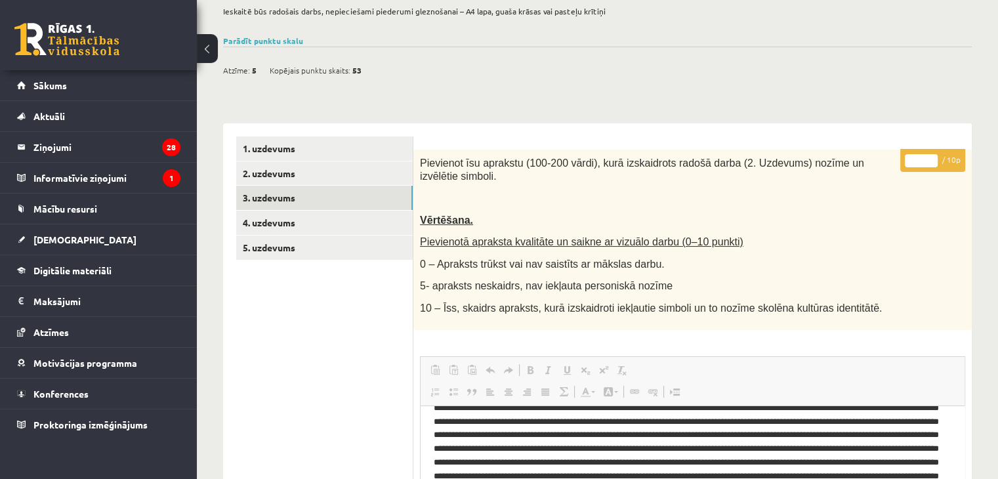
scroll to position [91, 0]
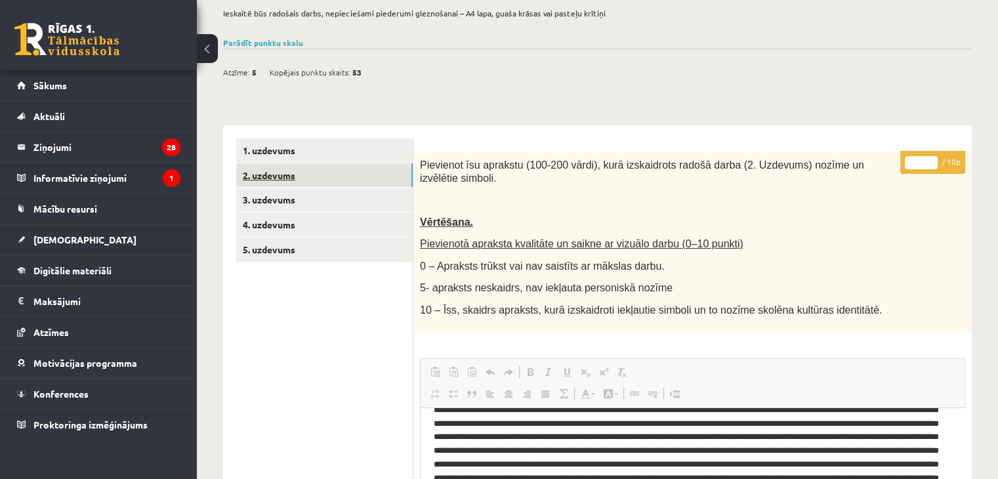
click at [249, 166] on link "2. uzdevums" at bounding box center [324, 175] width 176 height 24
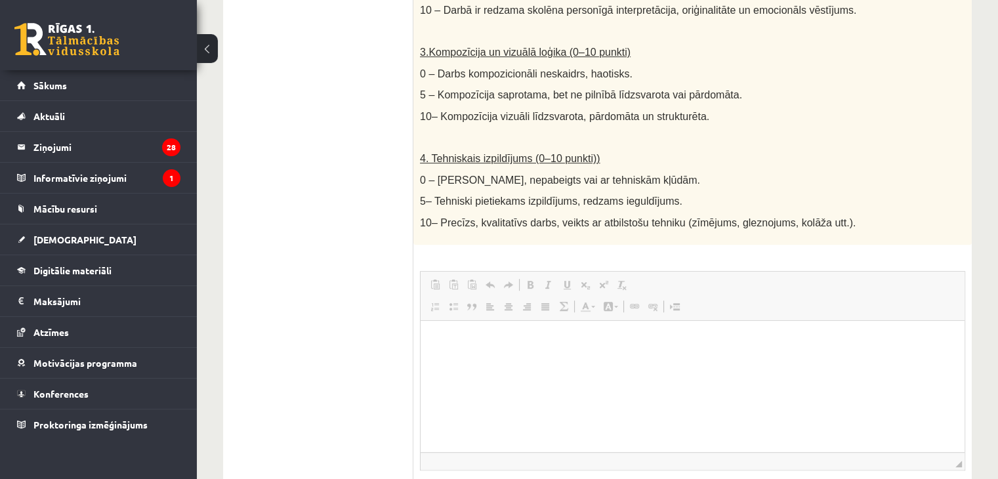
scroll to position [833, 0]
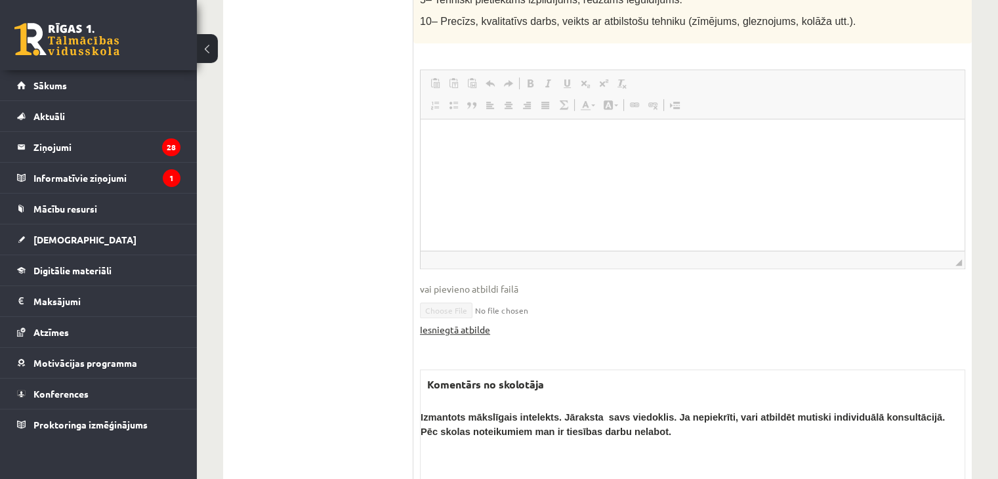
click at [466, 323] on link "Iesniegtā atbilde" at bounding box center [455, 330] width 70 height 14
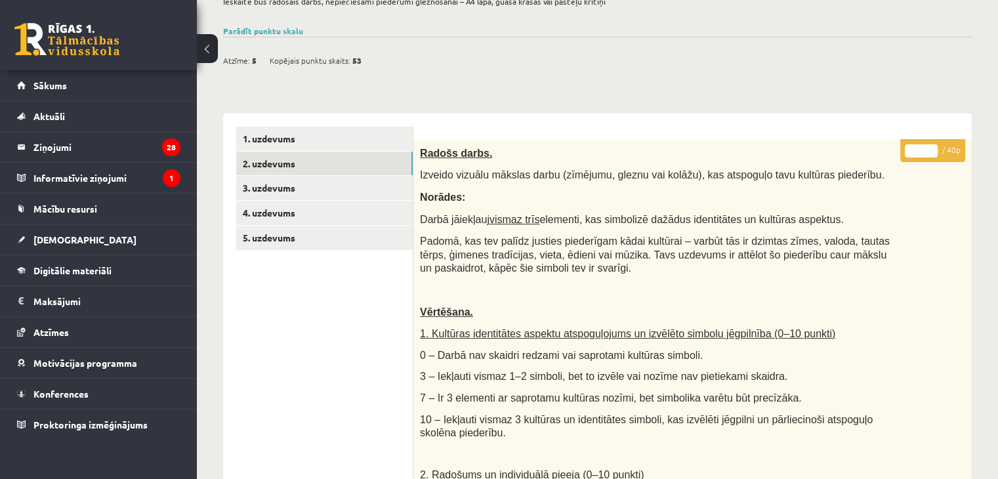
scroll to position [0, 0]
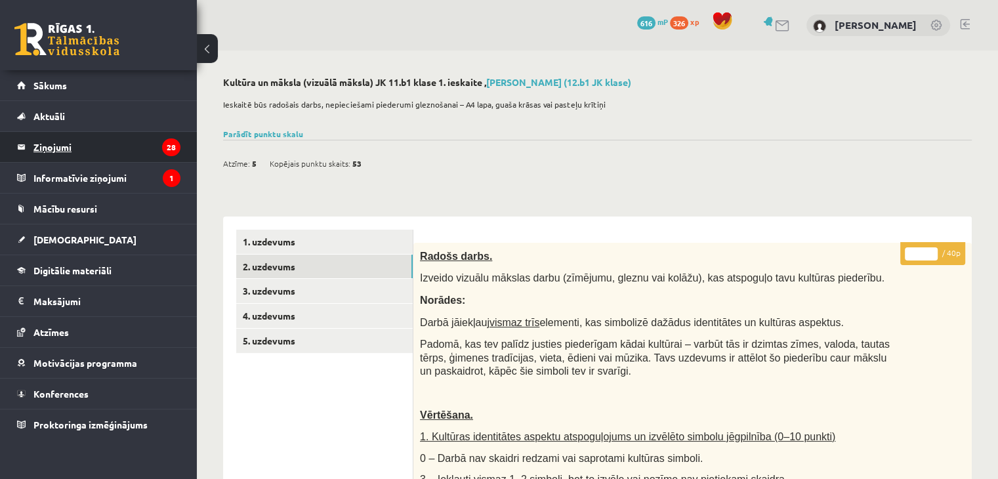
click at [57, 140] on legend "Ziņojumi 28" at bounding box center [106, 147] width 147 height 30
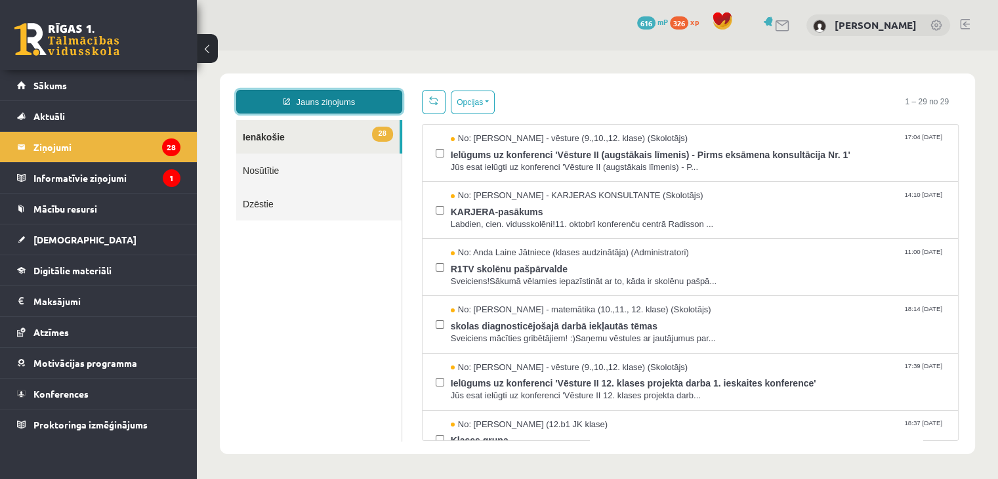
click at [304, 90] on link "Jauns ziņojums" at bounding box center [319, 102] width 166 height 24
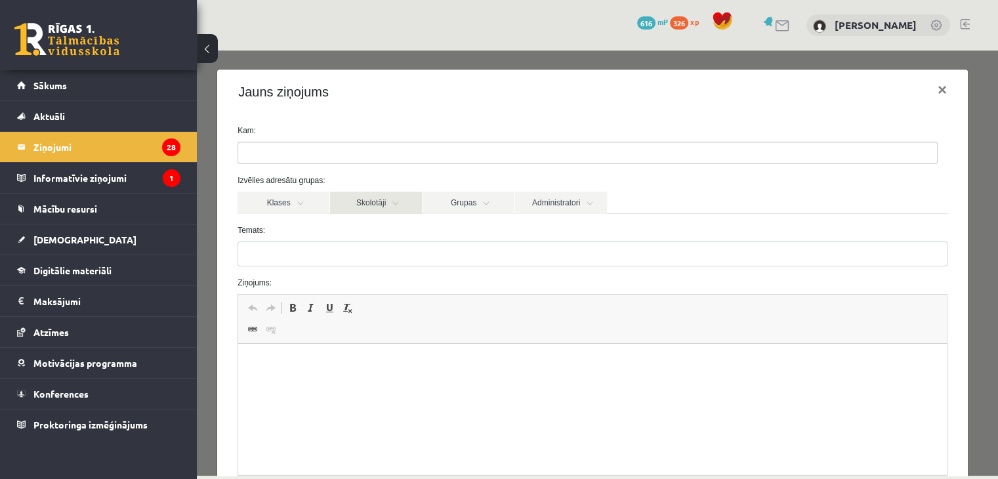
click at [370, 192] on link "Skolotāji" at bounding box center [376, 203] width 92 height 22
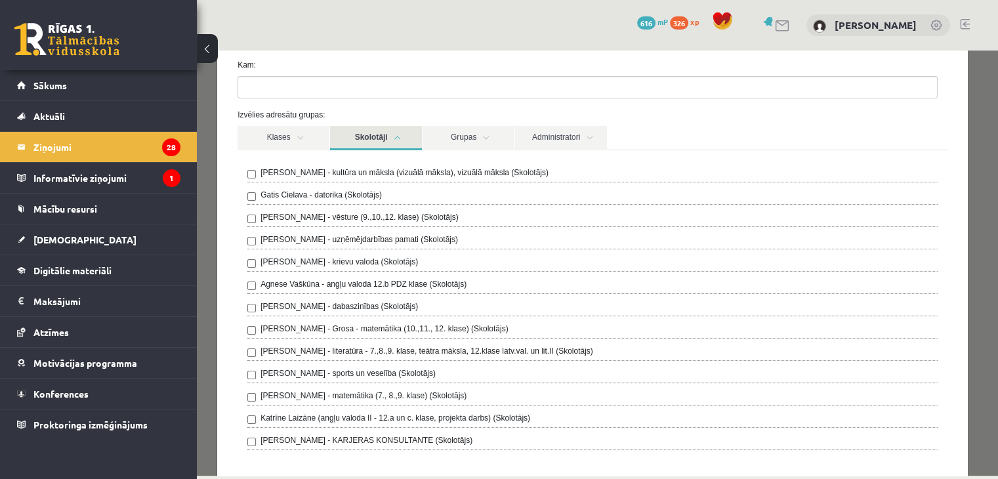
scroll to position [131, 0]
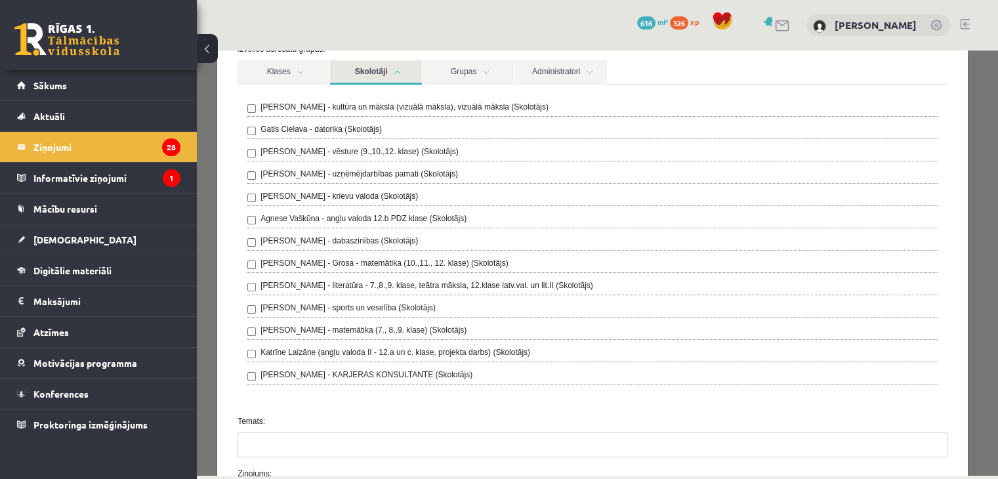
click at [269, 99] on div "Ilze Kolka - kultūra un māksla (vizuālā māksla), vizuālā māksla (Skolotājs) Gat…" at bounding box center [592, 245] width 710 height 320
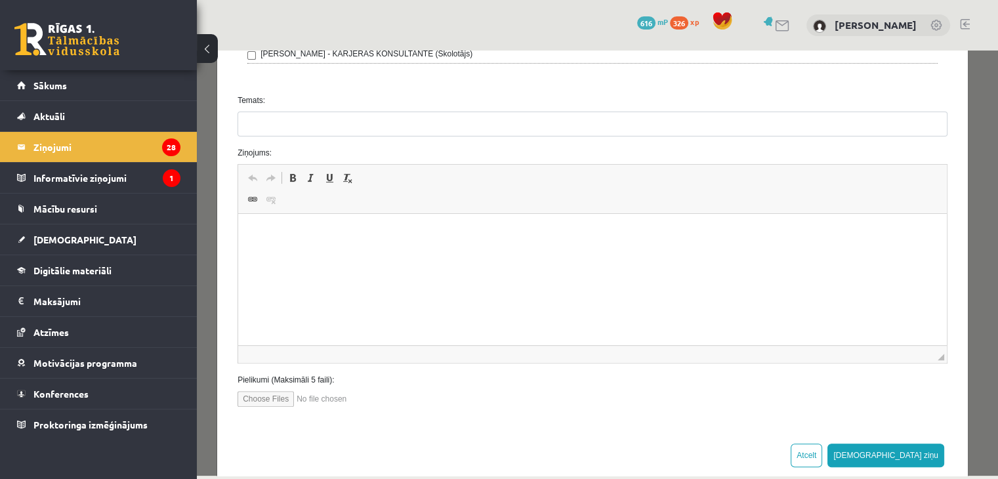
scroll to position [459, 0]
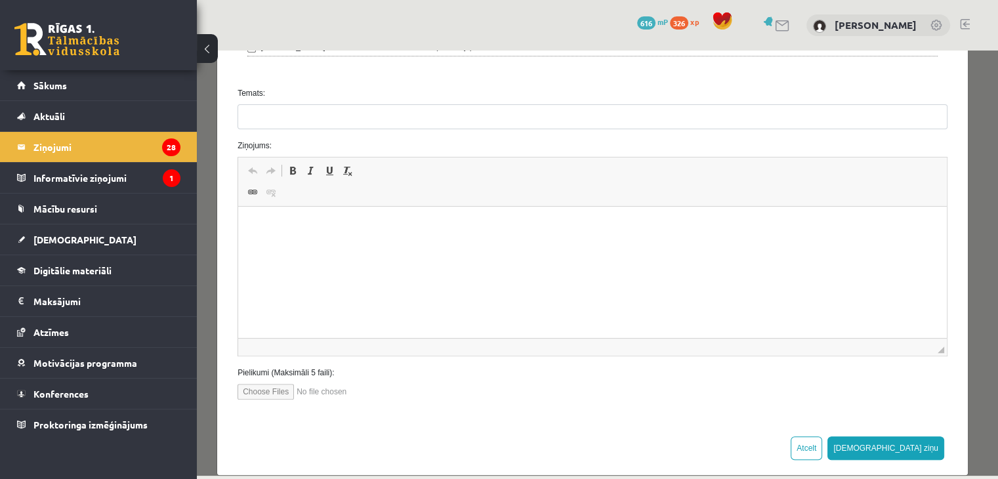
click at [315, 128] on form "**********" at bounding box center [592, 33] width 729 height 734
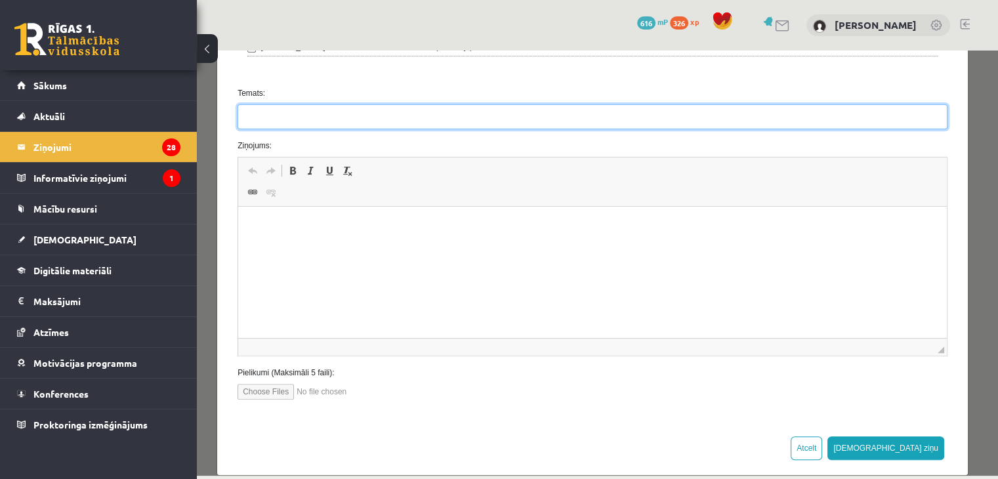
click at [328, 125] on input "Temats:" at bounding box center [592, 116] width 710 height 25
type input "**********"
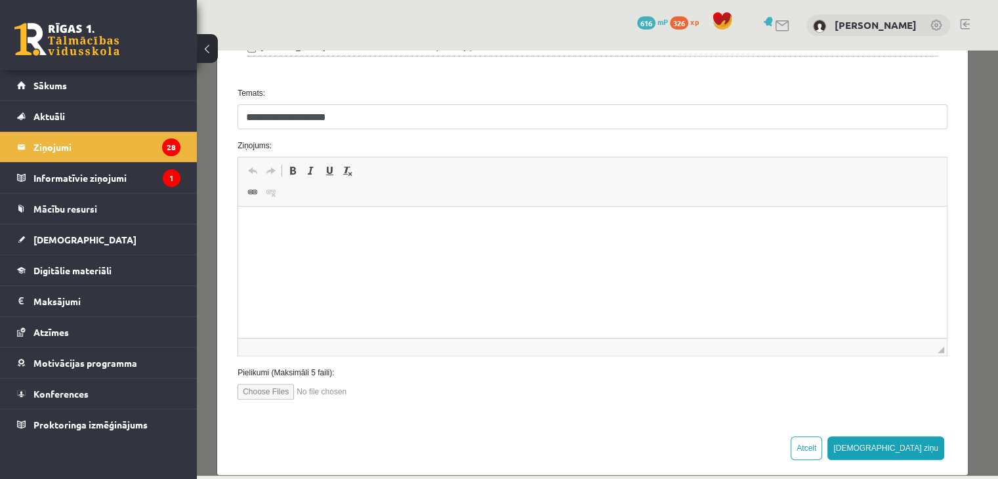
click at [298, 218] on html at bounding box center [592, 227] width 708 height 40
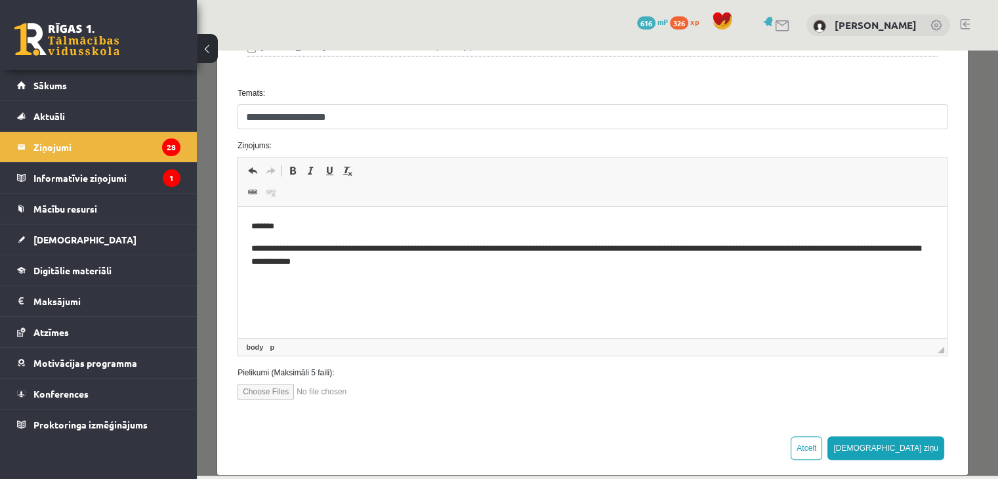
click at [701, 245] on p "**********" at bounding box center [587, 256] width 673 height 28
click at [708, 249] on p "**********" at bounding box center [587, 256] width 673 height 28
click at [485, 246] on p "**********" at bounding box center [587, 256] width 673 height 28
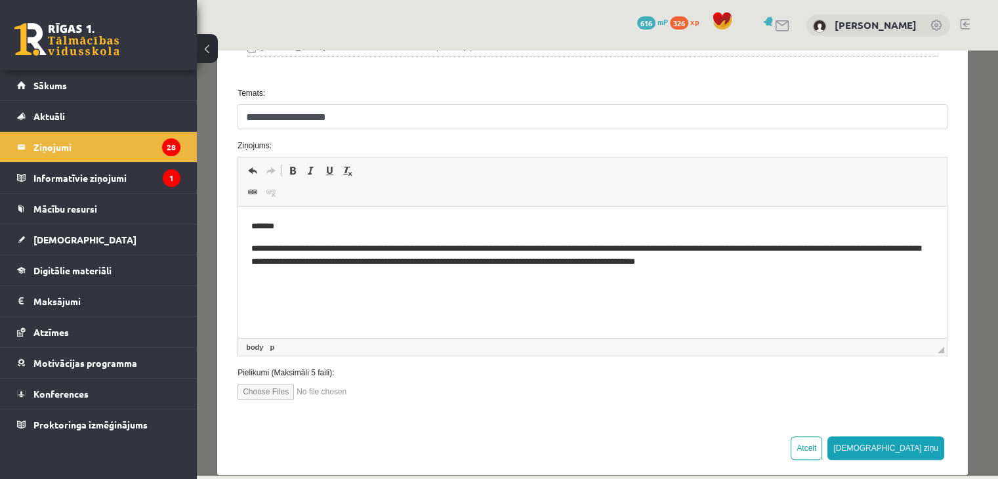
click at [830, 260] on p "**********" at bounding box center [587, 256] width 673 height 28
click at [784, 246] on p "**********" at bounding box center [587, 256] width 673 height 28
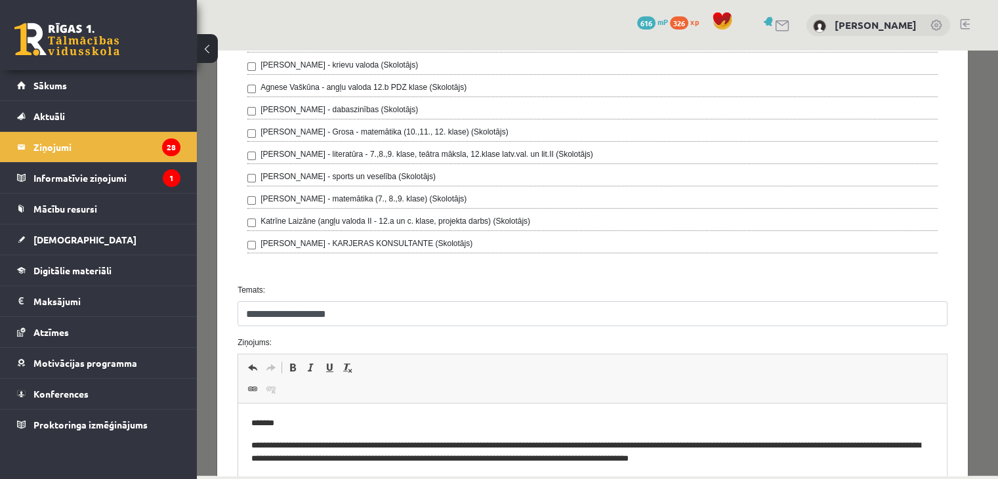
scroll to position [474, 0]
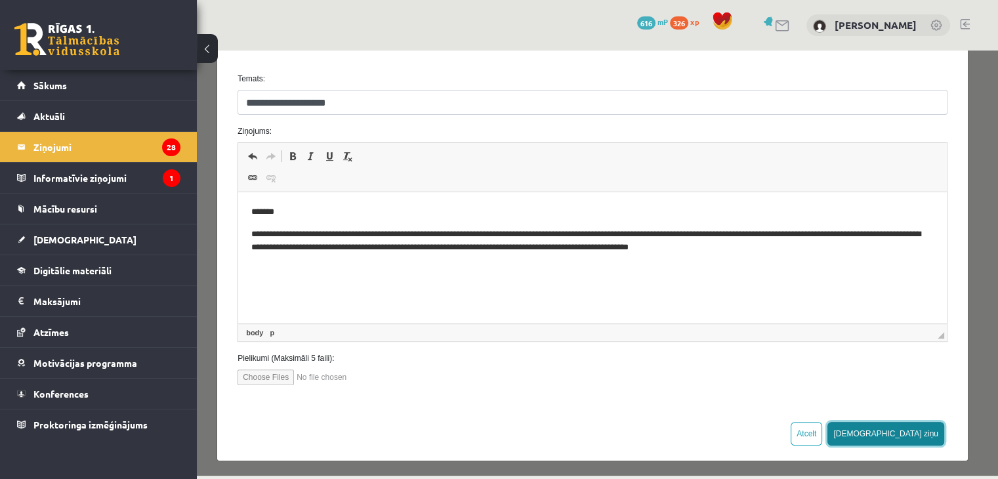
click at [907, 426] on button "[DEMOGRAPHIC_DATA] ziņu" at bounding box center [885, 434] width 117 height 24
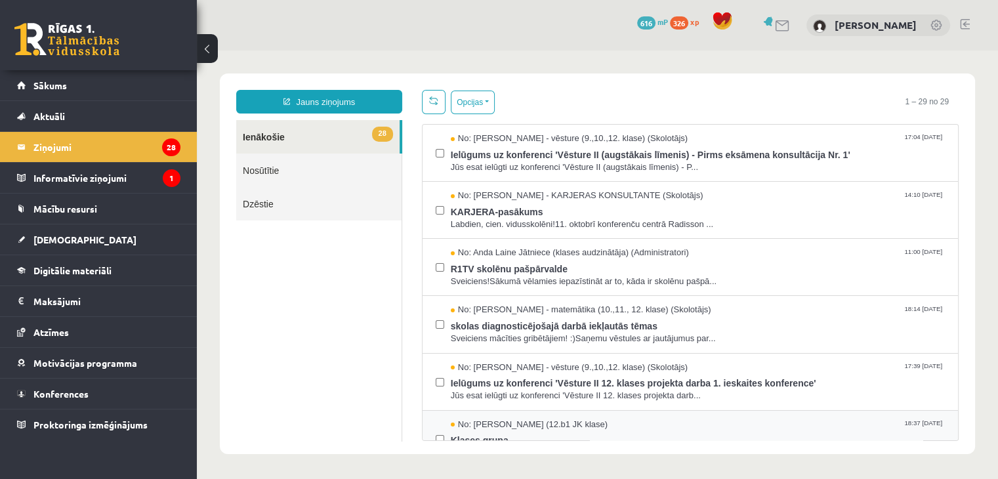
scroll to position [0, 0]
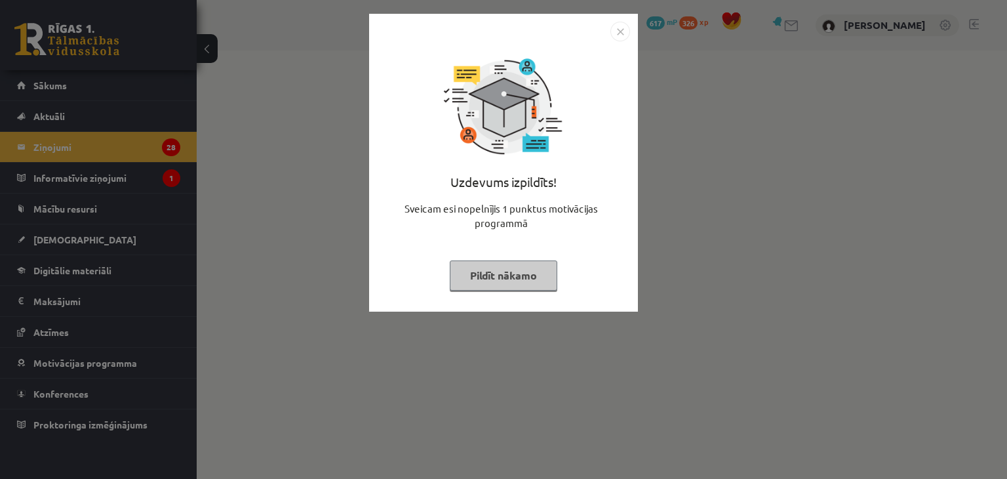
click at [498, 279] on button "Pildīt nākamo" at bounding box center [504, 275] width 108 height 30
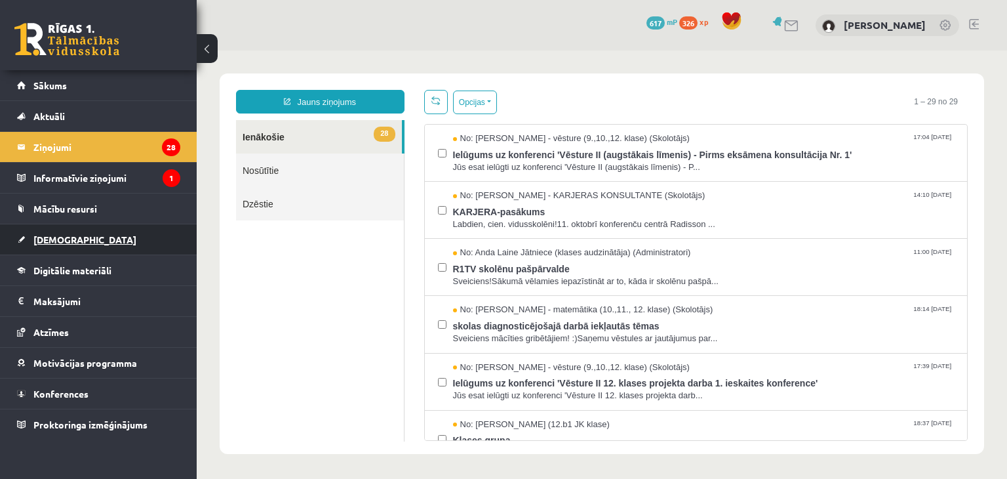
click at [60, 237] on span "[DEMOGRAPHIC_DATA]" at bounding box center [84, 239] width 103 height 12
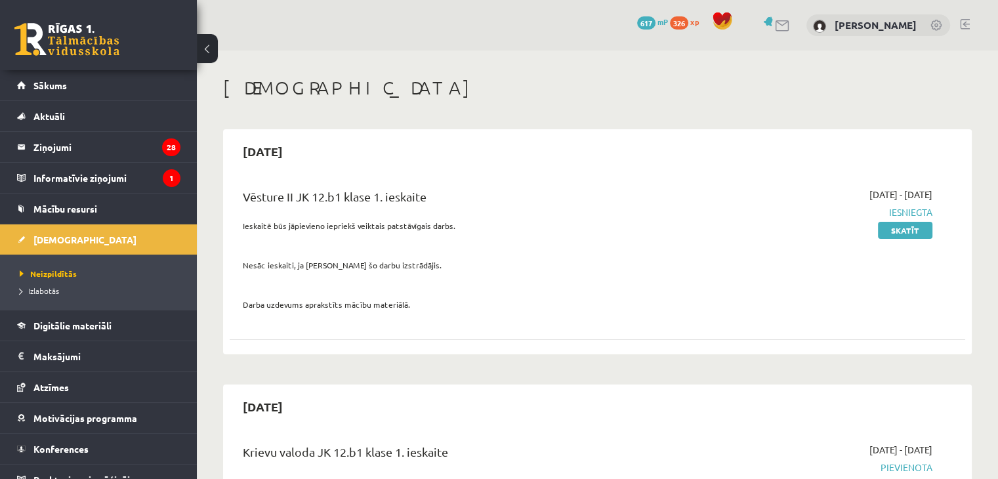
click at [378, 157] on div "[DATE]" at bounding box center [597, 151] width 735 height 31
click at [41, 136] on legend "Ziņojumi 28" at bounding box center [106, 147] width 147 height 30
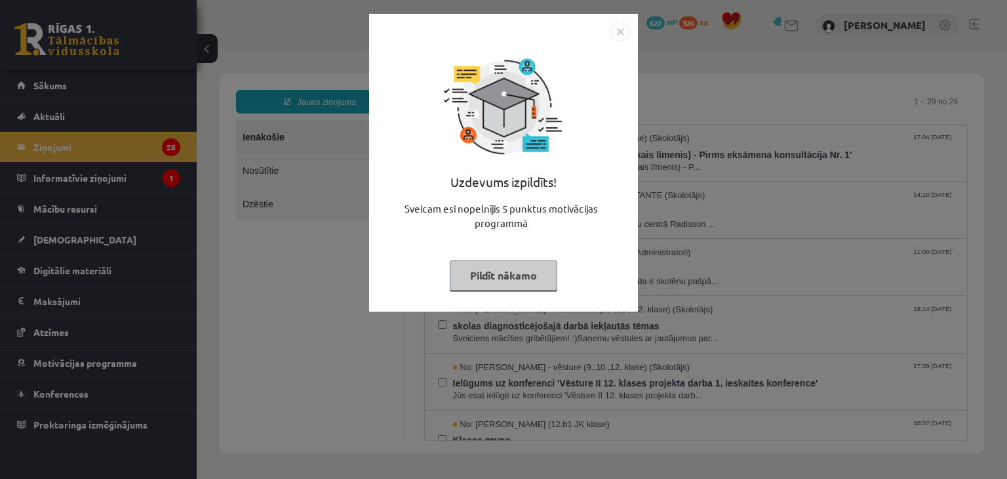
click at [514, 265] on button "Pildīt nākamo" at bounding box center [504, 275] width 108 height 30
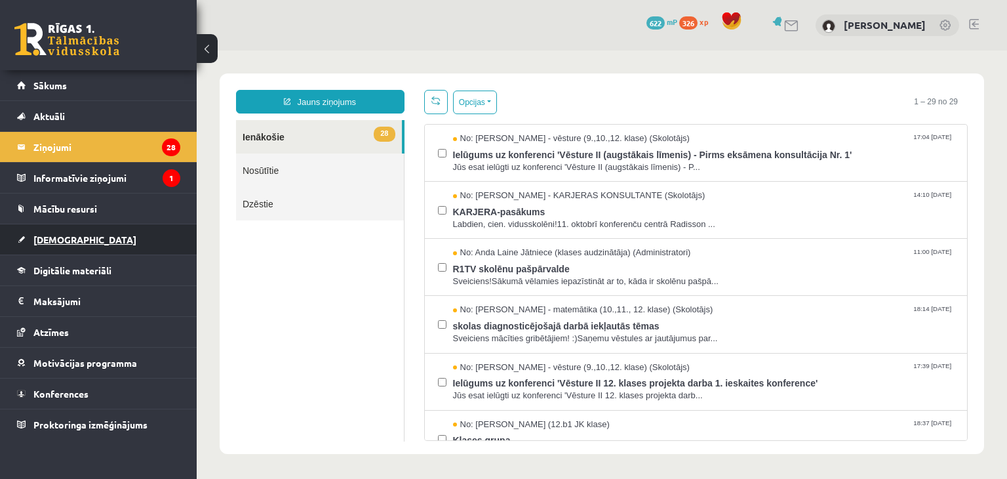
click at [55, 243] on link "[DEMOGRAPHIC_DATA]" at bounding box center [98, 239] width 163 height 30
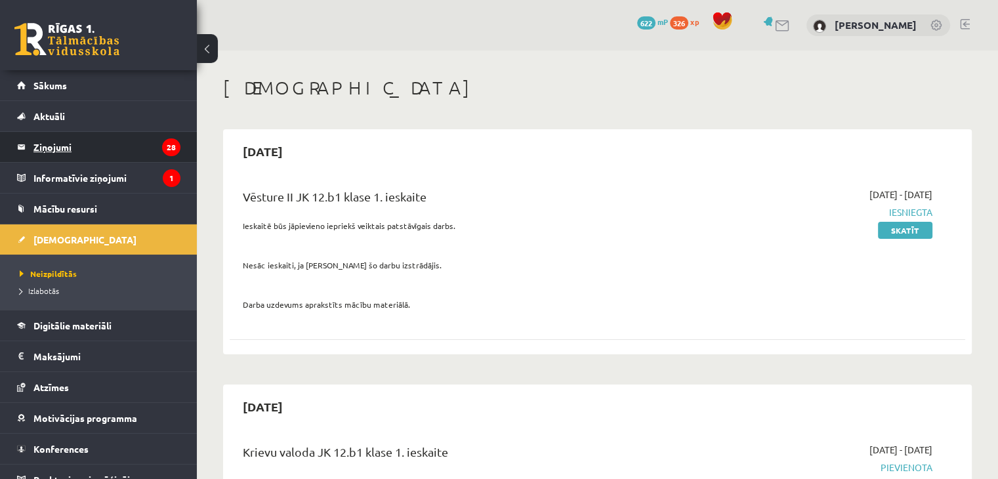
click at [49, 150] on legend "Ziņojumi 28" at bounding box center [106, 147] width 147 height 30
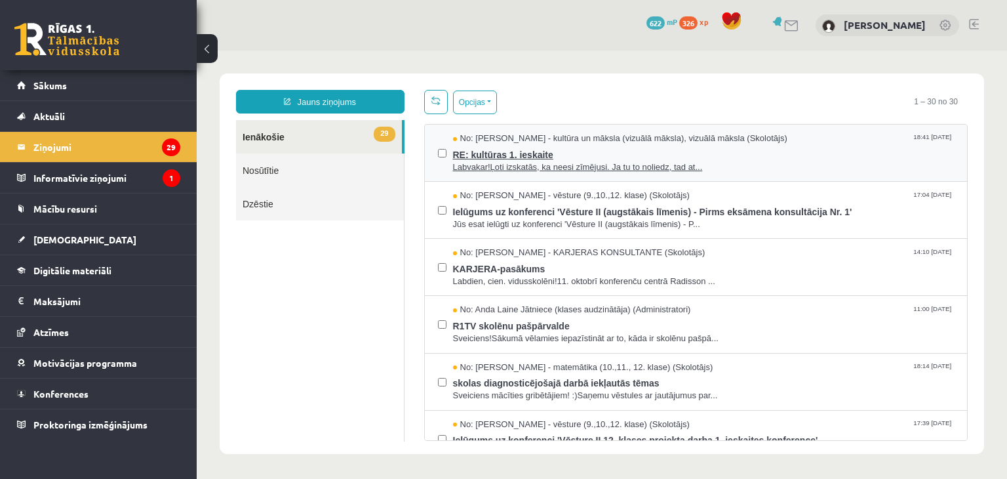
click at [515, 155] on span "RE: kultūras 1. ieskaite" at bounding box center [704, 153] width 502 height 16
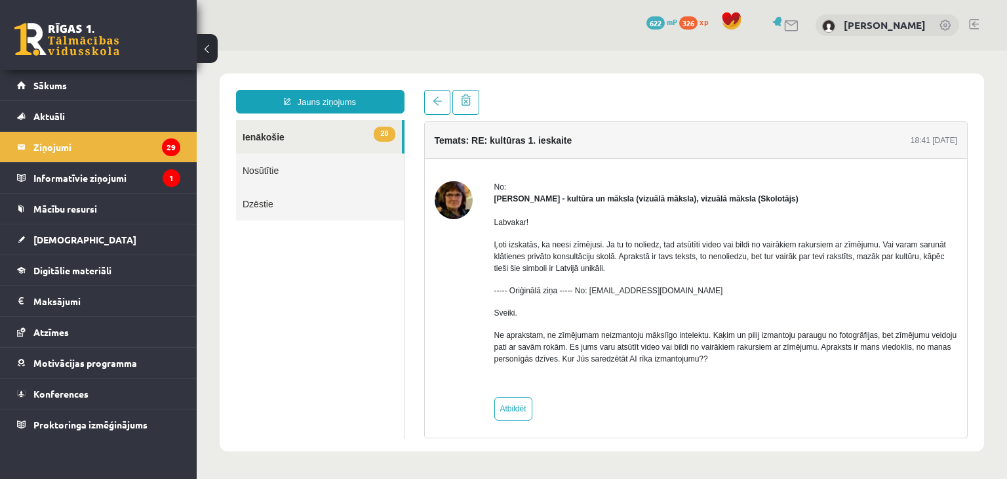
scroll to position [5, 0]
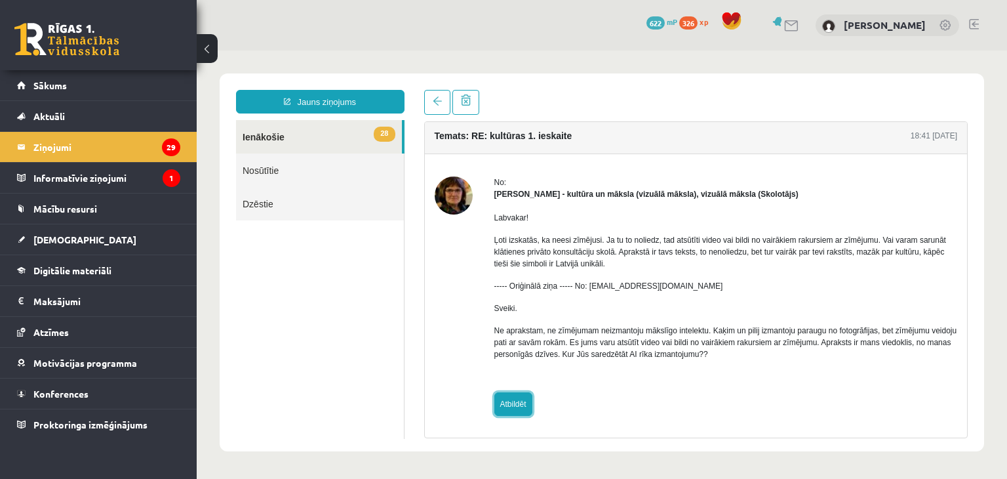
click at [519, 394] on link "Atbildēt" at bounding box center [513, 404] width 38 height 24
type input "**********"
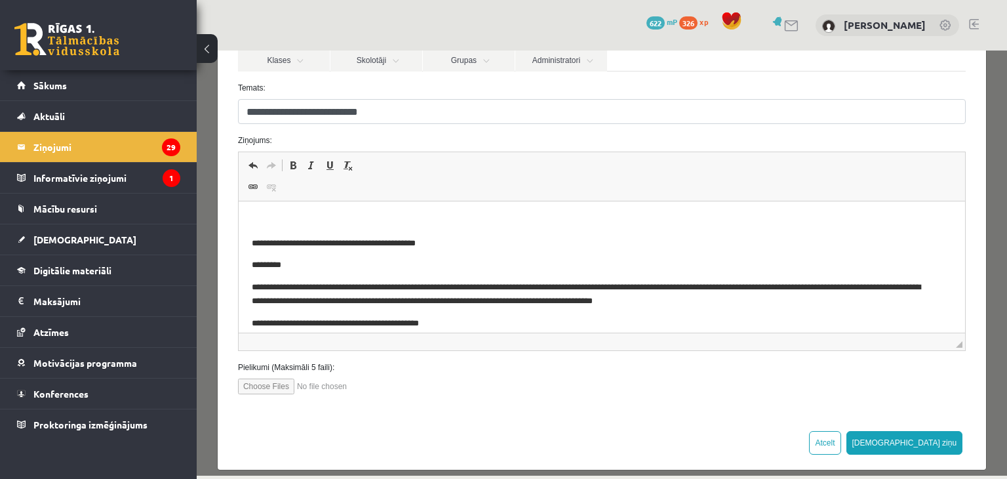
scroll to position [153, 0]
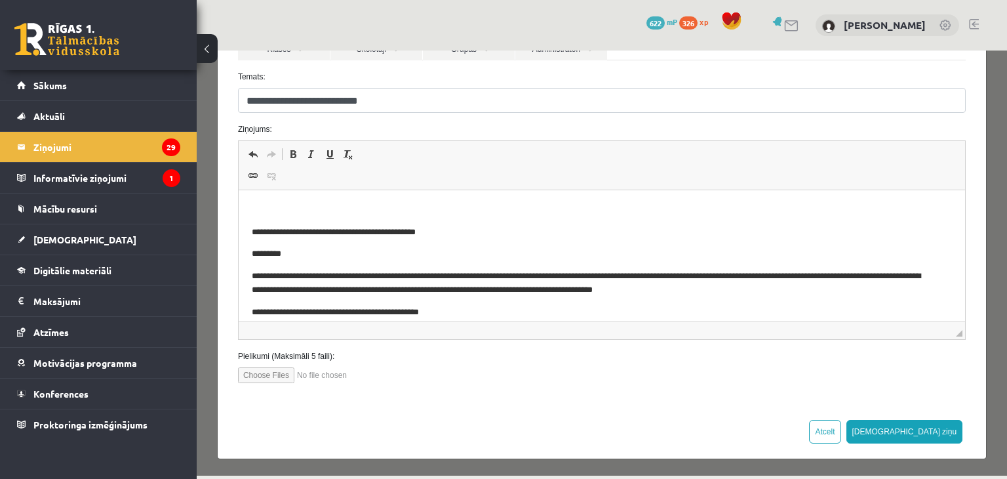
click at [285, 217] on body "**********" at bounding box center [601, 290] width 700 height 174
click at [279, 219] on body "**********" at bounding box center [601, 290] width 700 height 174
click at [251, 202] on html "**********" at bounding box center [601, 290] width 727 height 200
click at [270, 373] on input "file" at bounding box center [312, 375] width 149 height 16
click at [273, 376] on input "file" at bounding box center [312, 375] width 149 height 16
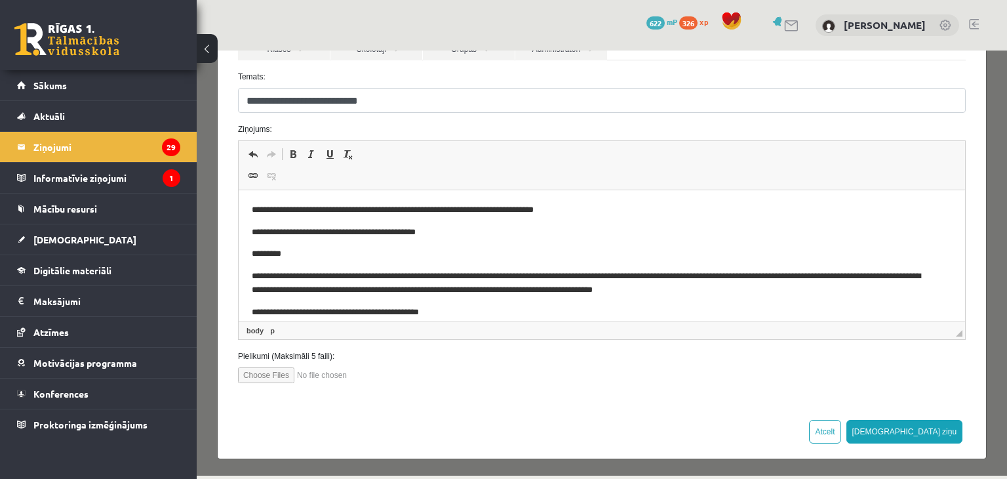
click at [258, 376] on input "file" at bounding box center [312, 375] width 149 height 16
type input "**********"
click at [256, 172] on span at bounding box center [253, 176] width 10 height 10
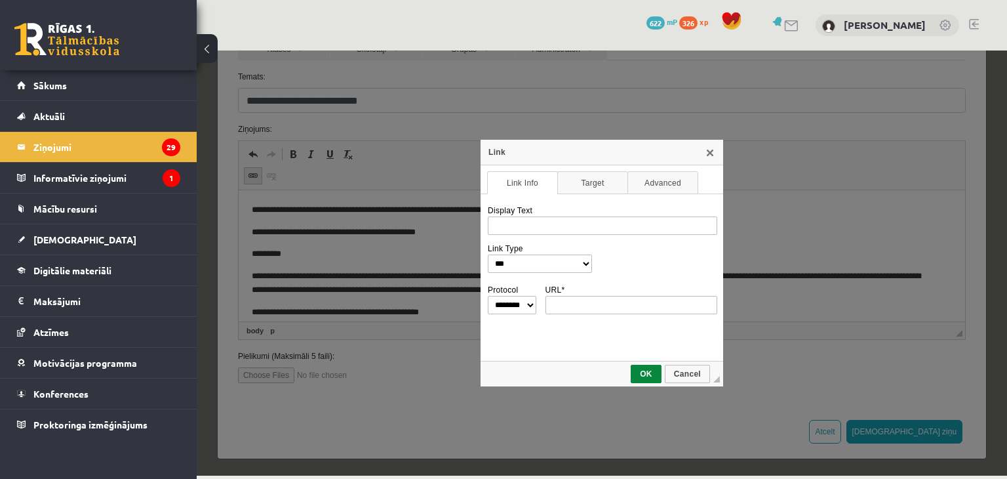
scroll to position [0, 0]
click at [715, 156] on link "X" at bounding box center [710, 152] width 10 height 10
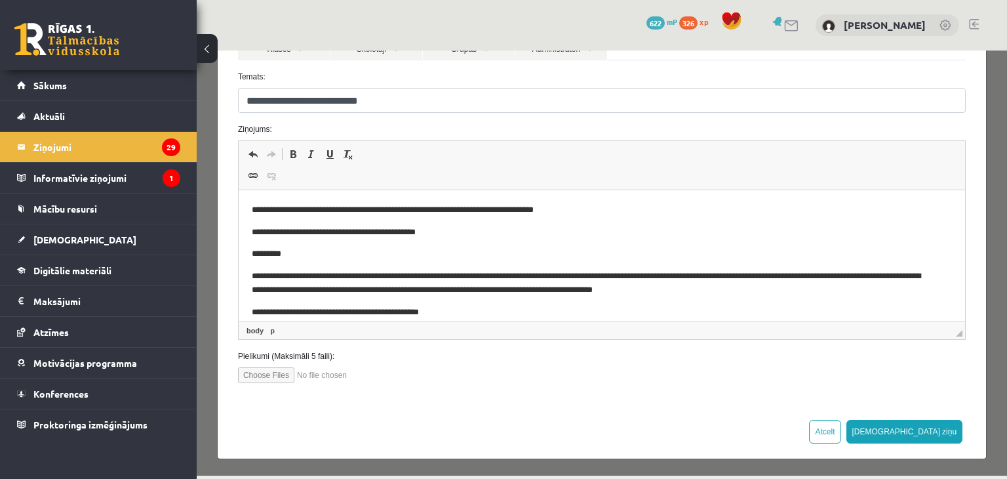
click at [331, 350] on label "Pielikumi (Maksimāli 5 faili):" at bounding box center [602, 356] width 748 height 12
click at [332, 370] on input "file" at bounding box center [312, 375] width 149 height 16
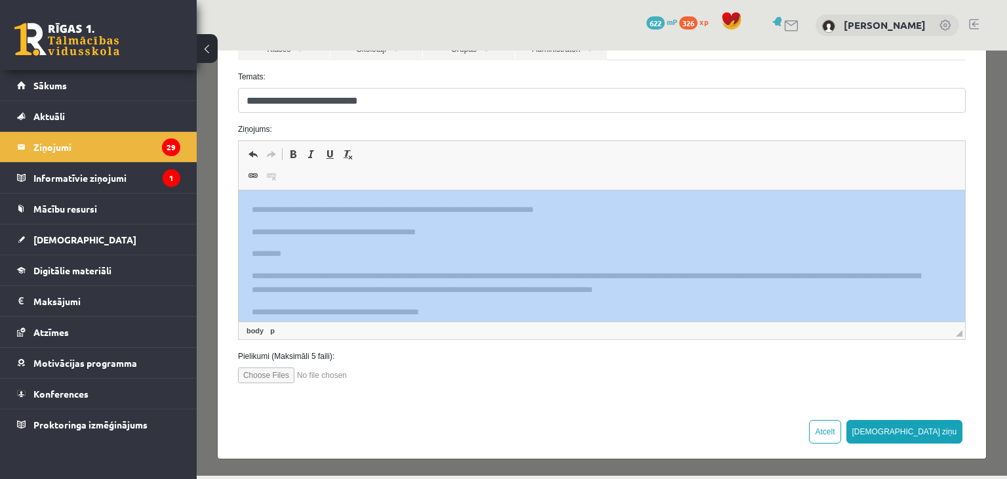
drag, startPoint x: 956, startPoint y: 237, endPoint x: 948, endPoint y: 321, distance: 84.4
click at [948, 321] on div "Rich Text Editor, wiswyg-editor-47433835664920-1760456591-915 Editor toolbars U…" at bounding box center [602, 239] width 728 height 199
click at [959, 268] on div "Rich Text Editor, wiswyg-editor-47433835664920-1760456591-915 Editor toolbars U…" at bounding box center [602, 239] width 748 height 199
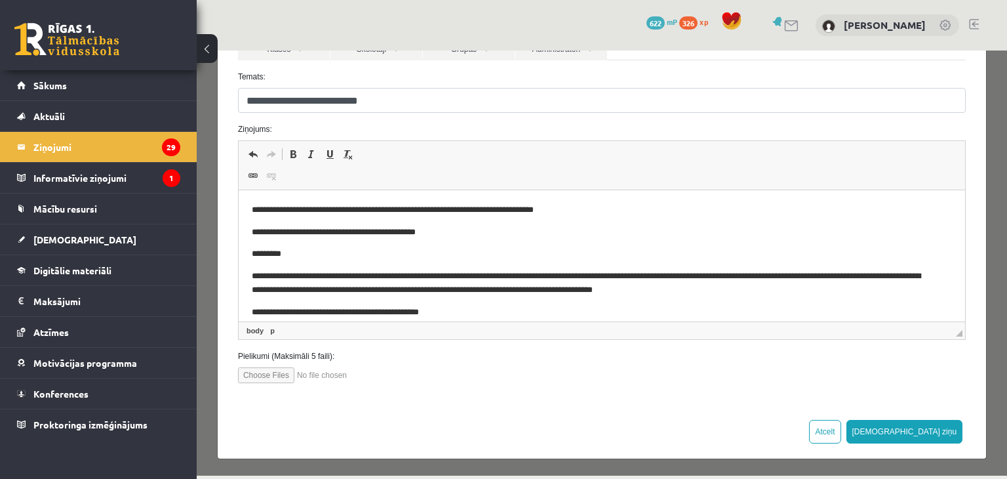
click at [279, 378] on input "file" at bounding box center [312, 375] width 149 height 16
type input "**********"
click at [327, 371] on input "file" at bounding box center [312, 375] width 149 height 16
click at [302, 373] on input "file" at bounding box center [312, 375] width 149 height 16
type input "**********"
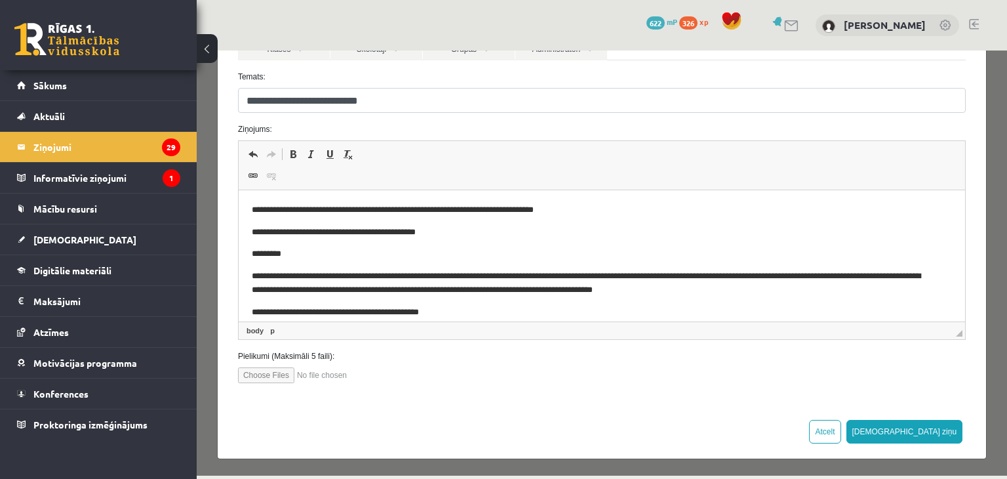
click at [310, 370] on input "file" at bounding box center [312, 375] width 149 height 16
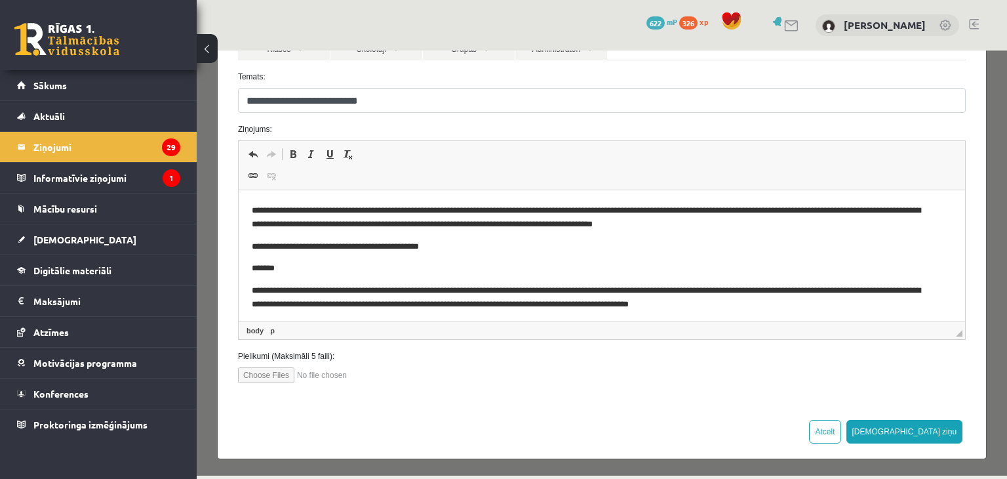
scroll to position [69, 0]
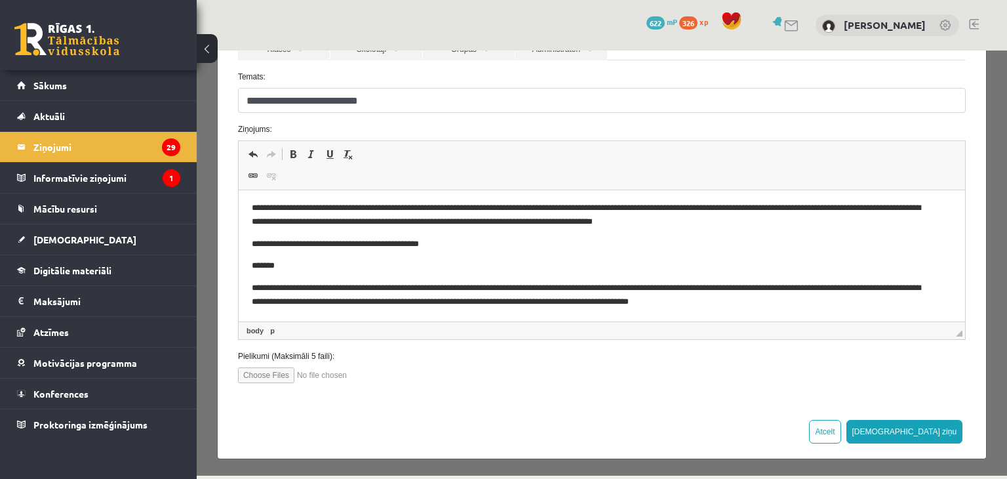
click at [320, 373] on input "file" at bounding box center [312, 375] width 149 height 16
click at [321, 376] on input "file" at bounding box center [312, 375] width 149 height 16
type input "**********"
click at [340, 375] on input "file" at bounding box center [312, 375] width 149 height 16
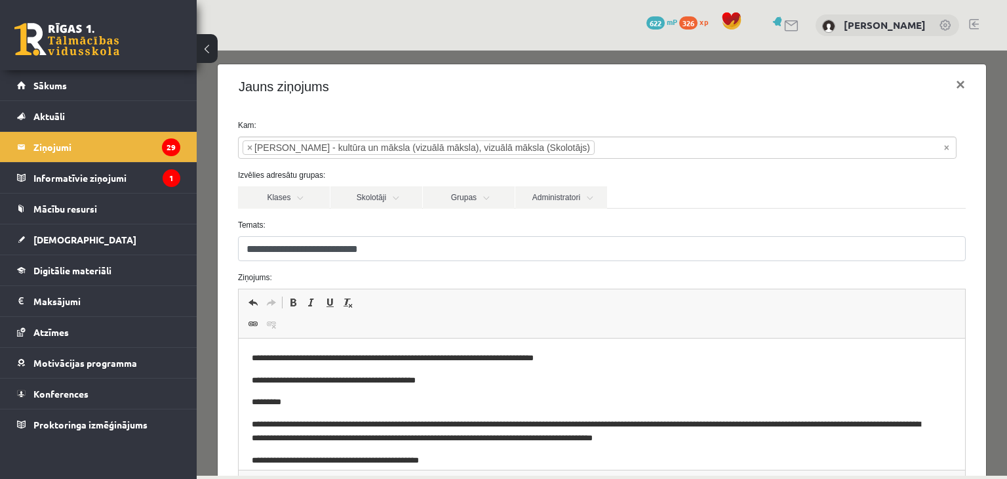
scroll to position [0, 0]
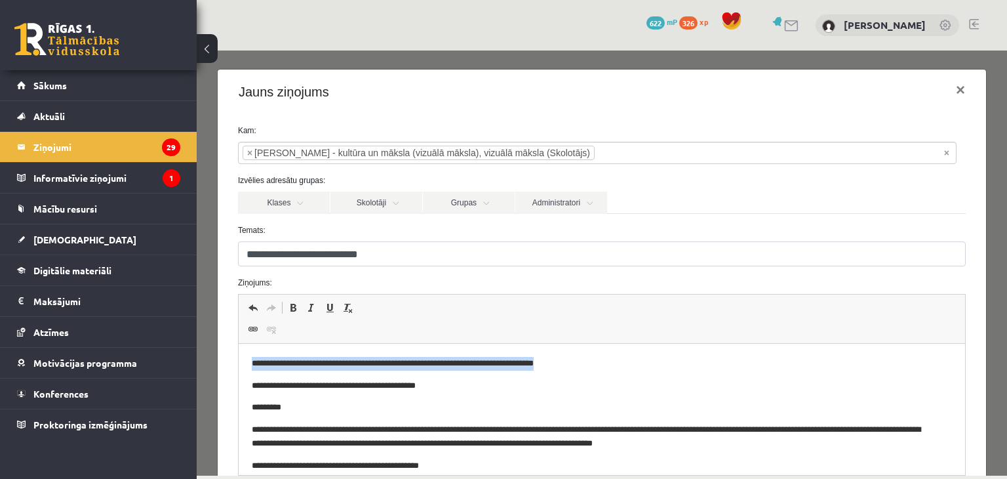
drag, startPoint x: 585, startPoint y: 363, endPoint x: 201, endPoint y: 351, distance: 384.5
click at [238, 351] on html "**********" at bounding box center [601, 443] width 727 height 199
